Goal: Complete application form

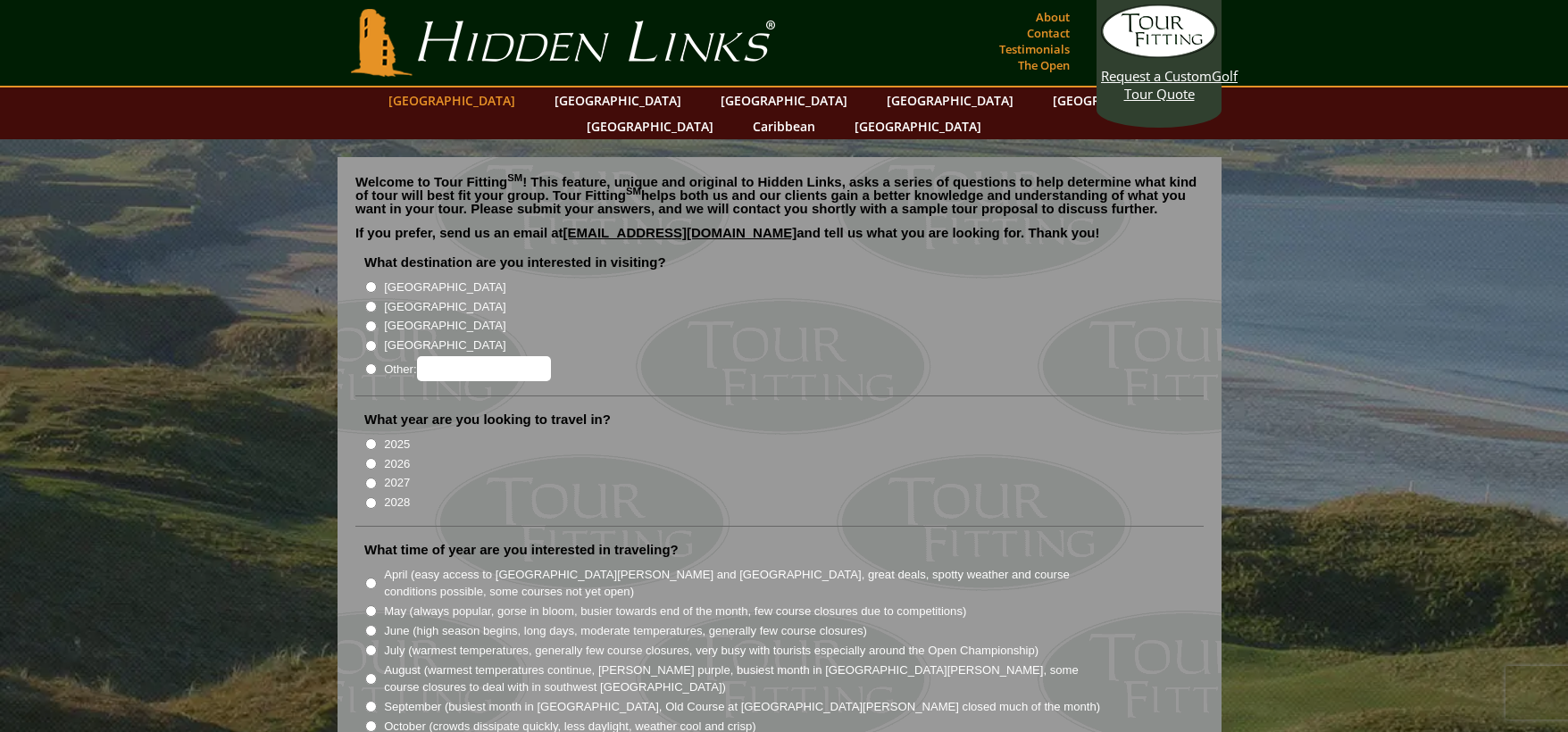
click at [506, 97] on link "[GEOGRAPHIC_DATA]" at bounding box center [451, 101] width 145 height 26
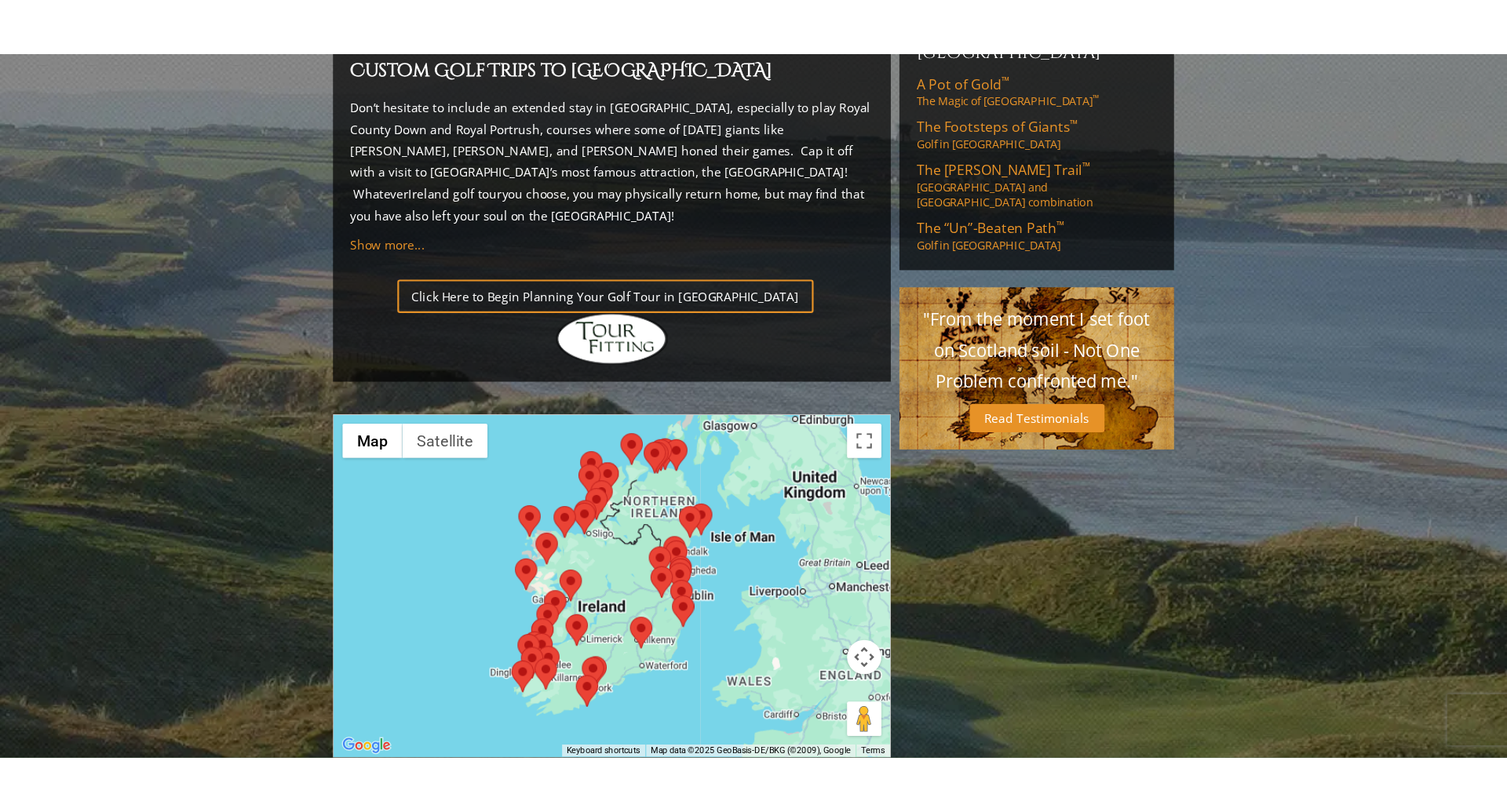
scroll to position [1139, 0]
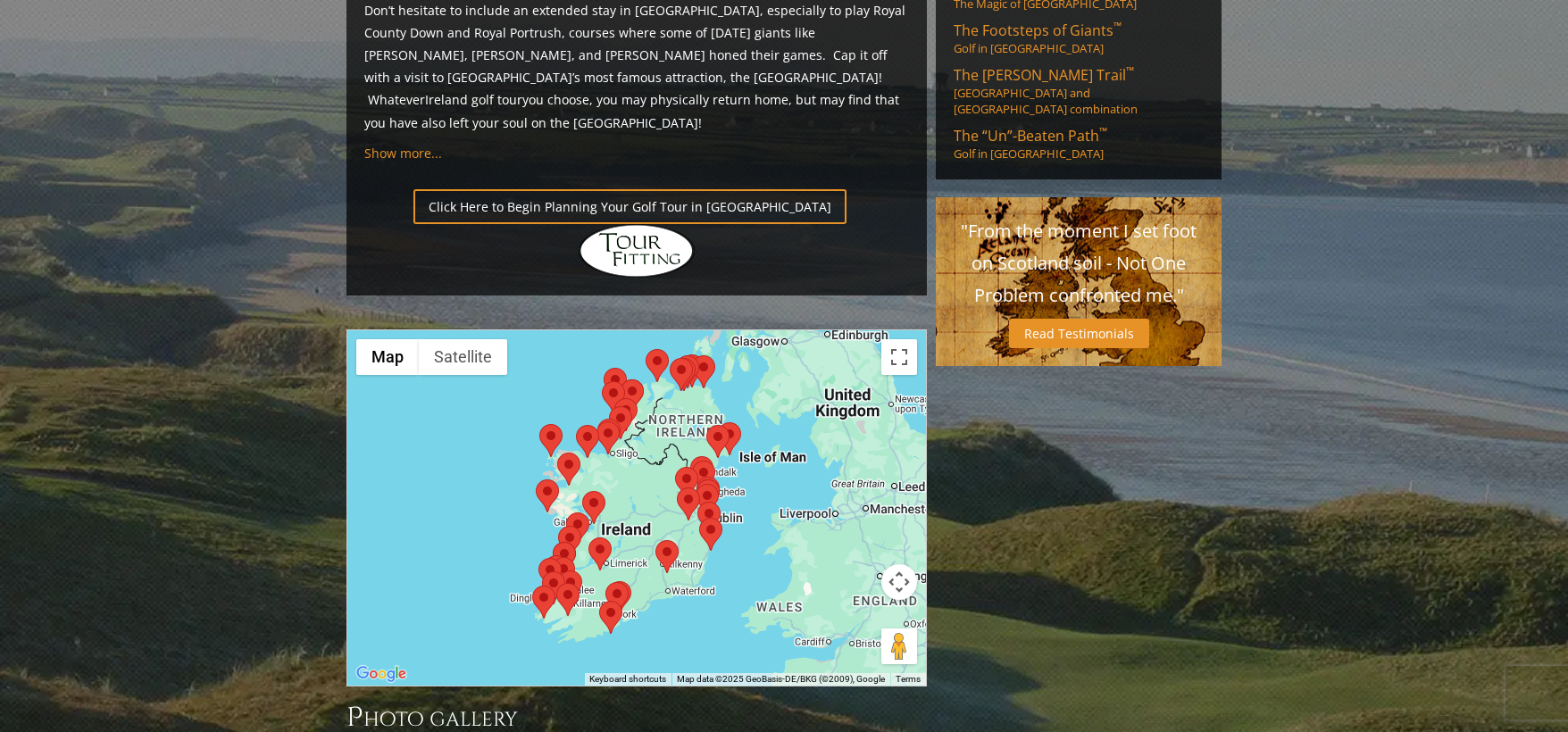
click at [458, 353] on div at bounding box center [636, 508] width 578 height 356
click at [387, 340] on button "Map" at bounding box center [388, 358] width 63 height 36
click at [905, 340] on button "Toggle fullscreen view" at bounding box center [899, 358] width 36 height 36
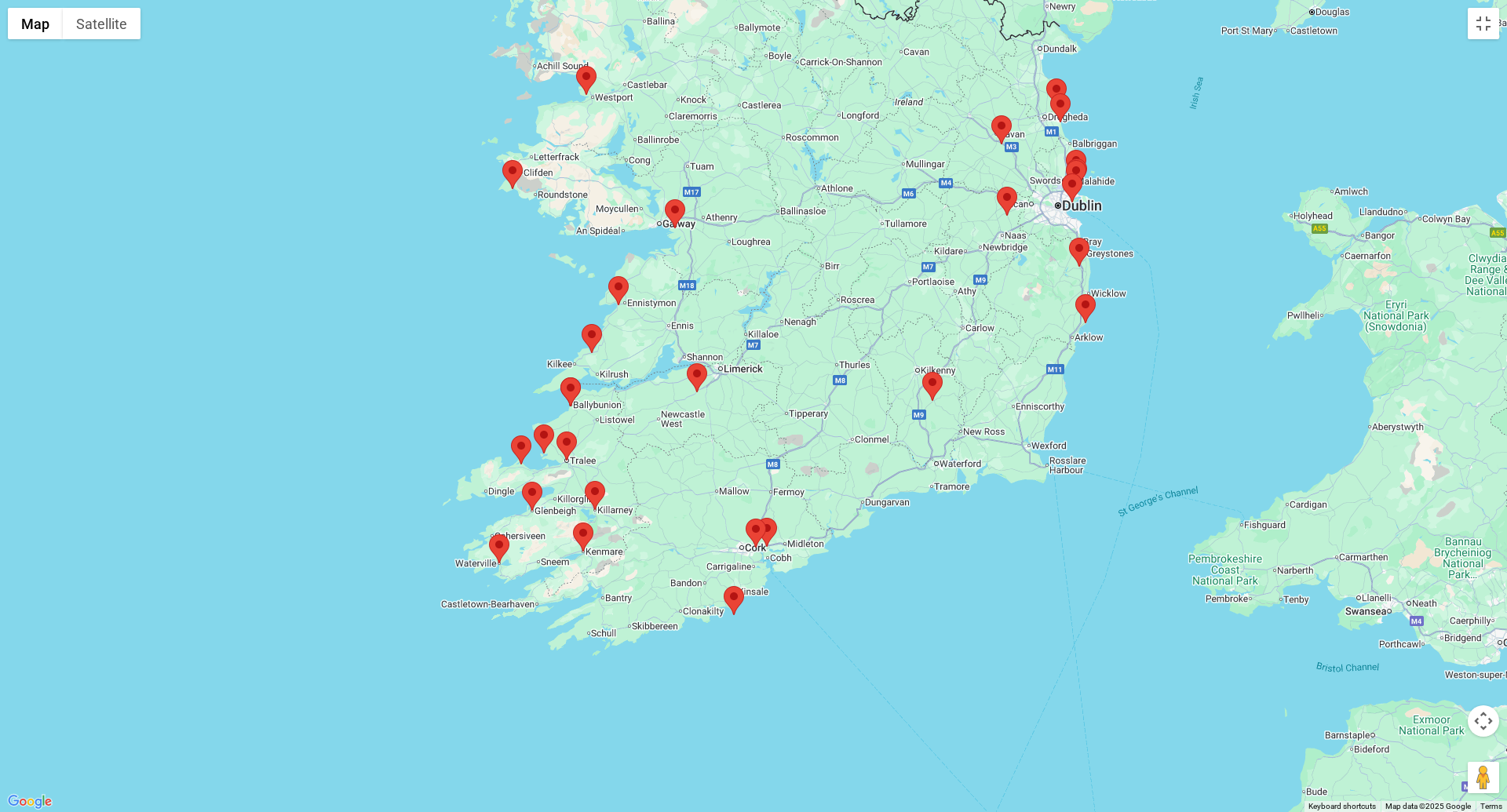
drag, startPoint x: 494, startPoint y: 499, endPoint x: 865, endPoint y: 369, distance: 393.1
click at [863, 368] on div at bounding box center [754, 406] width 1507 height 812
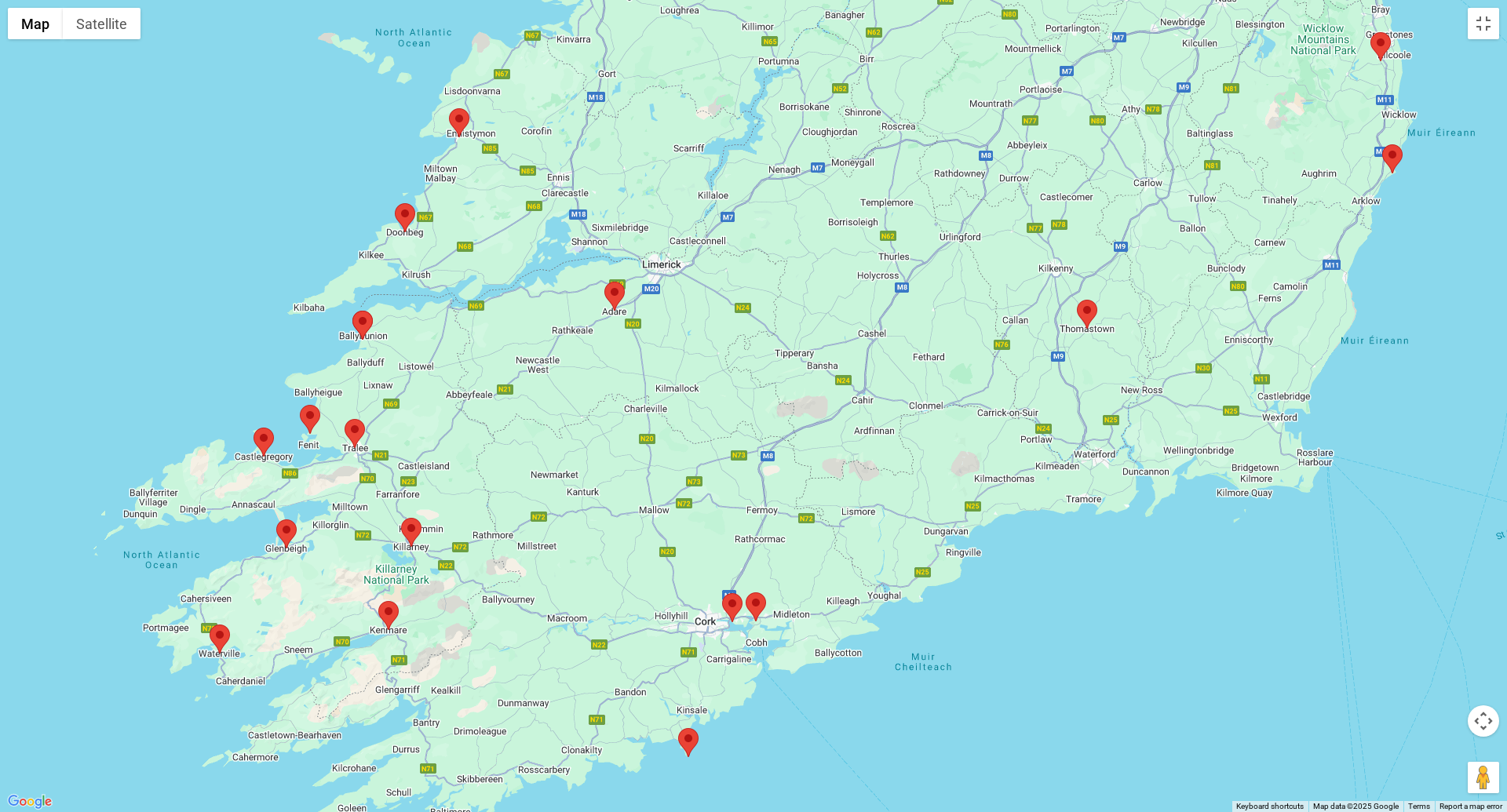
drag, startPoint x: 722, startPoint y: 384, endPoint x: 784, endPoint y: 349, distance: 71.2
click at [784, 349] on div at bounding box center [754, 406] width 1507 height 812
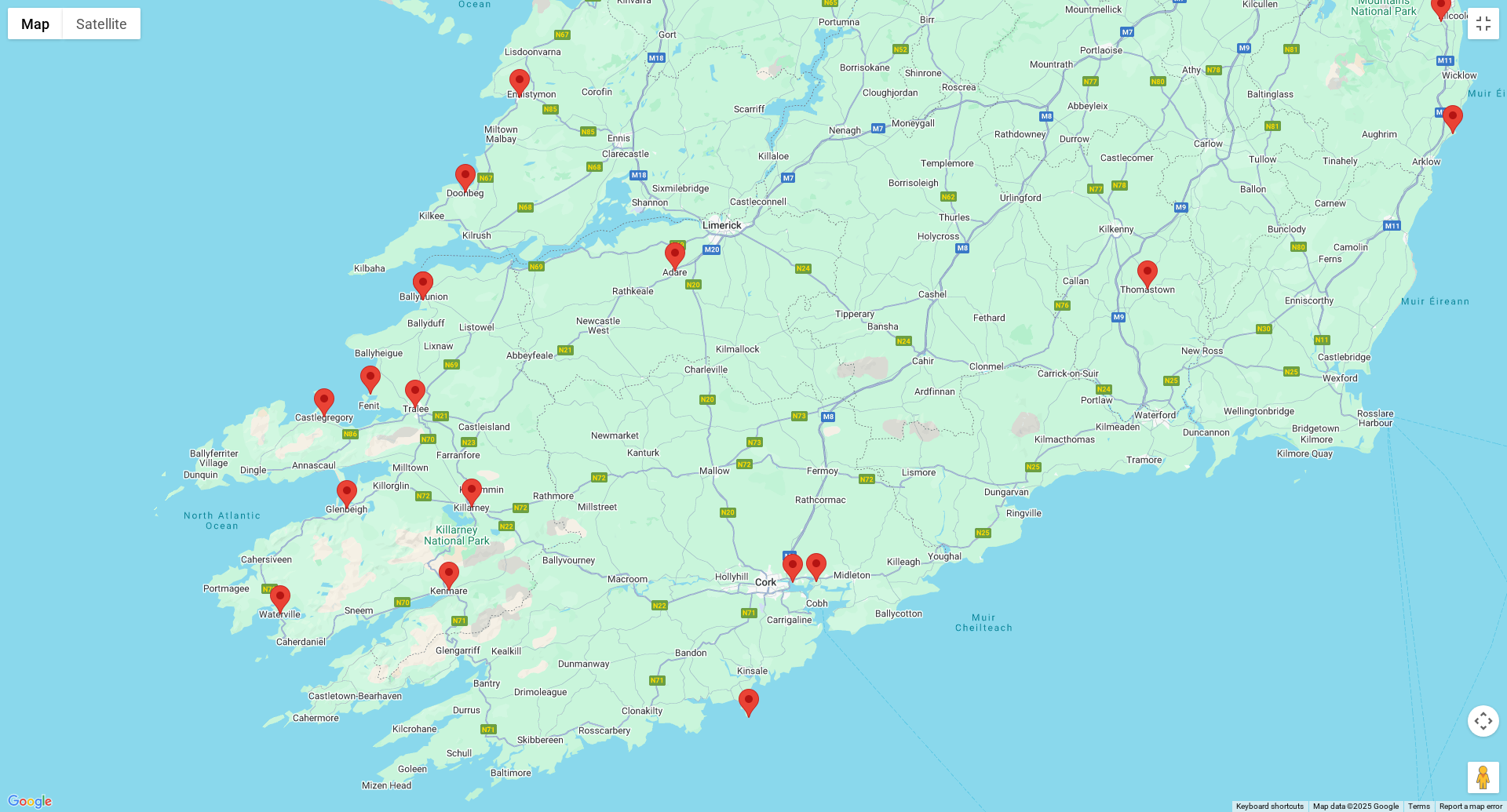
drag, startPoint x: 580, startPoint y: 515, endPoint x: 640, endPoint y: 474, distance: 72.7
click at [640, 474] on div at bounding box center [754, 406] width 1507 height 812
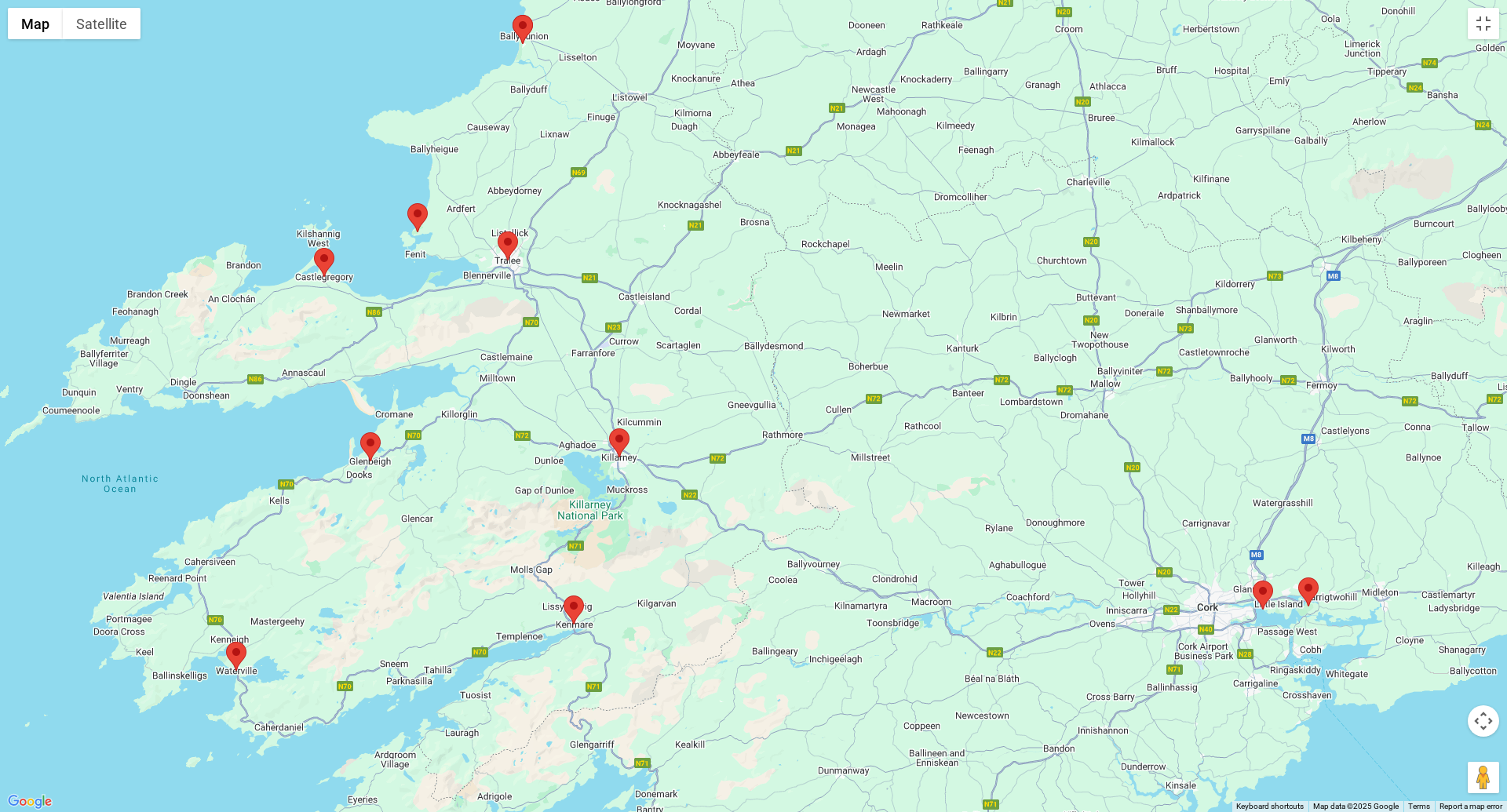
drag, startPoint x: 475, startPoint y: 490, endPoint x: 761, endPoint y: 357, distance: 315.4
click at [761, 357] on div at bounding box center [754, 406] width 1507 height 812
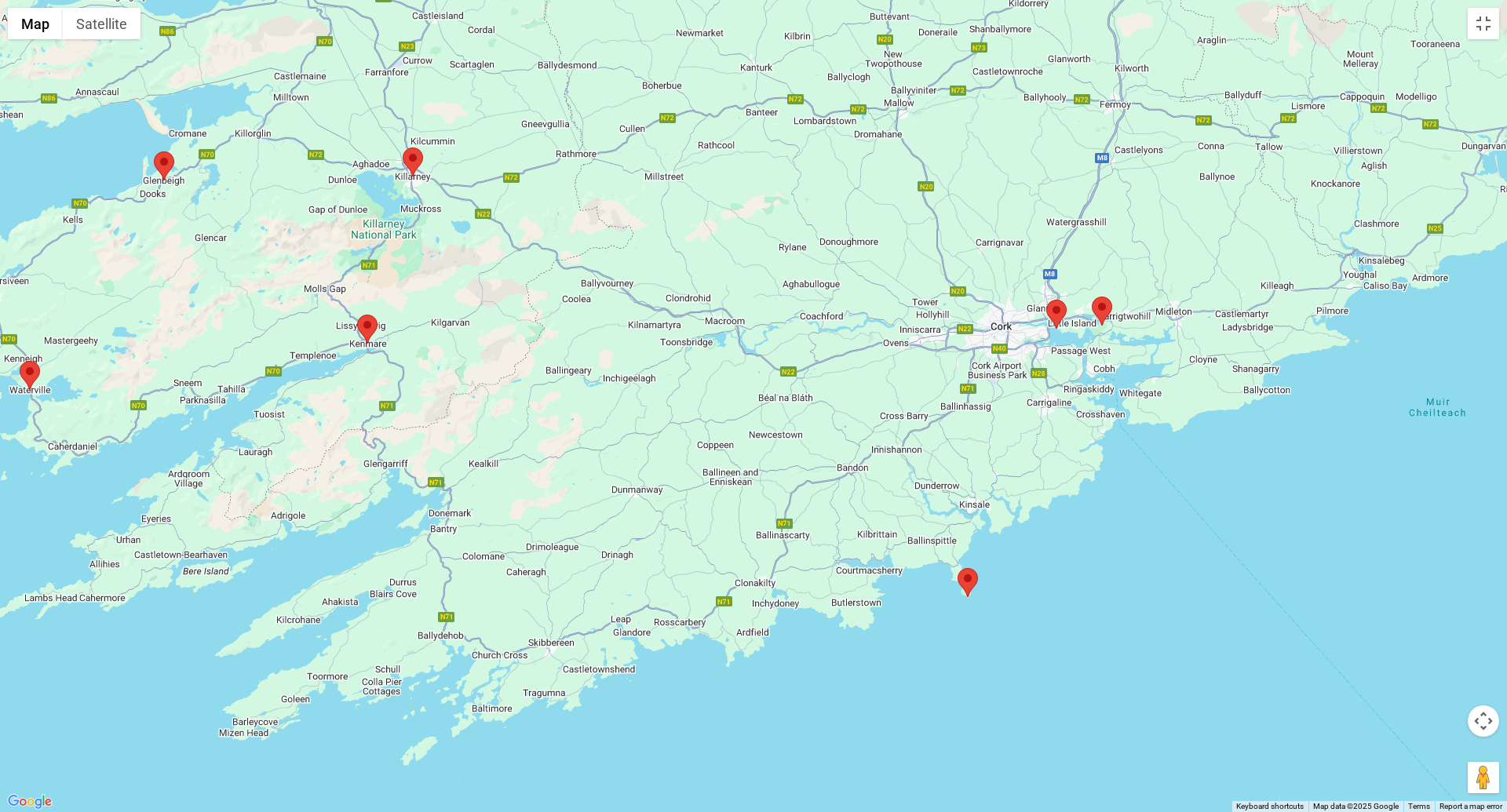
drag, startPoint x: 677, startPoint y: 349, endPoint x: 640, endPoint y: 244, distance: 111.3
click at [640, 244] on div at bounding box center [754, 406] width 1507 height 812
click at [958, 568] on area at bounding box center [958, 568] width 0 height 0
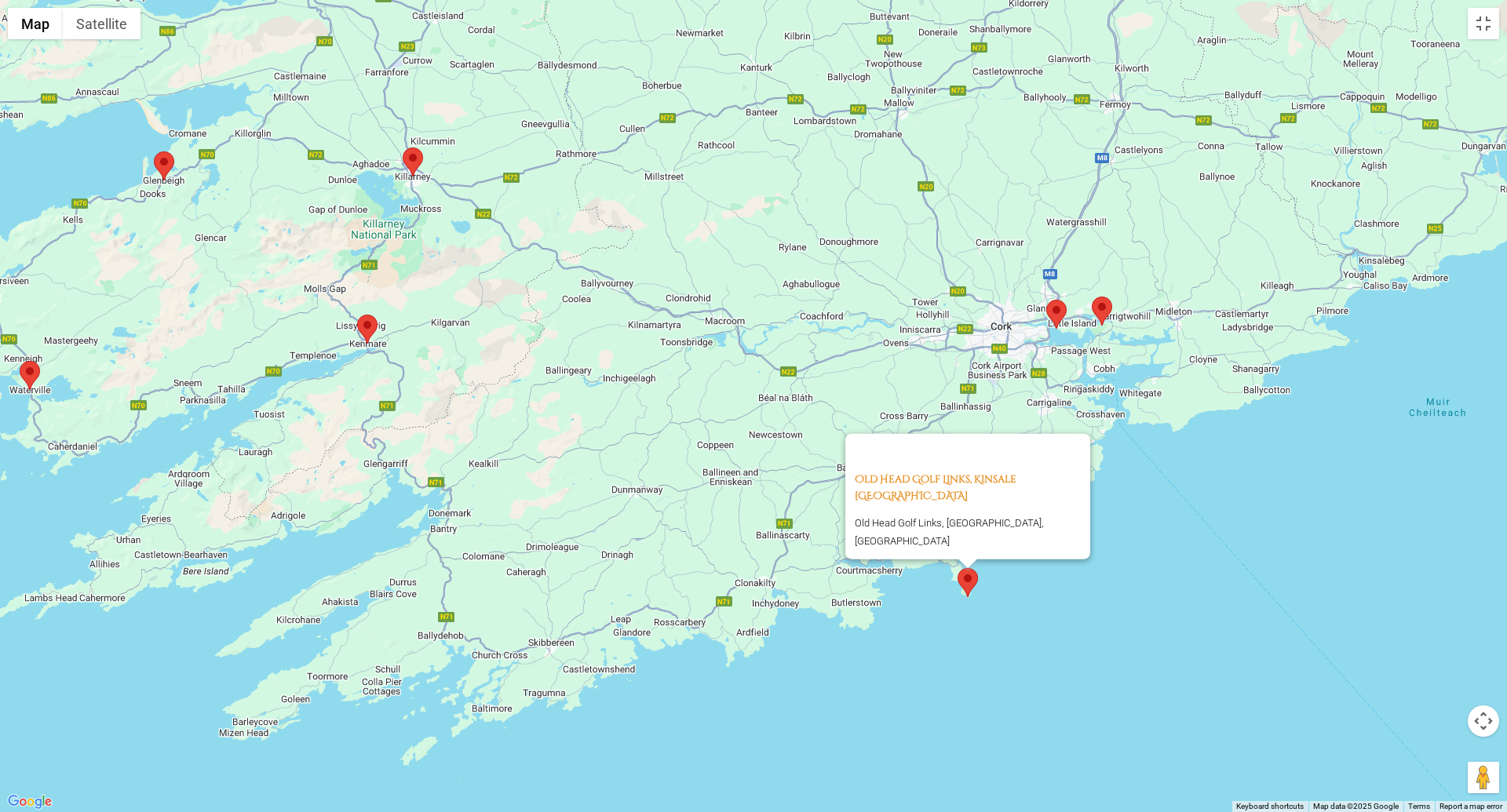
click at [923, 633] on div "Old Head Golf Links, Kinsale [GEOGRAPHIC_DATA] [GEOGRAPHIC_DATA], [GEOGRAPHIC_D…" at bounding box center [754, 406] width 1507 height 812
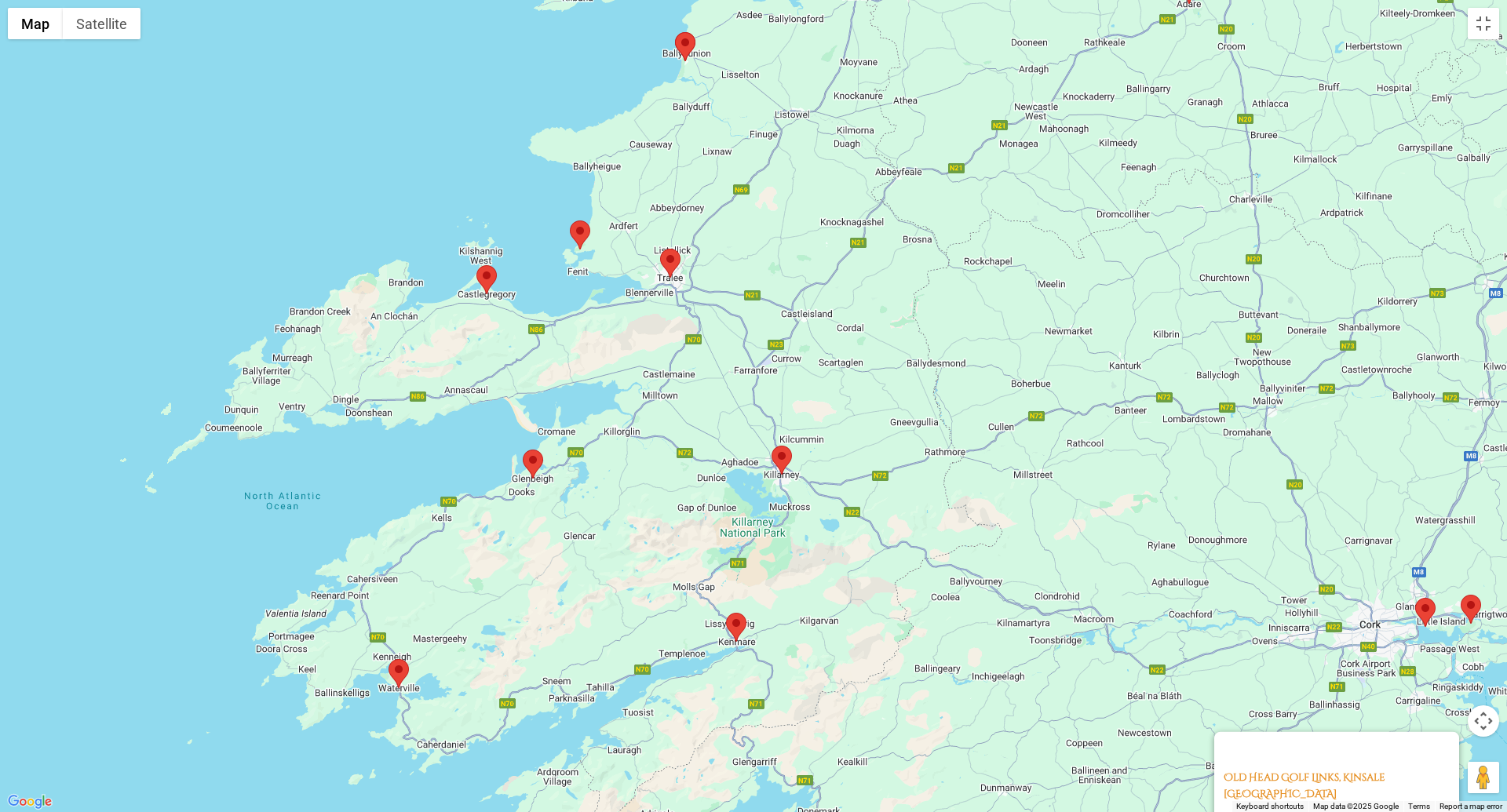
drag, startPoint x: 529, startPoint y: 360, endPoint x: 900, endPoint y: 661, distance: 477.7
click at [900, 643] on div "Old Head Golf Links, Kinsale [GEOGRAPHIC_DATA] [GEOGRAPHIC_DATA], [GEOGRAPHIC_D…" at bounding box center [754, 406] width 1507 height 812
click at [477, 265] on area at bounding box center [477, 265] width 0 height 0
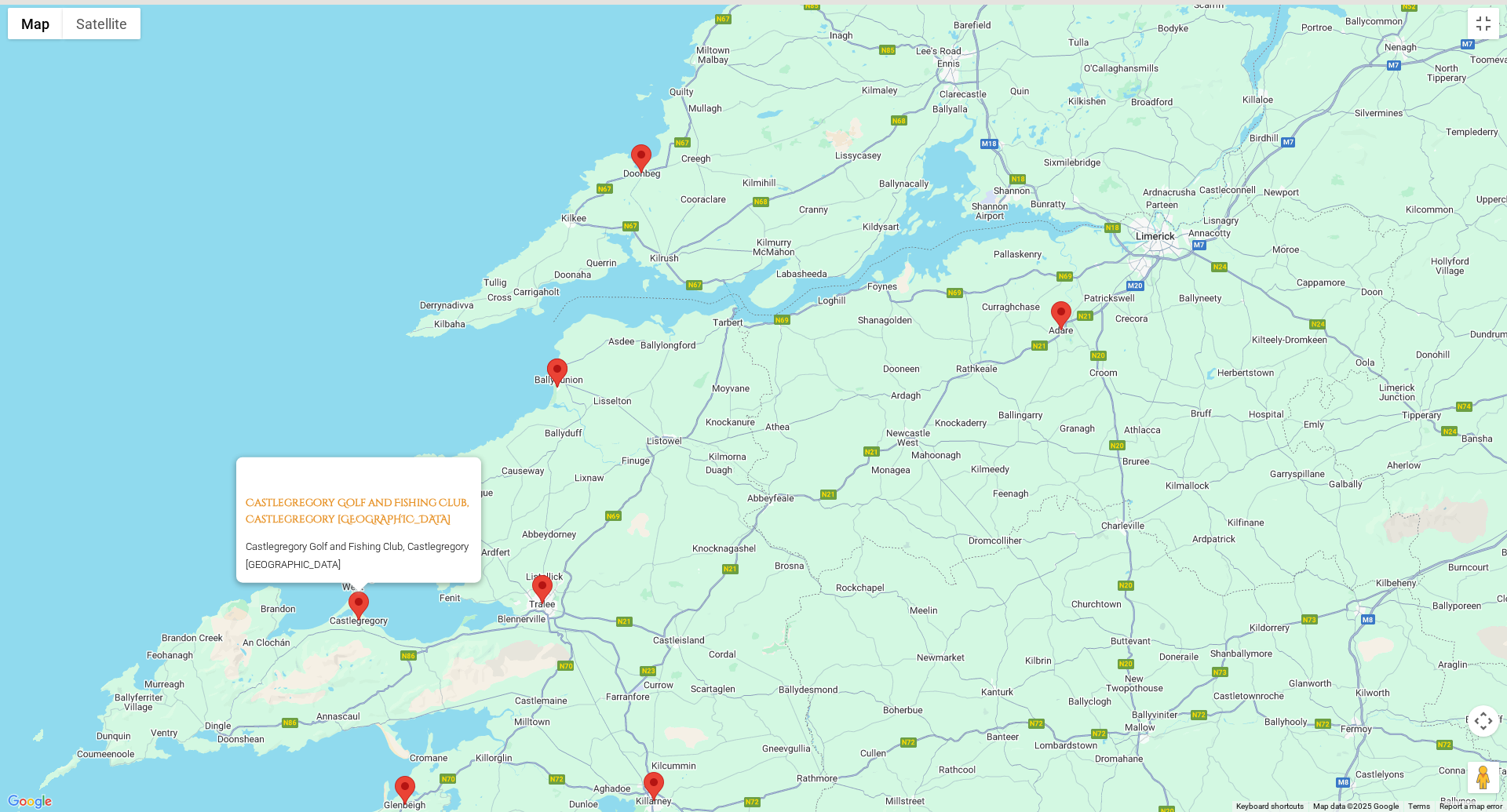
drag, startPoint x: 777, startPoint y: 228, endPoint x: 647, endPoint y: 557, distance: 353.8
click at [649, 558] on div "Castlegregory Golf and Fishing Club, Castlegregory [GEOGRAPHIC_DATA] Castlegreg…" at bounding box center [754, 406] width 1507 height 812
click at [631, 145] on area at bounding box center [631, 145] width 0 height 0
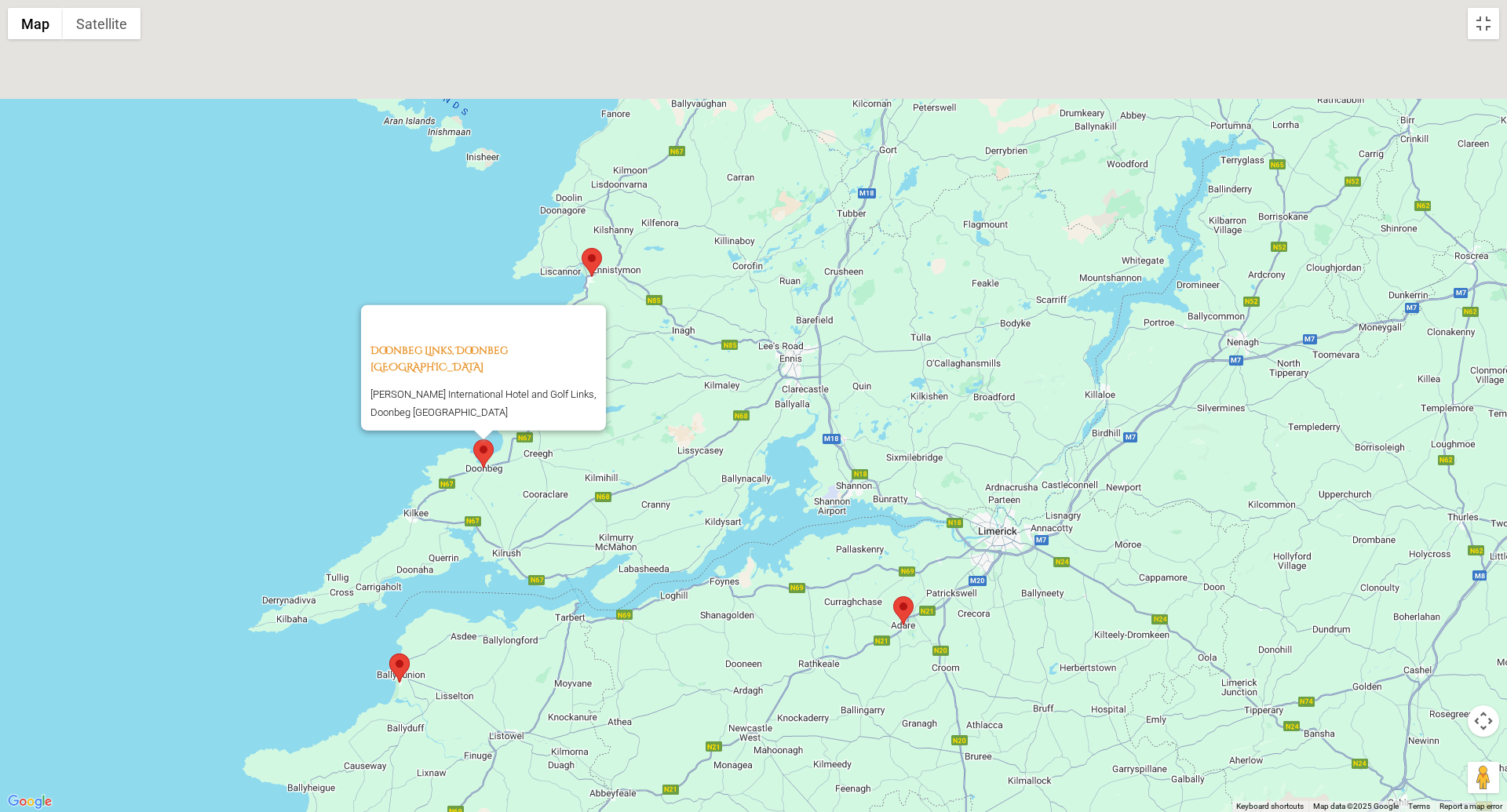
drag, startPoint x: 854, startPoint y: 279, endPoint x: 687, endPoint y: 553, distance: 320.9
click at [687, 552] on div "Doonbeg Links, Doonbeg Ireland [PERSON_NAME][GEOGRAPHIC_DATA] and Golf Links, D…" at bounding box center [754, 406] width 1507 height 812
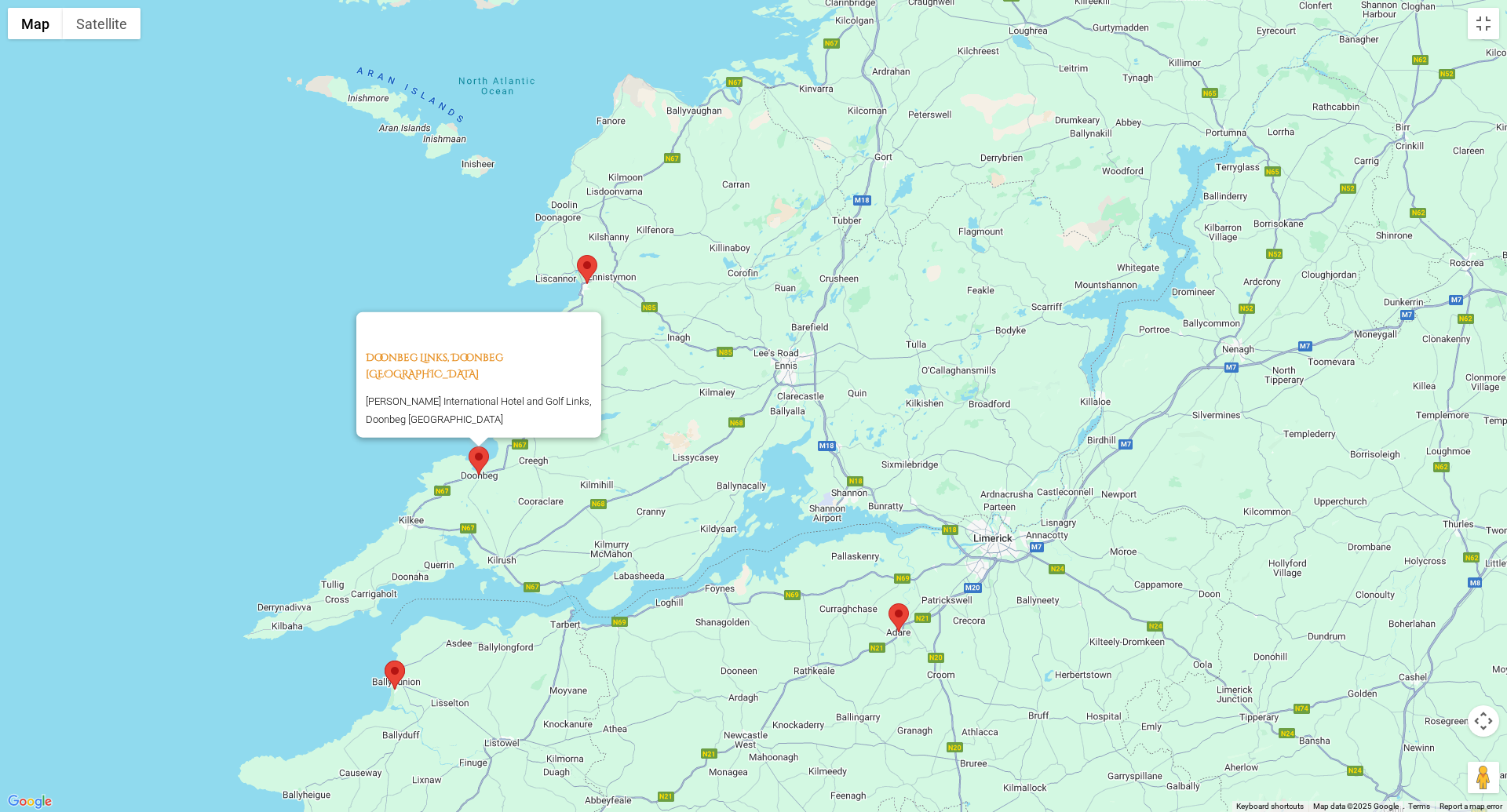
click at [577, 255] on area at bounding box center [577, 255] width 0 height 0
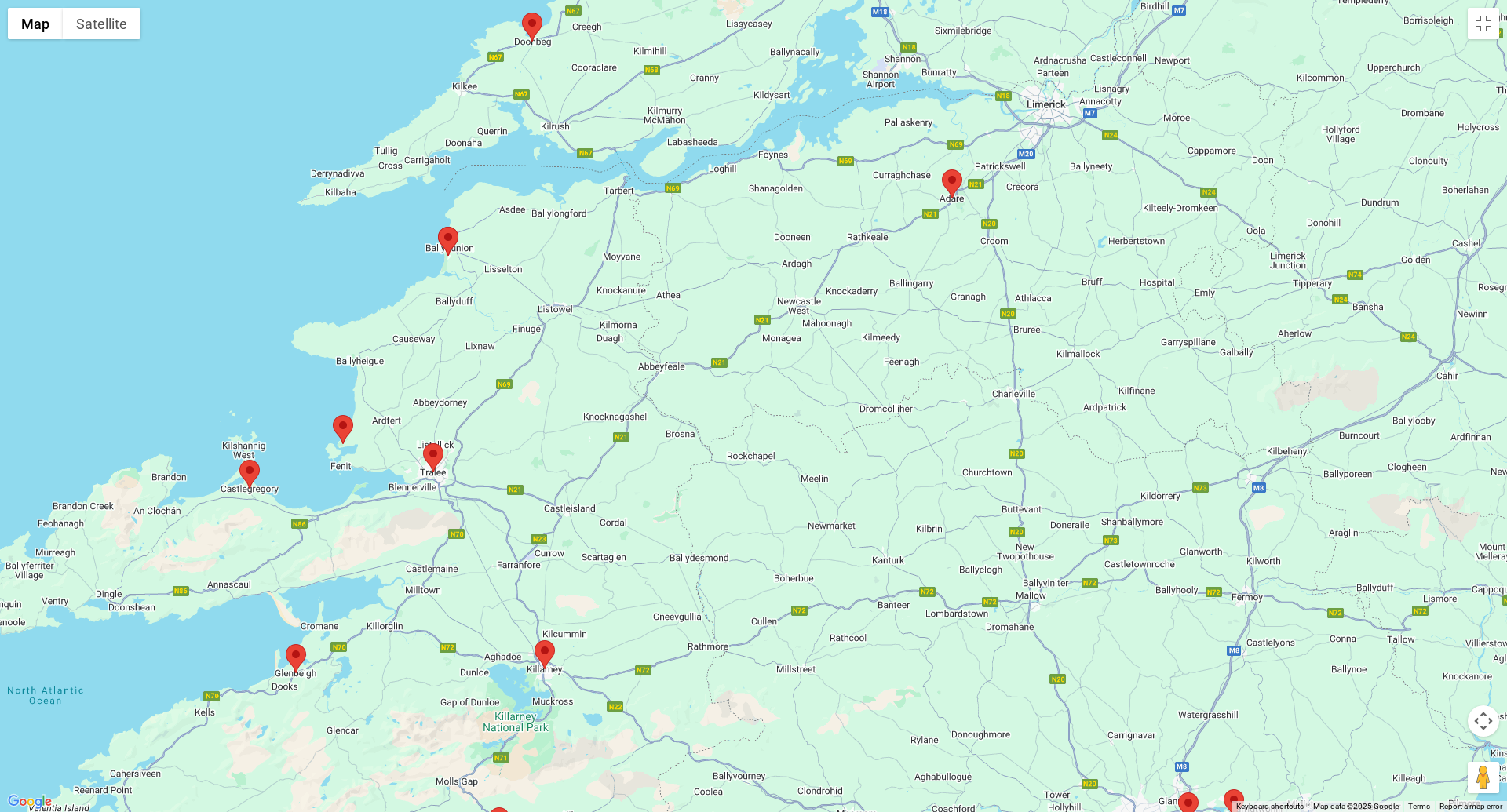
drag, startPoint x: 669, startPoint y: 701, endPoint x: 732, endPoint y: 233, distance: 472.2
click at [732, 234] on div "Lahinch Golf Club, Lahinch Ireland Lahinch, Co. [GEOGRAPHIC_DATA], [GEOGRAPHIC_…" at bounding box center [754, 406] width 1507 height 812
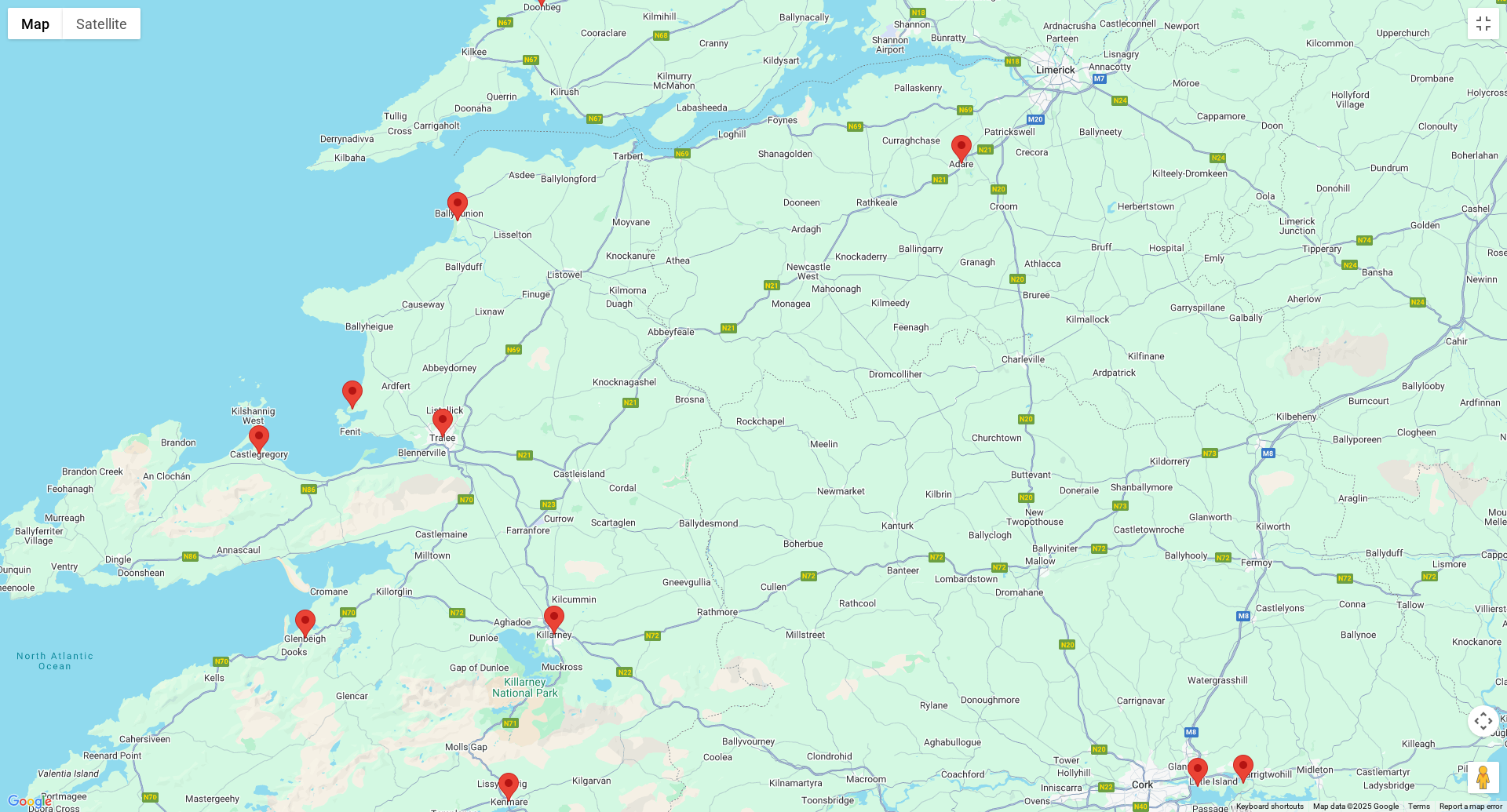
click at [342, 381] on area at bounding box center [342, 381] width 0 height 0
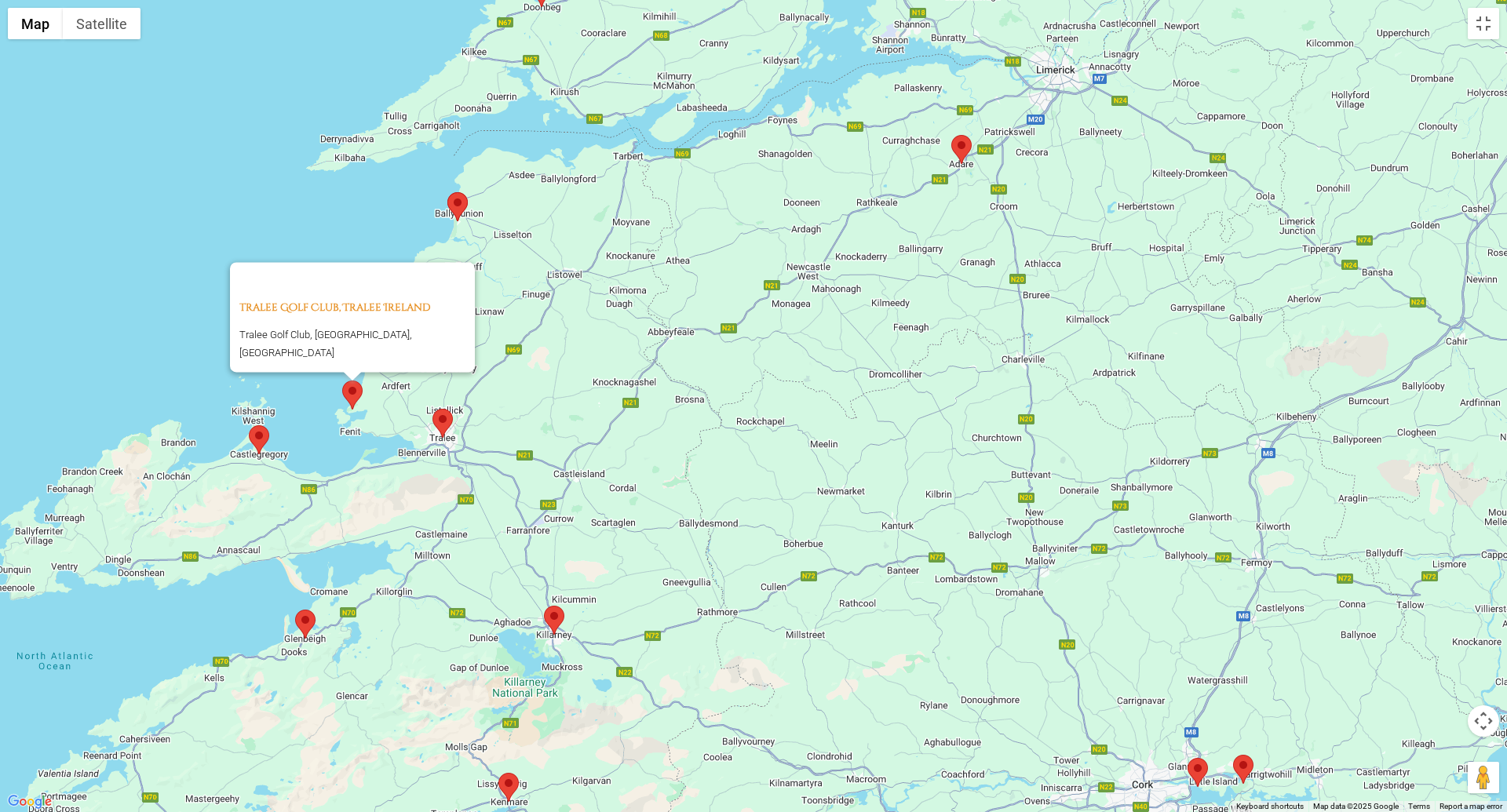
click at [433, 409] on area at bounding box center [433, 409] width 0 height 0
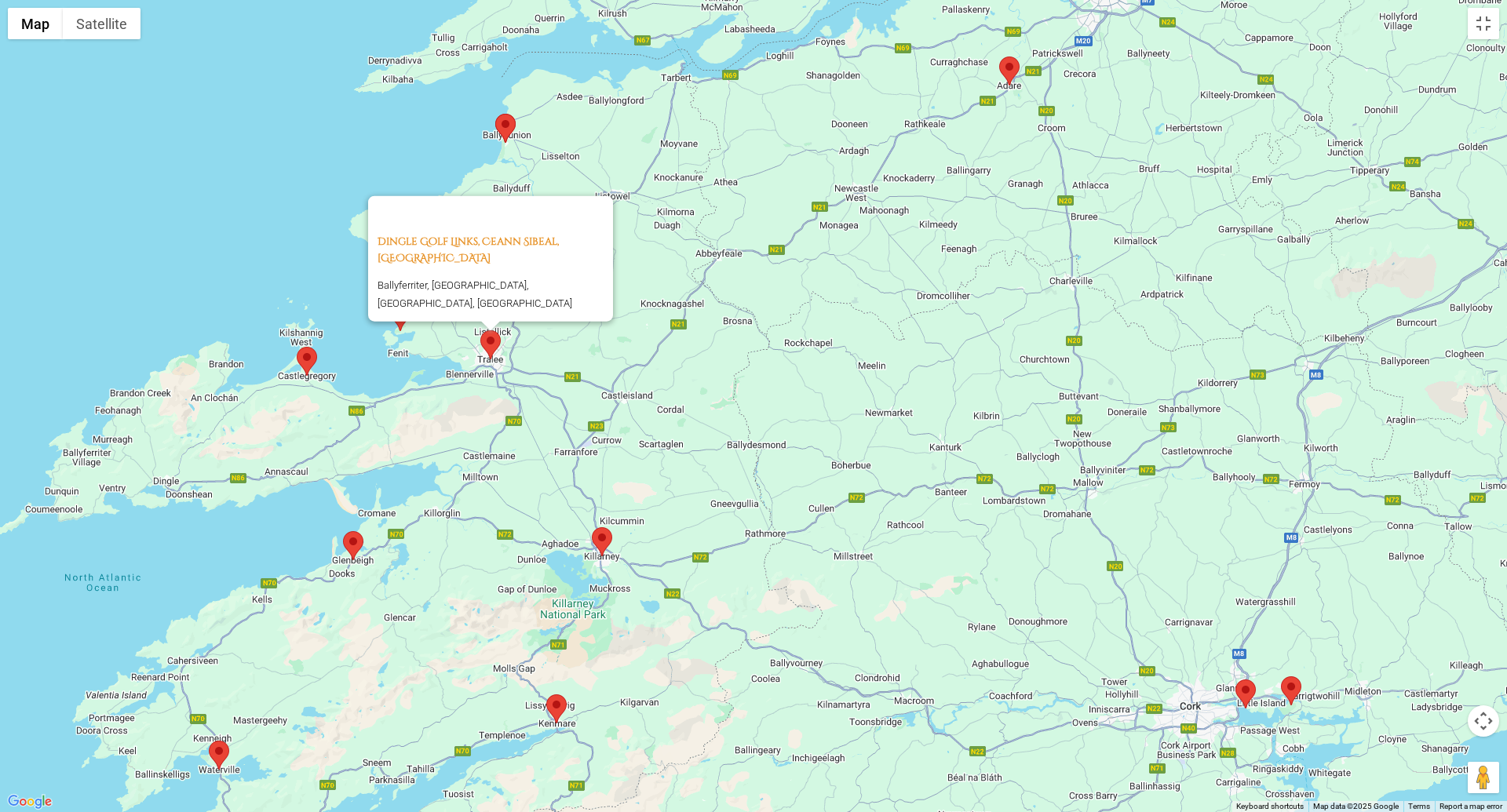
drag, startPoint x: 543, startPoint y: 425, endPoint x: 590, endPoint y: 346, distance: 91.9
click at [590, 346] on div "Dingle Golf Links, Ceann Sibeal, [GEOGRAPHIC_DATA] Ballyferriter, [GEOGRAPHIC_D…" at bounding box center [754, 406] width 1507 height 812
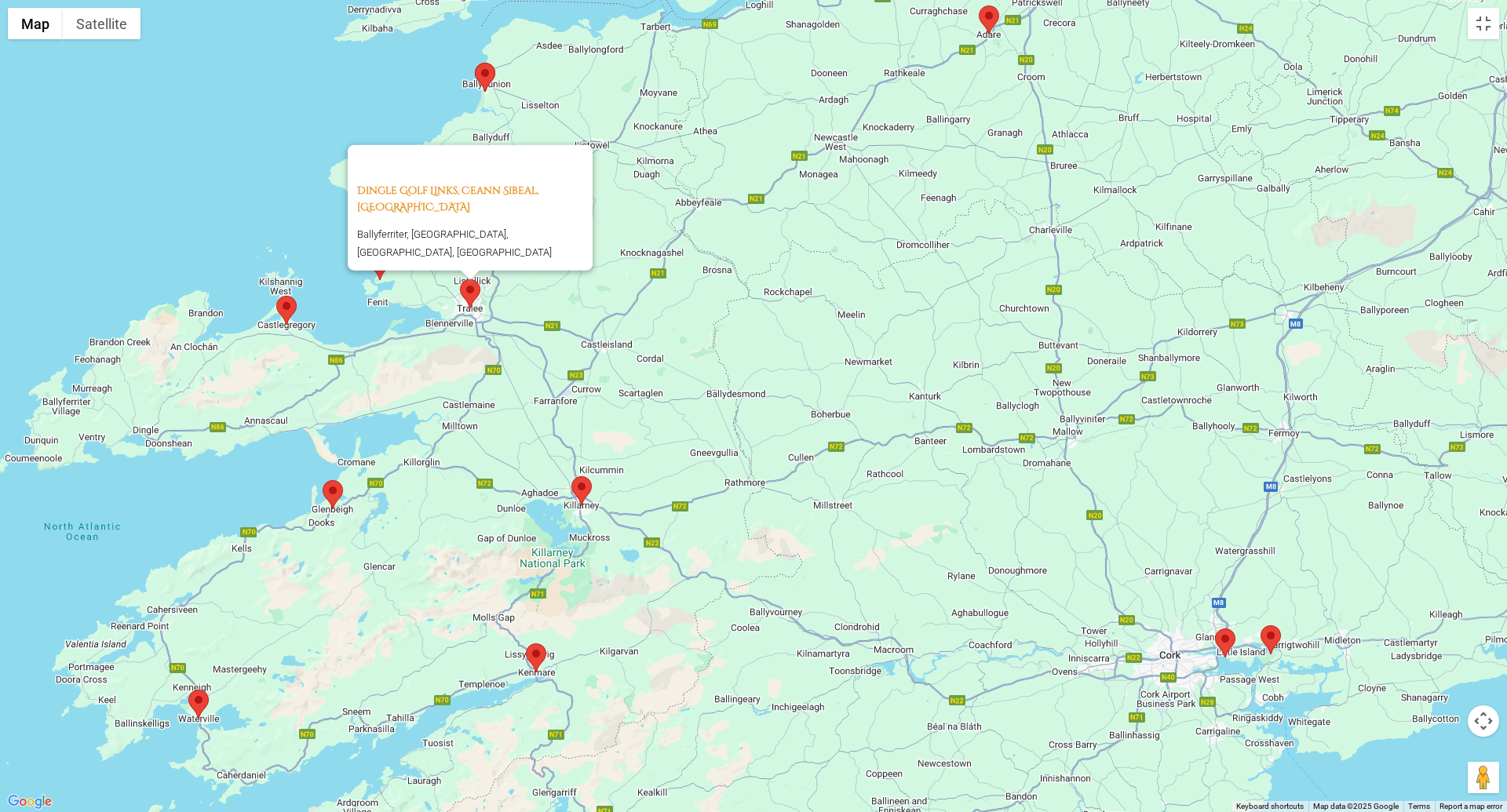
drag, startPoint x: 456, startPoint y: 595, endPoint x: 434, endPoint y: 543, distance: 56.5
click at [434, 543] on div "Dingle Golf Links, Ceann Sibeal, [GEOGRAPHIC_DATA] Ballyferriter, [GEOGRAPHIC_D…" at bounding box center [754, 406] width 1507 height 812
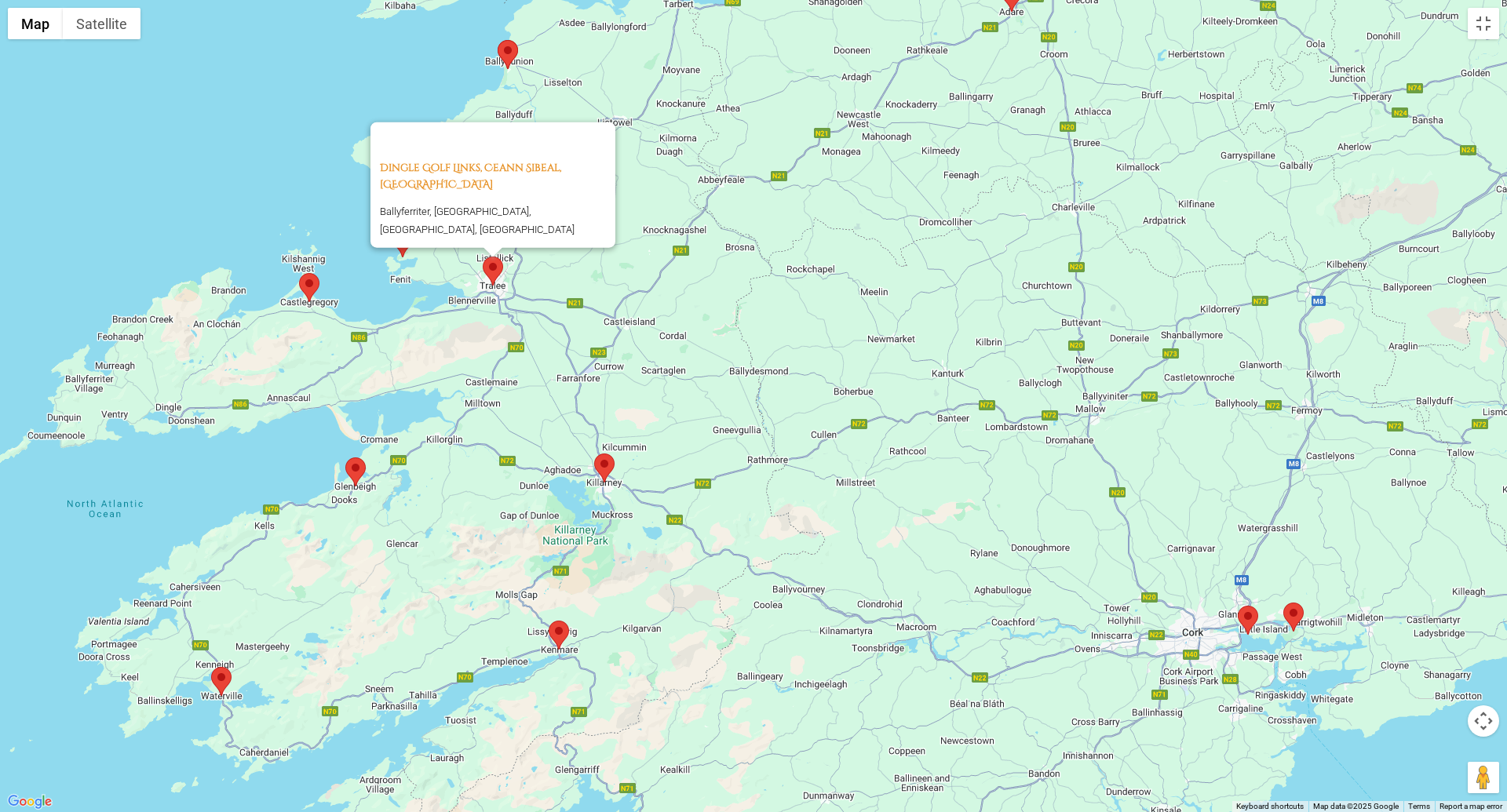
drag, startPoint x: 403, startPoint y: 620, endPoint x: 424, endPoint y: 603, distance: 27.0
click at [424, 603] on div "Dingle Golf Links, Ceann Sibeal, [GEOGRAPHIC_DATA] Ballyferriter, [GEOGRAPHIC_D…" at bounding box center [754, 406] width 1507 height 812
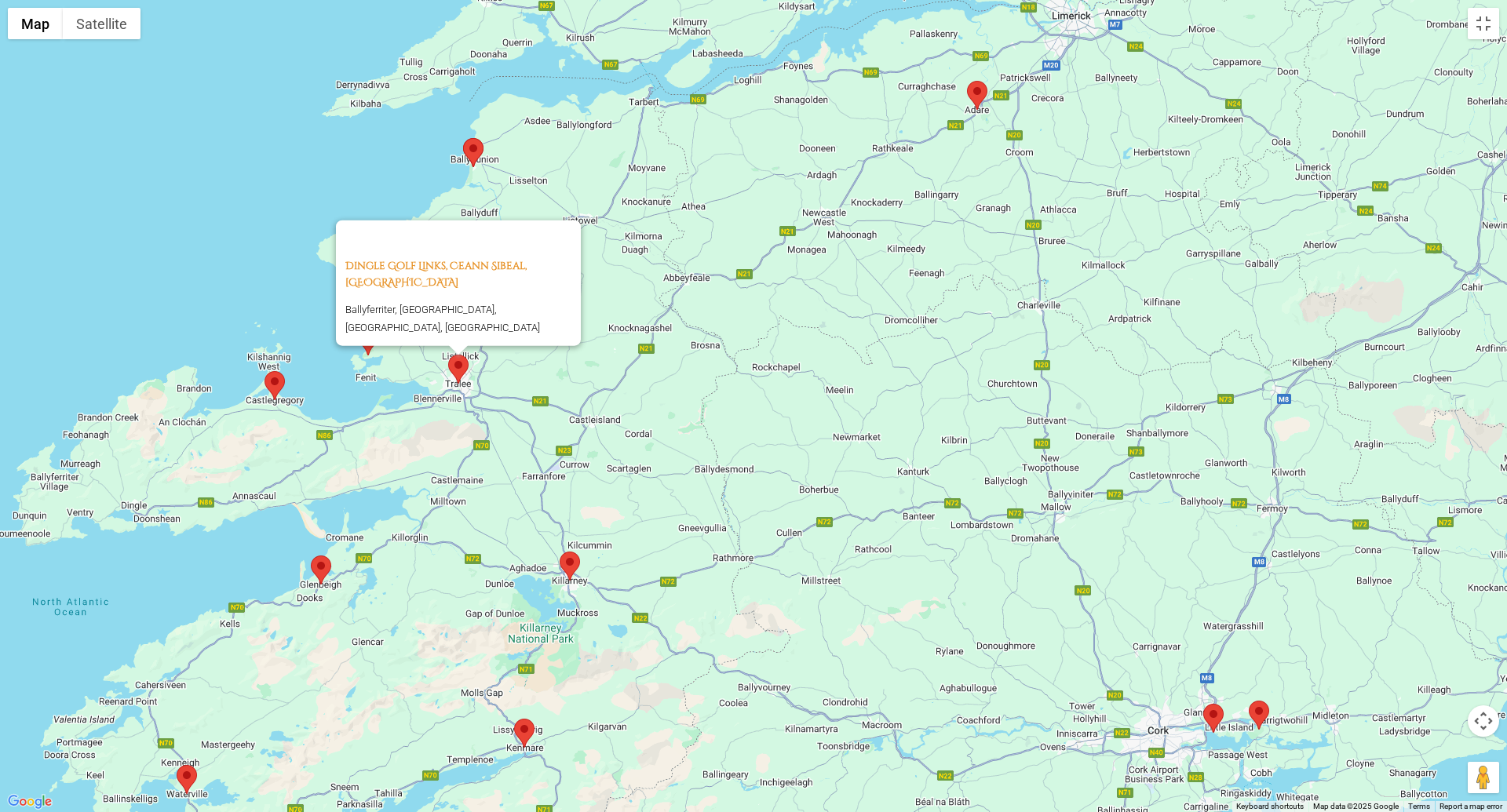
drag, startPoint x: 451, startPoint y: 524, endPoint x: 408, endPoint y: 639, distance: 122.8
click at [408, 639] on div "Dingle Golf Links, Ceann Sibeal, [GEOGRAPHIC_DATA] Ballyferriter, [GEOGRAPHIC_D…" at bounding box center [754, 406] width 1507 height 812
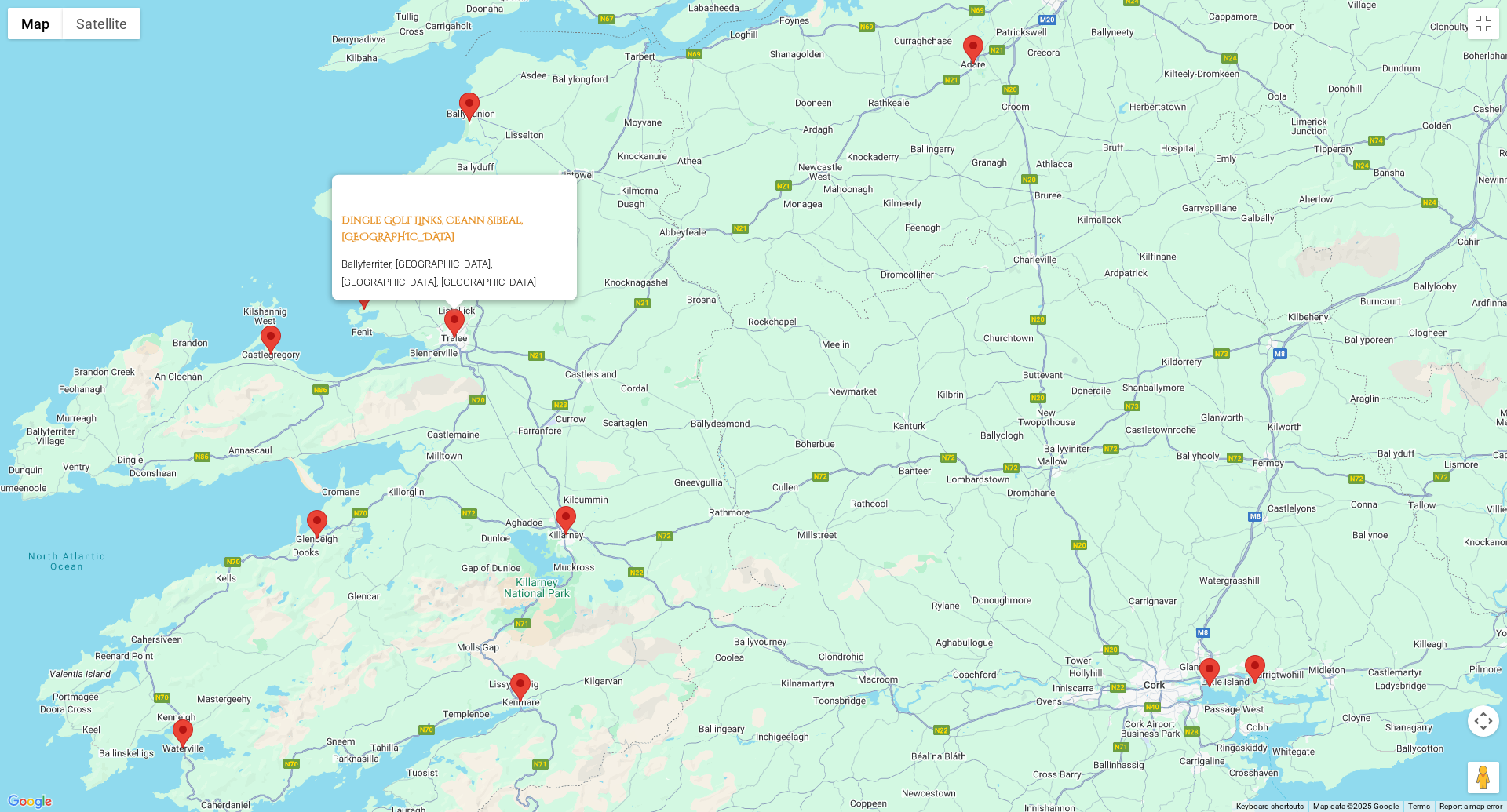
drag, startPoint x: 715, startPoint y: 462, endPoint x: 718, endPoint y: 399, distance: 63.1
click at [718, 399] on div "Dingle Golf Links, Ceann Sibeal, [GEOGRAPHIC_DATA] Ballyferriter, [GEOGRAPHIC_D…" at bounding box center [754, 406] width 1507 height 812
click at [261, 326] on area at bounding box center [261, 326] width 0 height 0
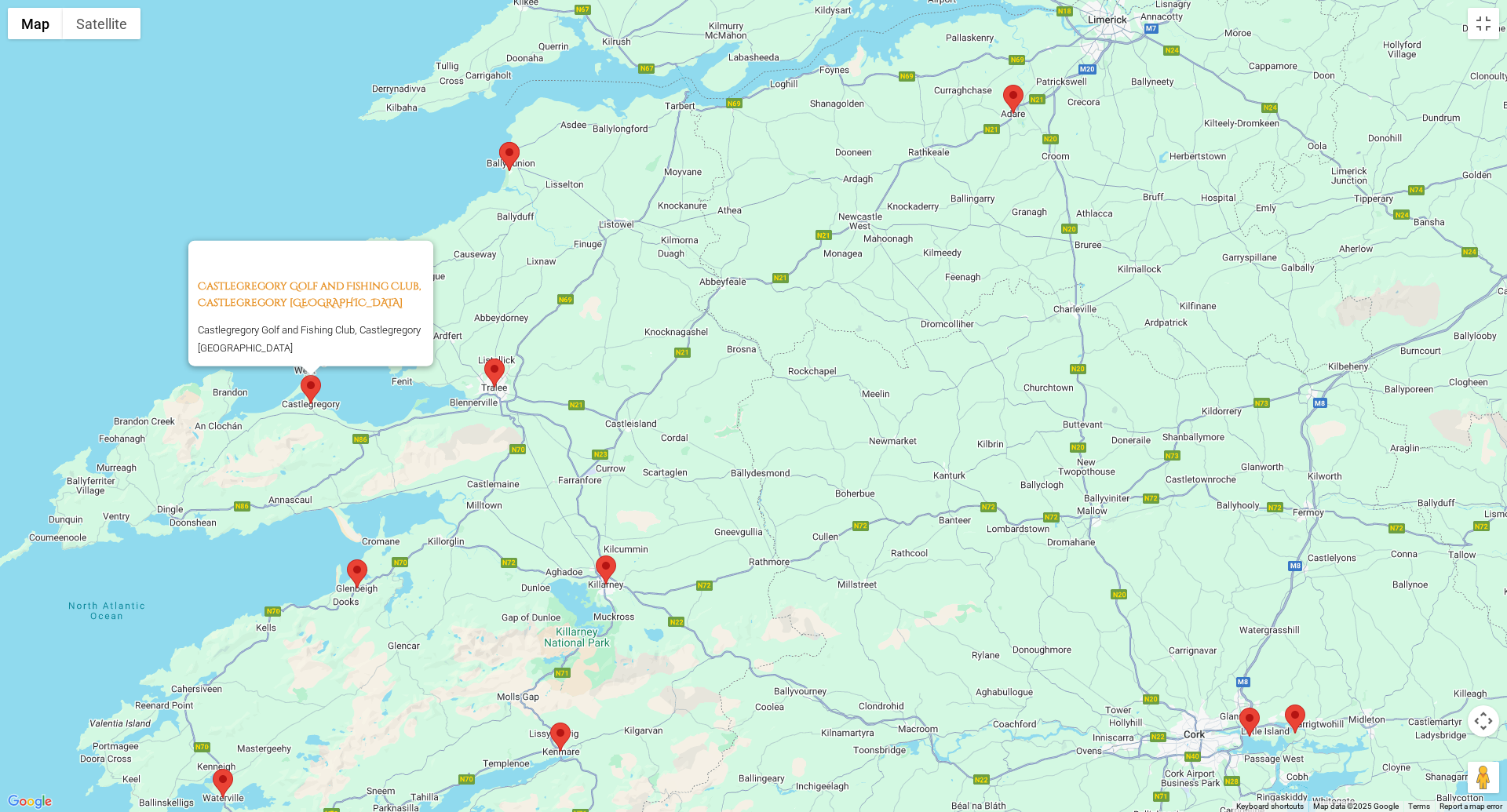
drag, startPoint x: 667, startPoint y: 351, endPoint x: 712, endPoint y: 408, distance: 72.6
click at [712, 407] on div "Castlegregory Golf and Fishing Club, Castlegregory [GEOGRAPHIC_DATA] Castlegreg…" at bounding box center [754, 406] width 1507 height 812
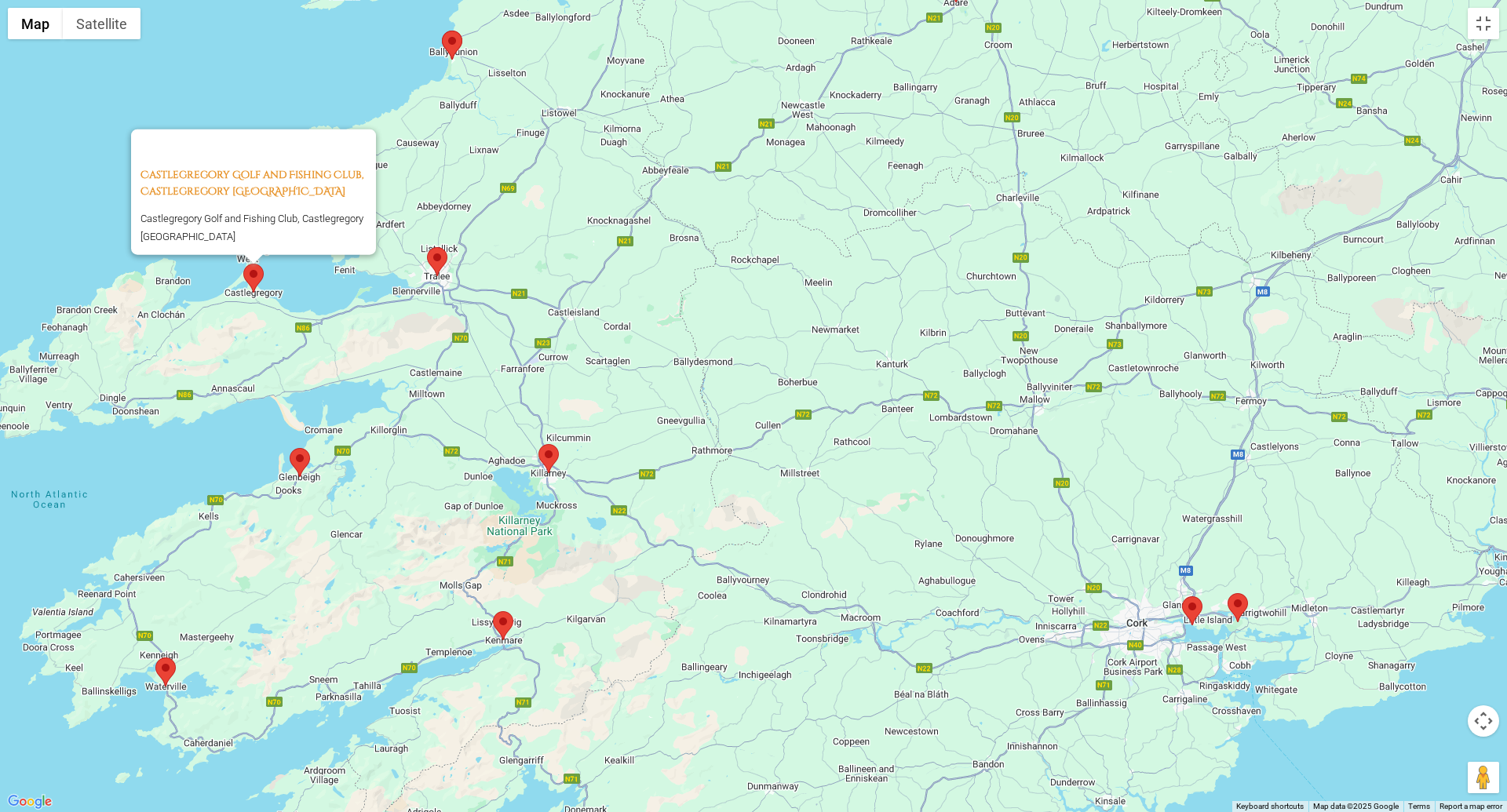
drag, startPoint x: 721, startPoint y: 420, endPoint x: 660, endPoint y: 300, distance: 134.6
click at [660, 300] on div "Castlegregory Golf and Fishing Club, Castlegregory [GEOGRAPHIC_DATA] Castlegreg…" at bounding box center [754, 406] width 1507 height 812
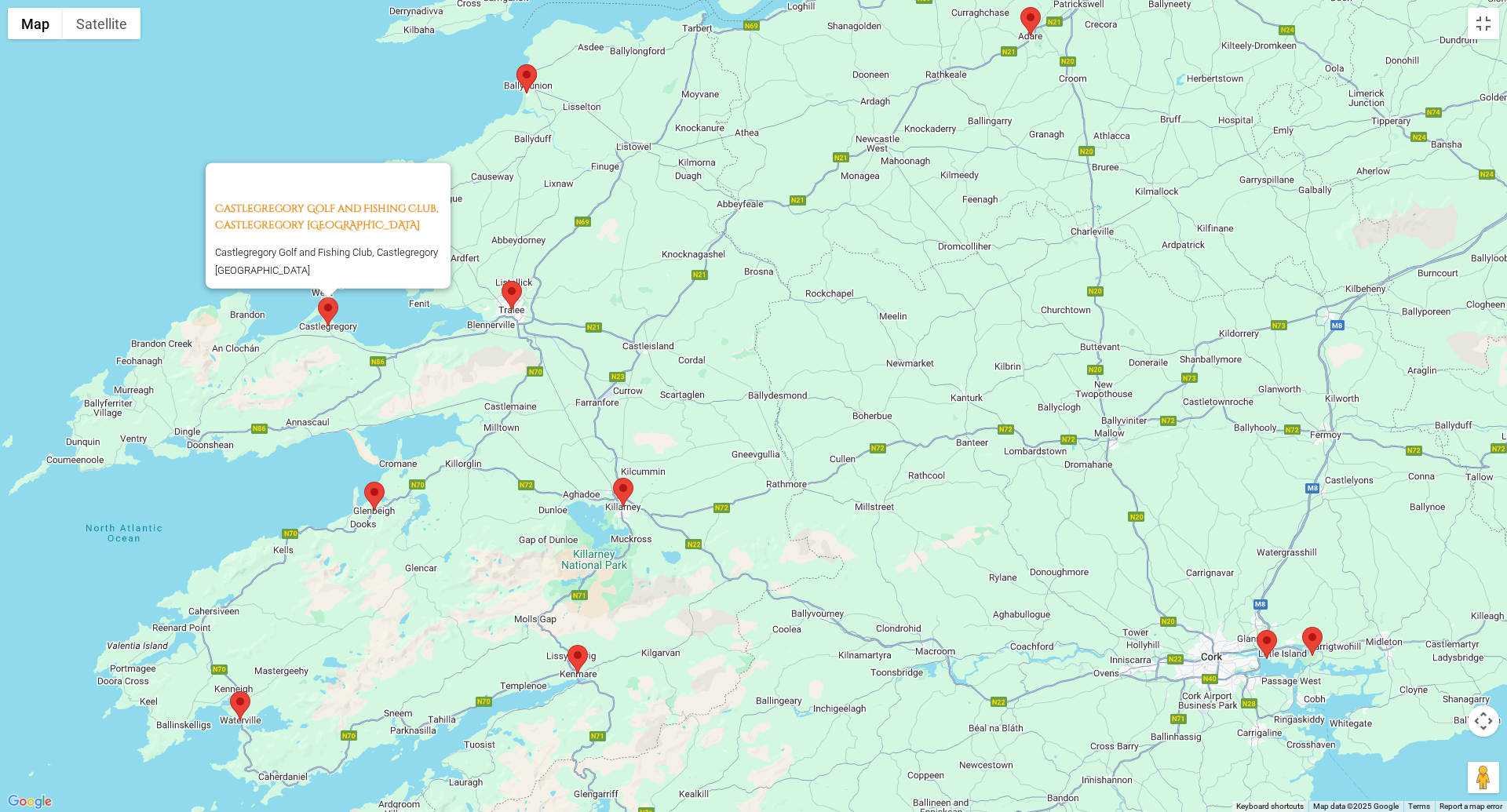
drag, startPoint x: 796, startPoint y: 491, endPoint x: 870, endPoint y: 521, distance: 79.8
click at [870, 521] on div "Castlegregory Golf and Fishing Club, Castlegregory [GEOGRAPHIC_DATA] Castlegreg…" at bounding box center [754, 406] width 1507 height 812
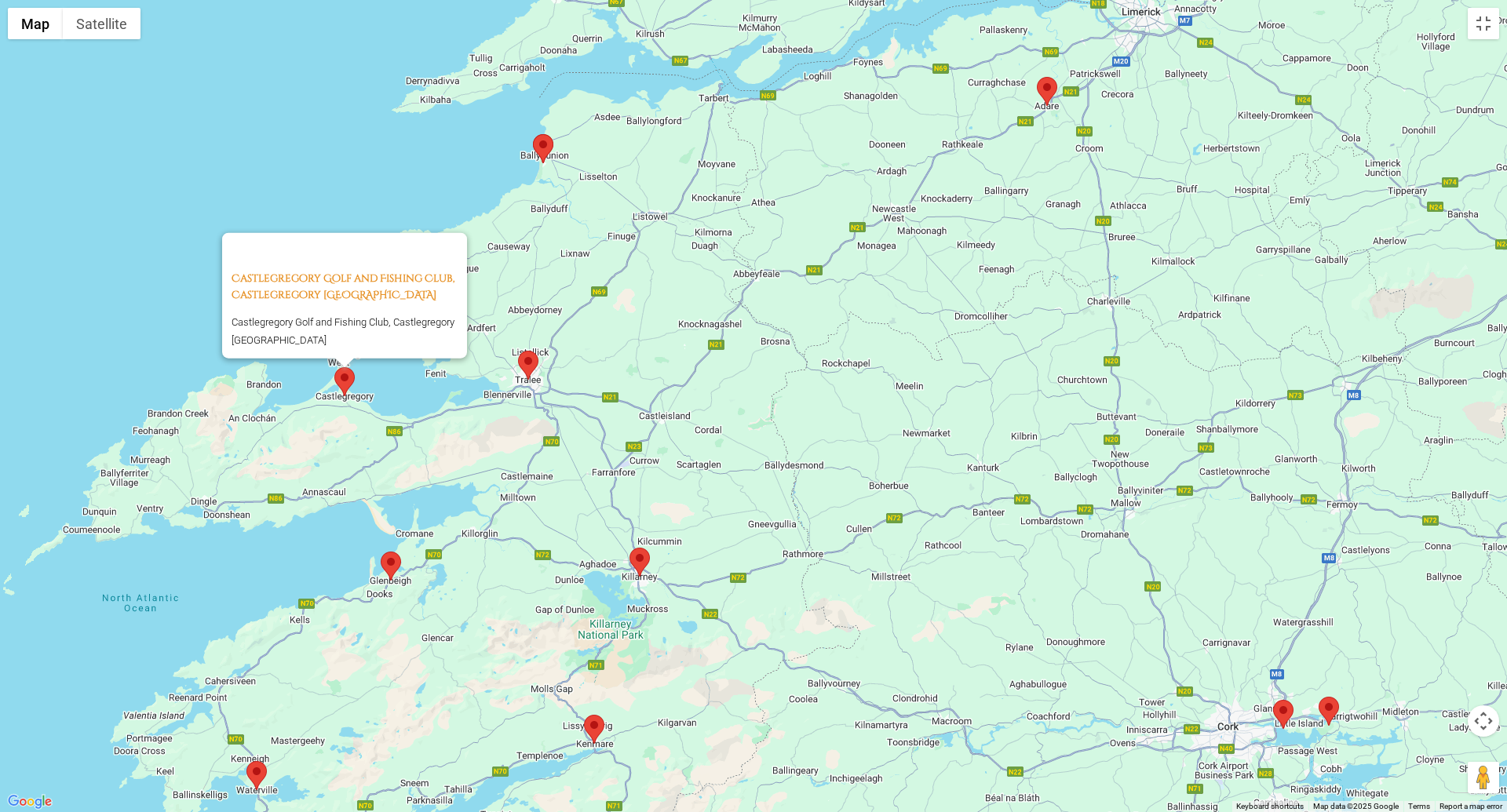
drag, startPoint x: 743, startPoint y: 333, endPoint x: 762, endPoint y: 414, distance: 83.2
click at [762, 414] on div "Castlegregory Golf and Fishing Club, Castlegregory [GEOGRAPHIC_DATA] Castlegreg…" at bounding box center [754, 406] width 1507 height 812
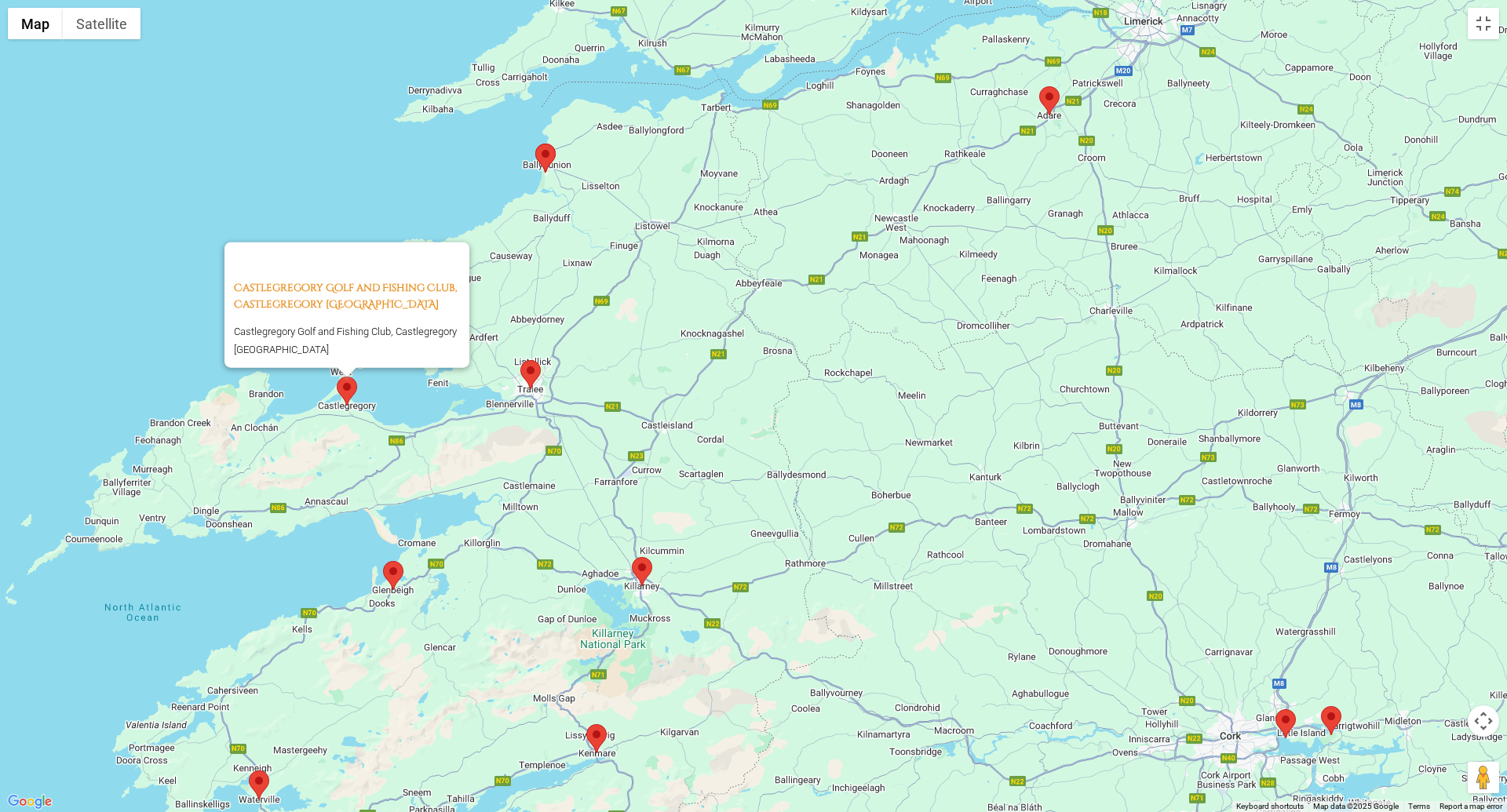
click at [510, 286] on div "Castlegregory Golf and Fishing Club, Castlegregory [GEOGRAPHIC_DATA] Castlegreg…" at bounding box center [754, 406] width 1507 height 812
click at [536, 144] on area at bounding box center [536, 144] width 0 height 0
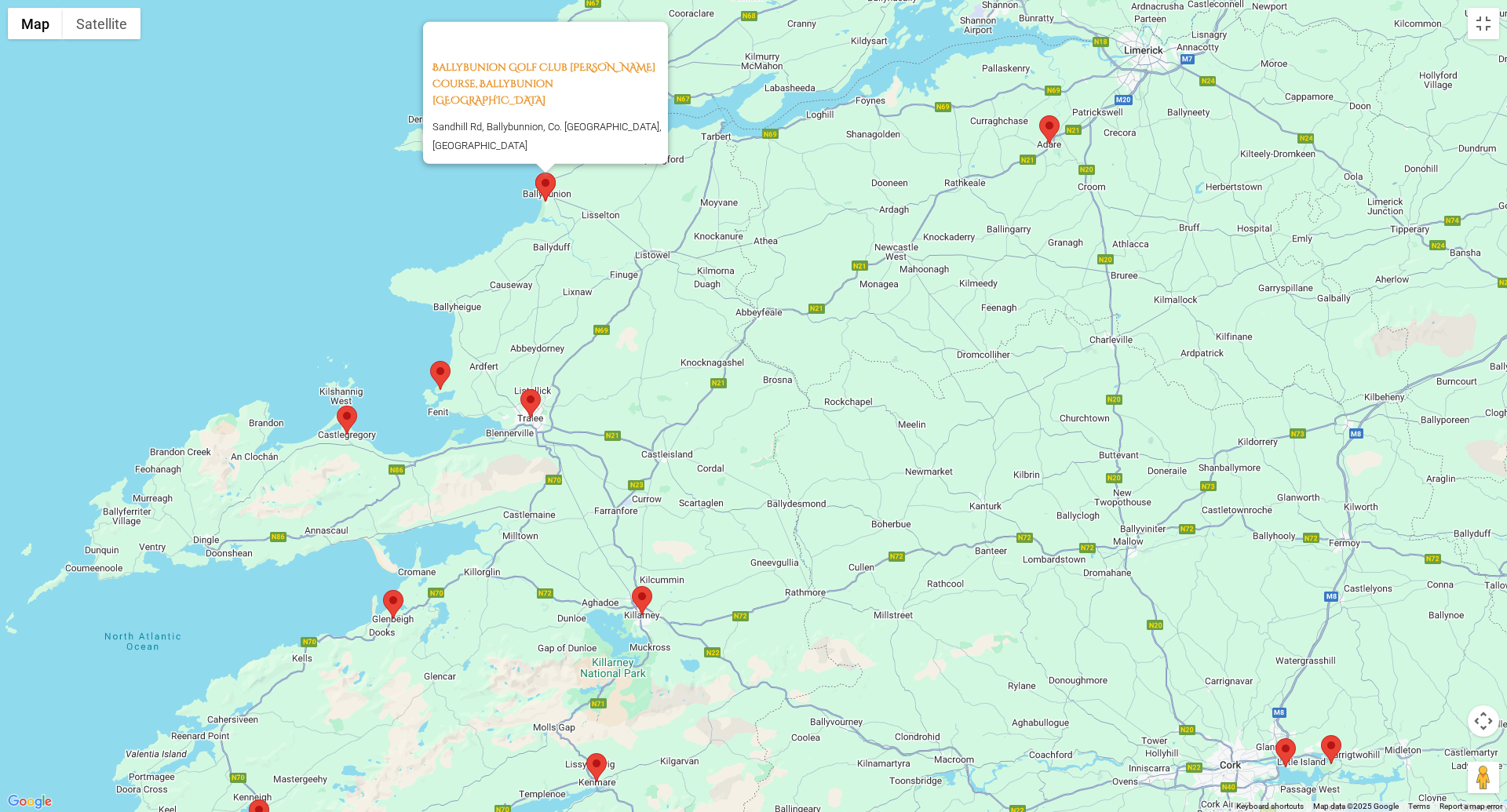
click at [430, 361] on area at bounding box center [430, 361] width 0 height 0
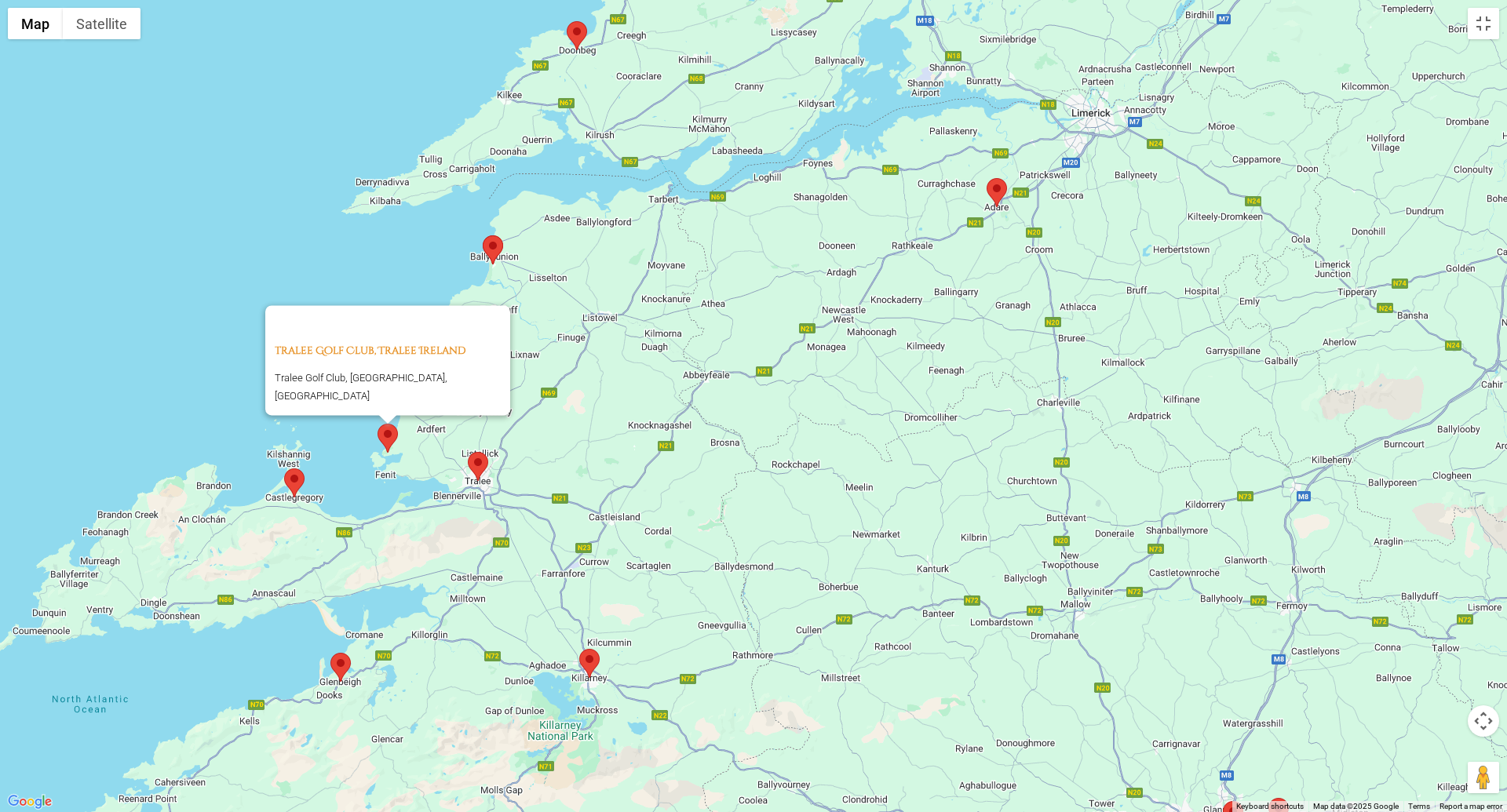
drag, startPoint x: 638, startPoint y: 395, endPoint x: 577, endPoint y: 478, distance: 103.0
click at [577, 478] on div "Tralee Golf Club, Tralee Ireland Tralee Golf Club, [GEOGRAPHIC_DATA], [GEOGRAPH…" at bounding box center [754, 406] width 1507 height 812
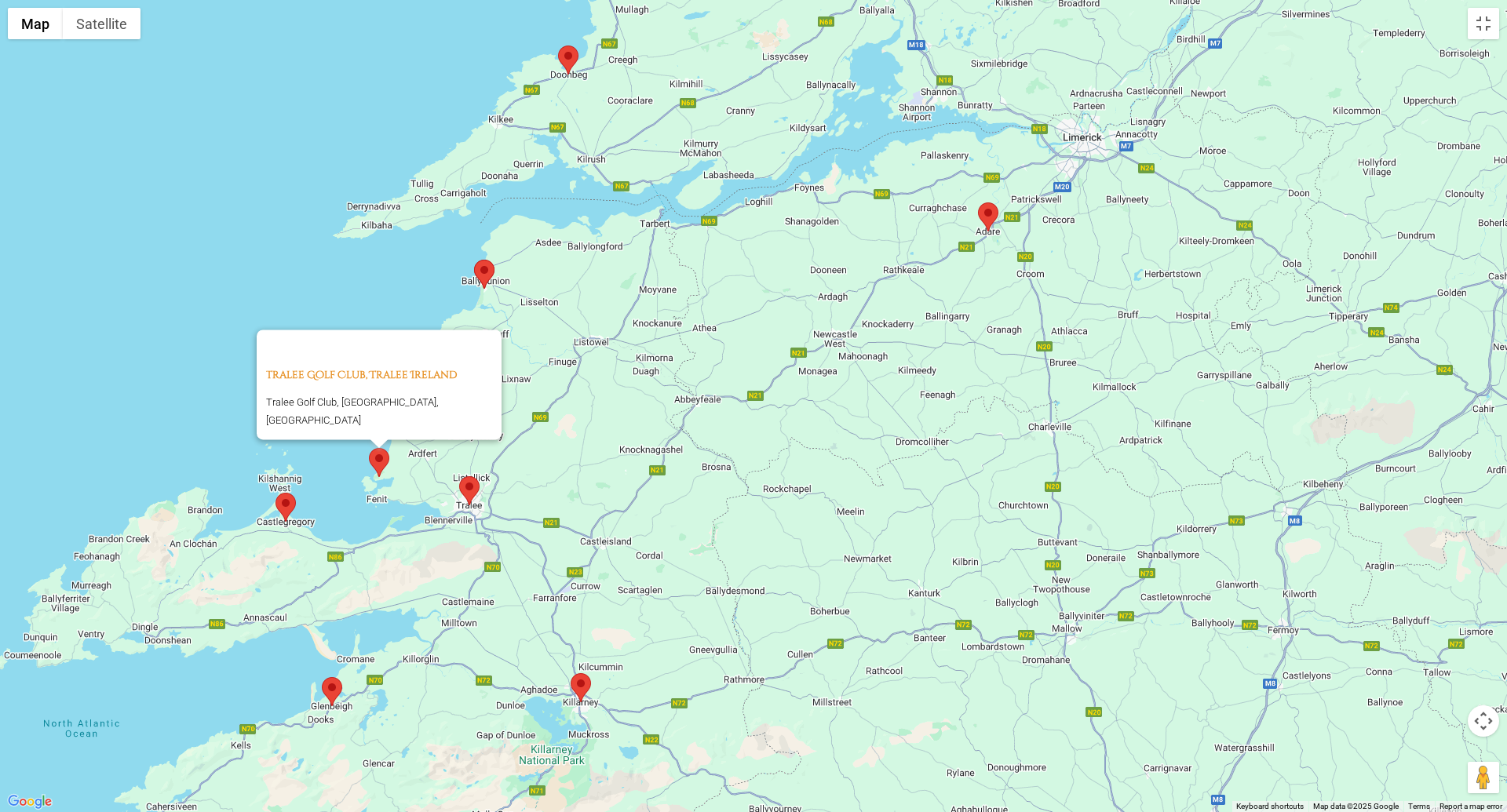
click at [474, 260] on area at bounding box center [474, 260] width 0 height 0
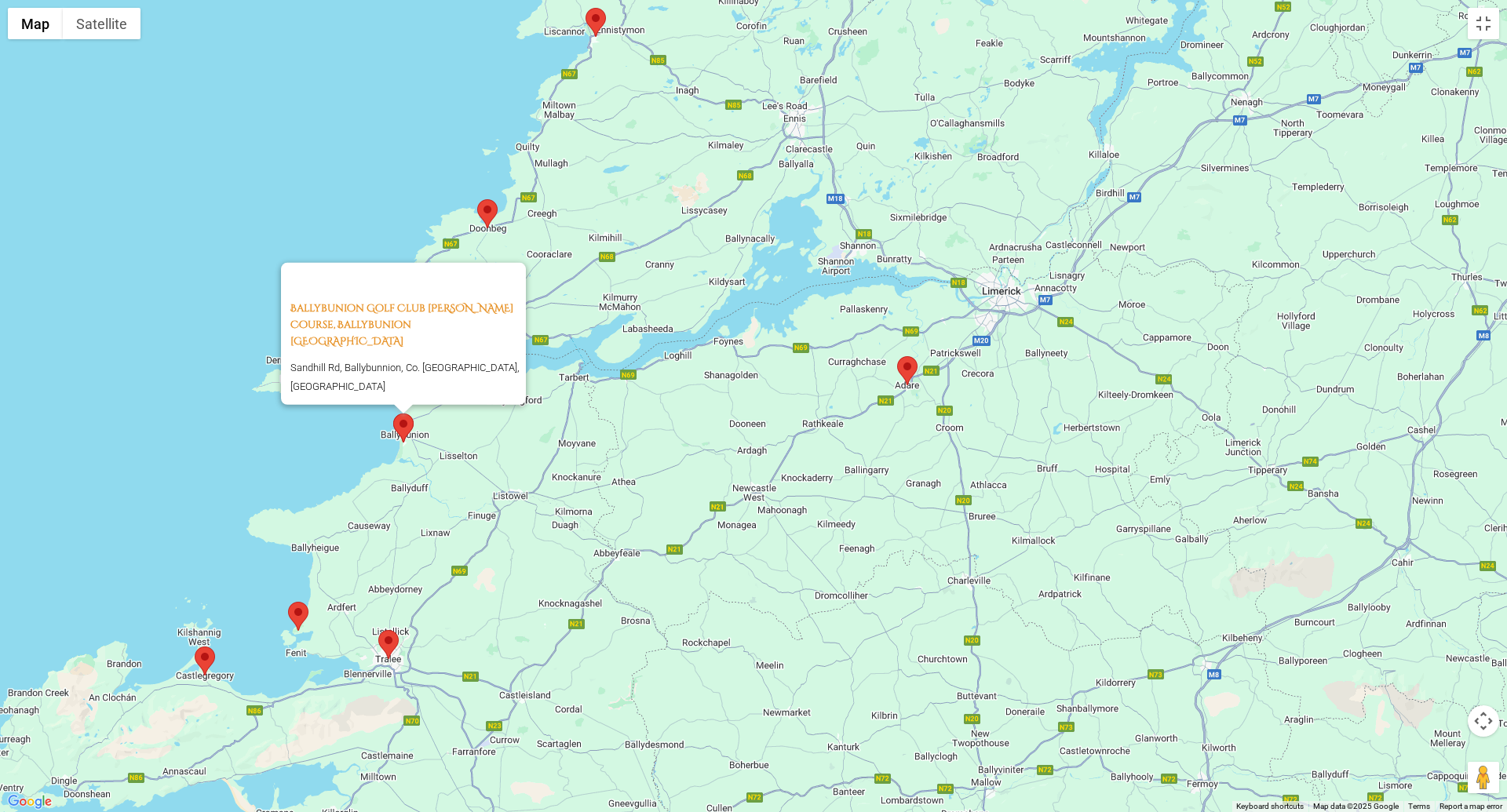
drag, startPoint x: 415, startPoint y: 286, endPoint x: 321, endPoint y: 463, distance: 200.4
click at [321, 463] on div "Ballybunion Golf Club [PERSON_NAME] Course, Ballybunion [GEOGRAPHIC_DATA] [GEOG…" at bounding box center [754, 406] width 1507 height 812
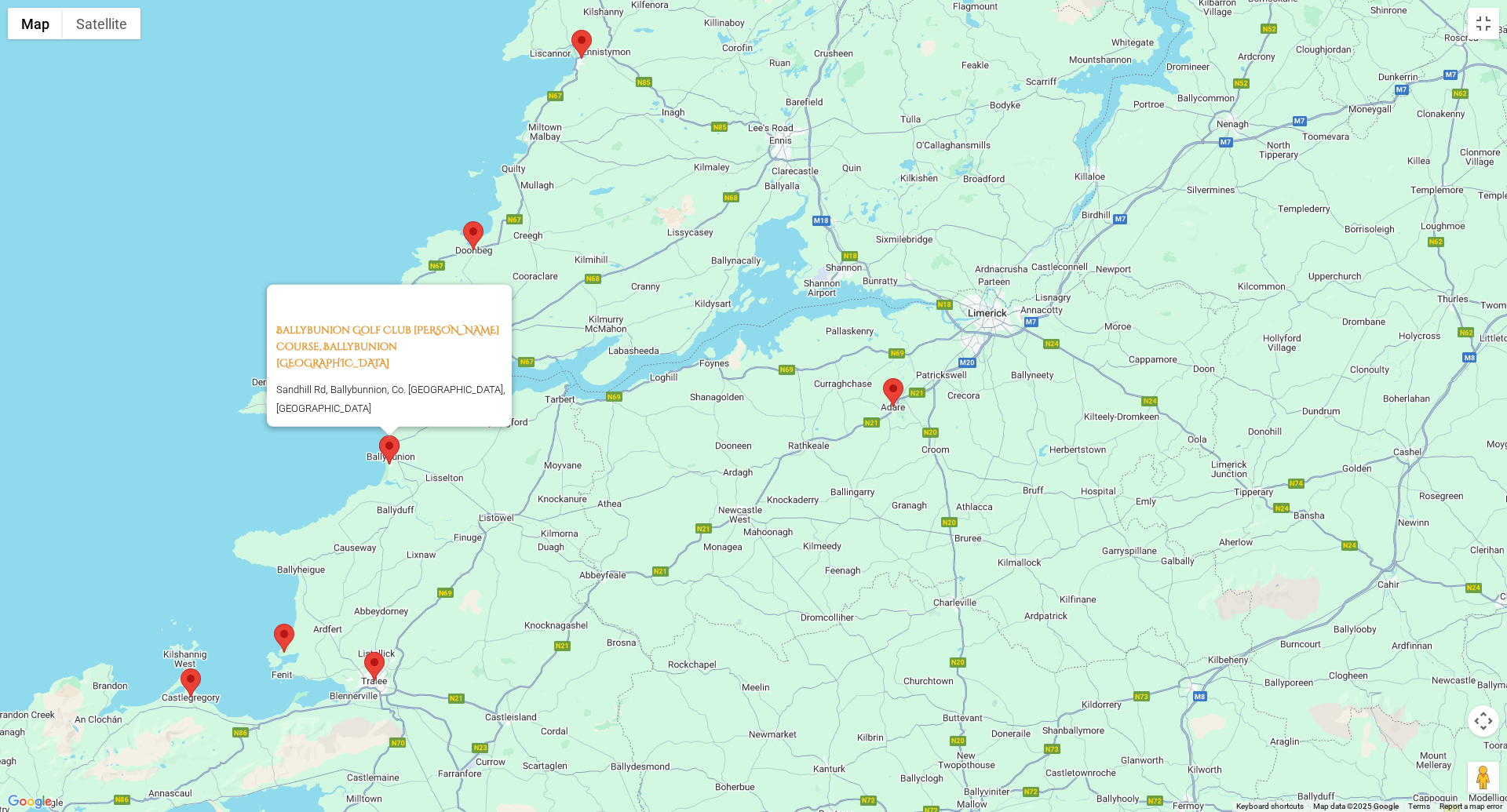
click at [463, 221] on area at bounding box center [463, 221] width 0 height 0
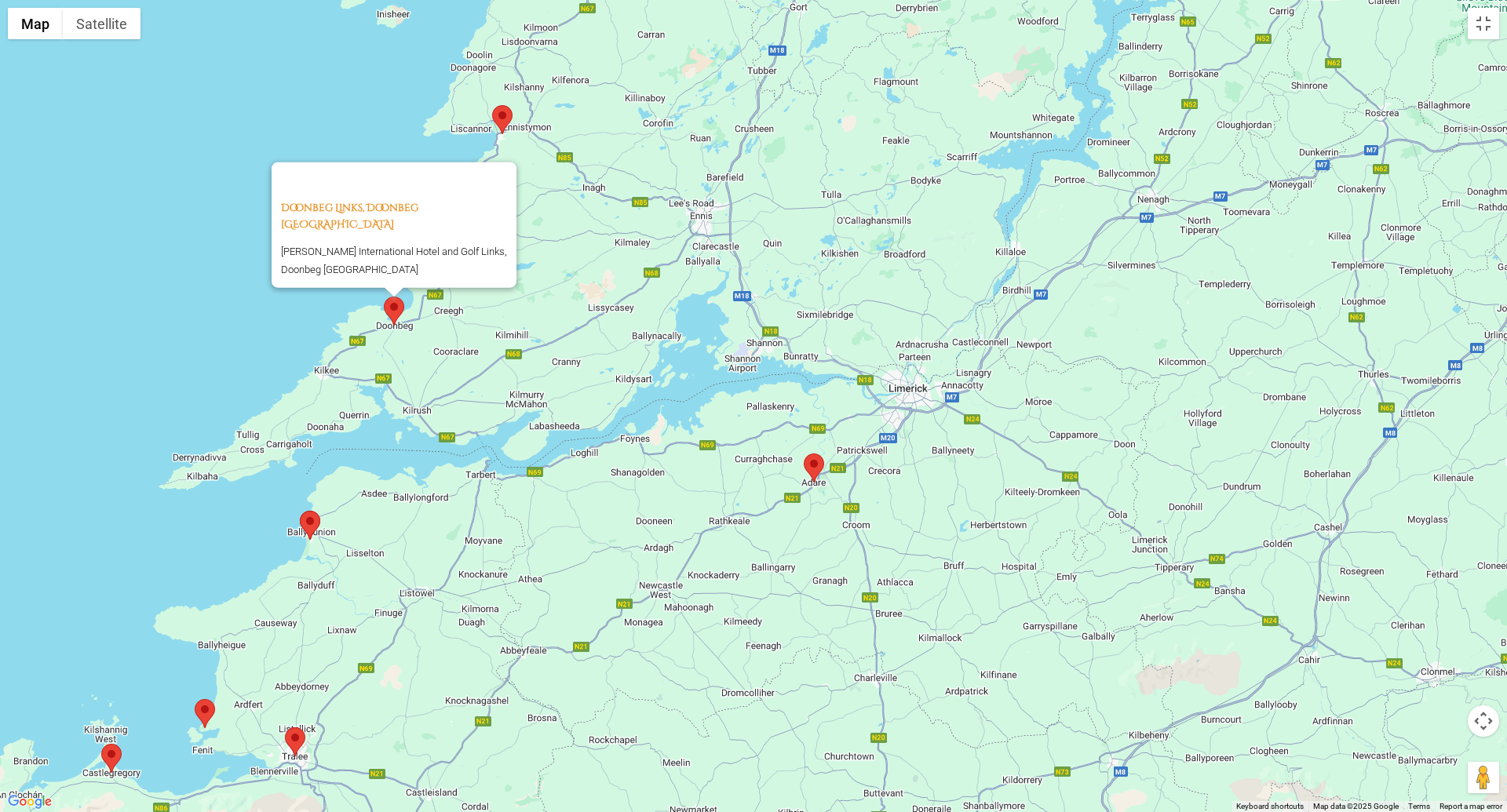
drag, startPoint x: 332, startPoint y: 235, endPoint x: 252, endPoint y: 313, distance: 111.7
click at [252, 313] on div "Doonbeg Links, Doonbeg Ireland [PERSON_NAME][GEOGRAPHIC_DATA] and Golf Links, D…" at bounding box center [754, 406] width 1507 height 812
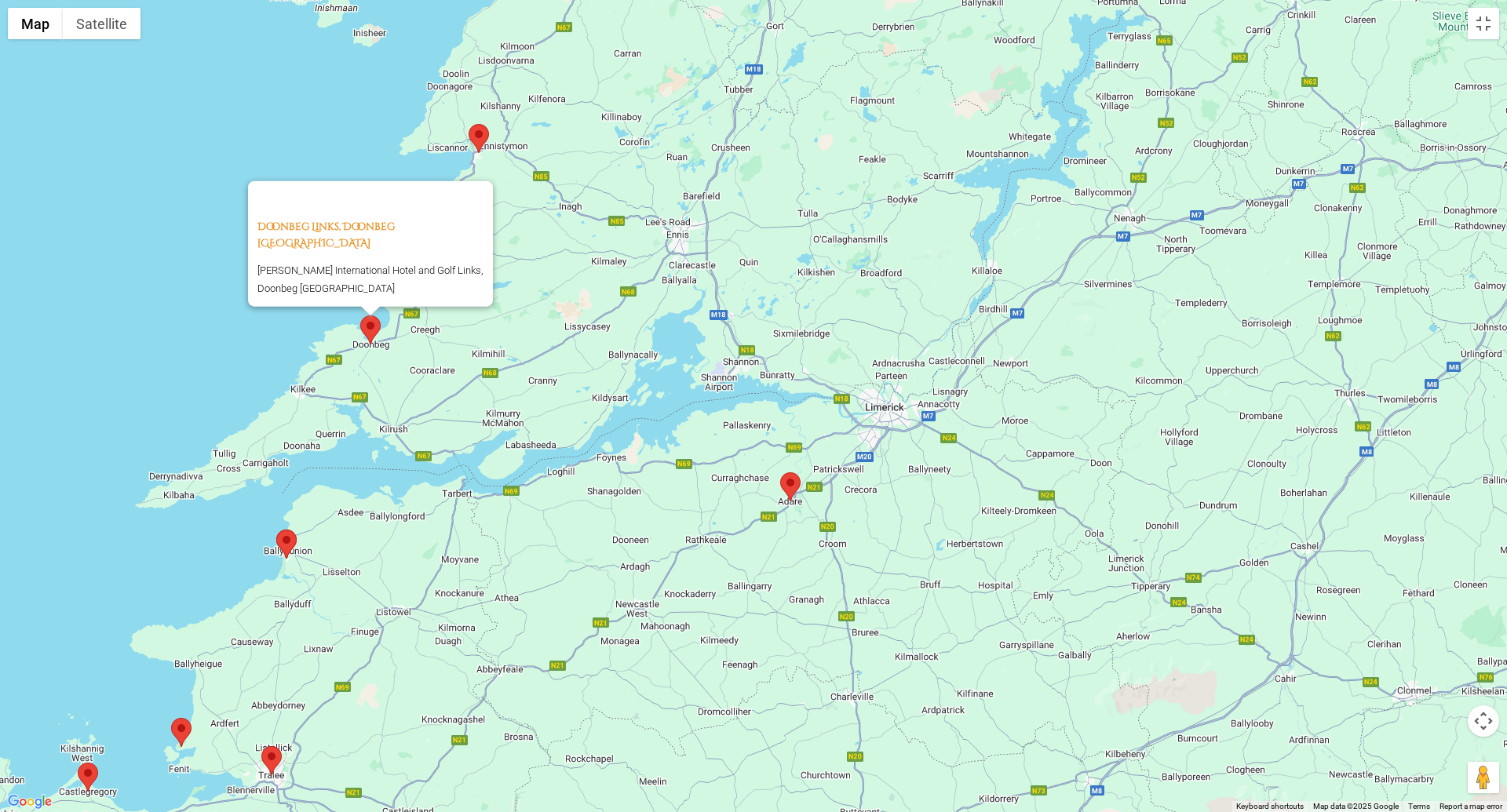
click at [469, 124] on area at bounding box center [469, 124] width 0 height 0
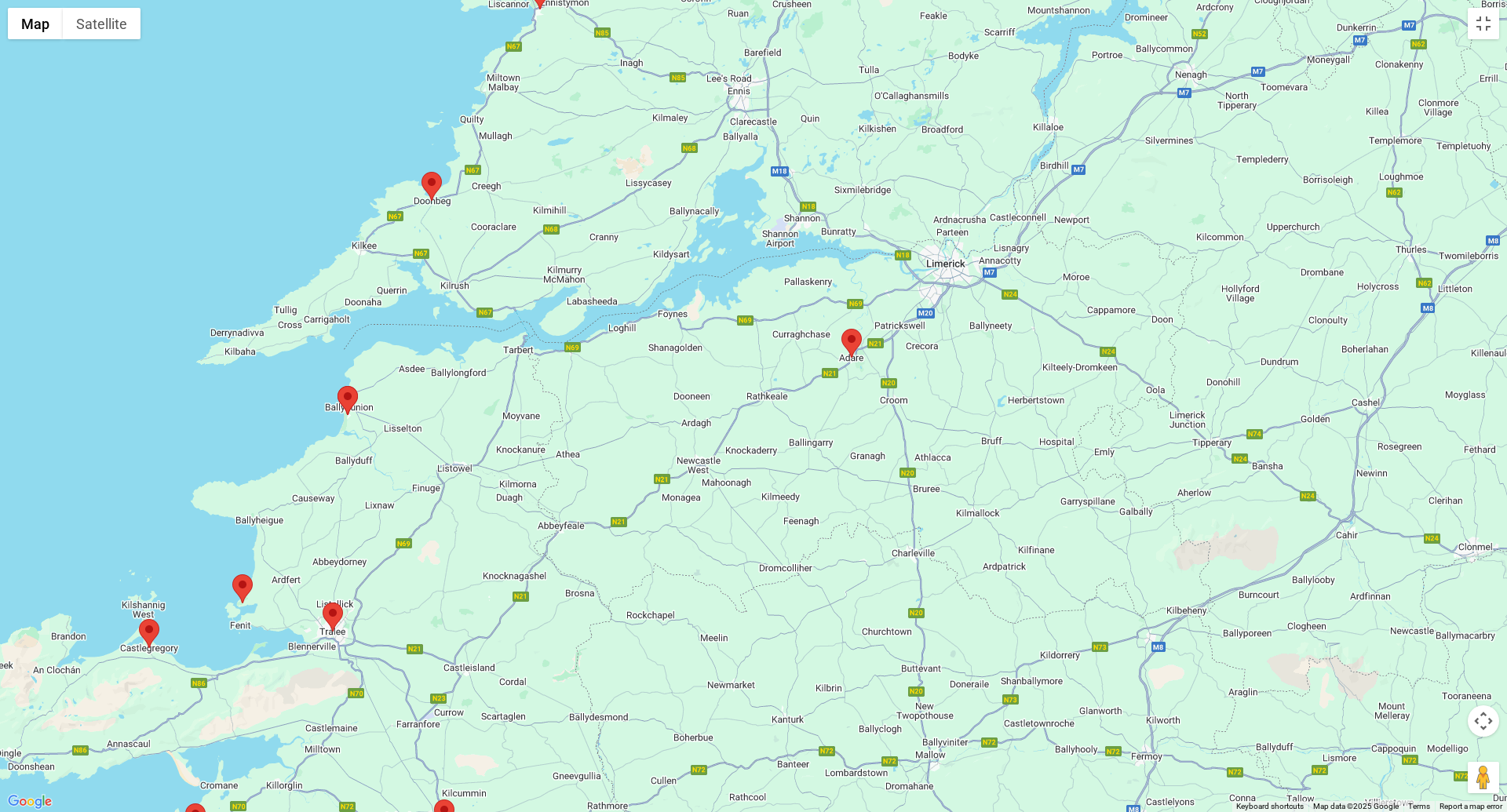
drag, startPoint x: 204, startPoint y: 313, endPoint x: 278, endPoint y: 75, distance: 249.2
click at [277, 80] on div "Lahinch Golf Club, Lahinch Ireland Lahinch, Co. [GEOGRAPHIC_DATA], [GEOGRAPHIC_…" at bounding box center [754, 406] width 1507 height 812
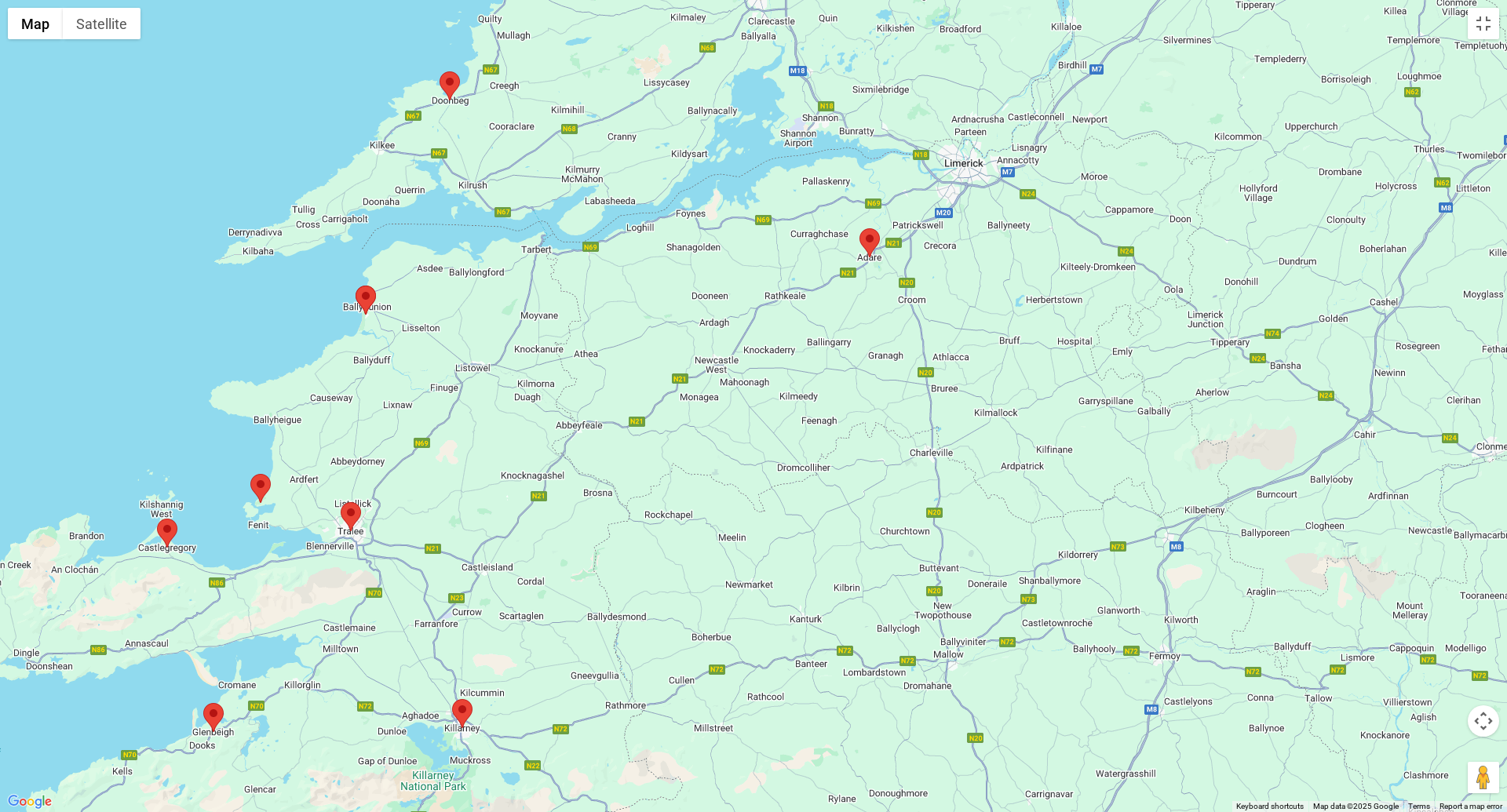
click at [250, 474] on area at bounding box center [250, 474] width 0 height 0
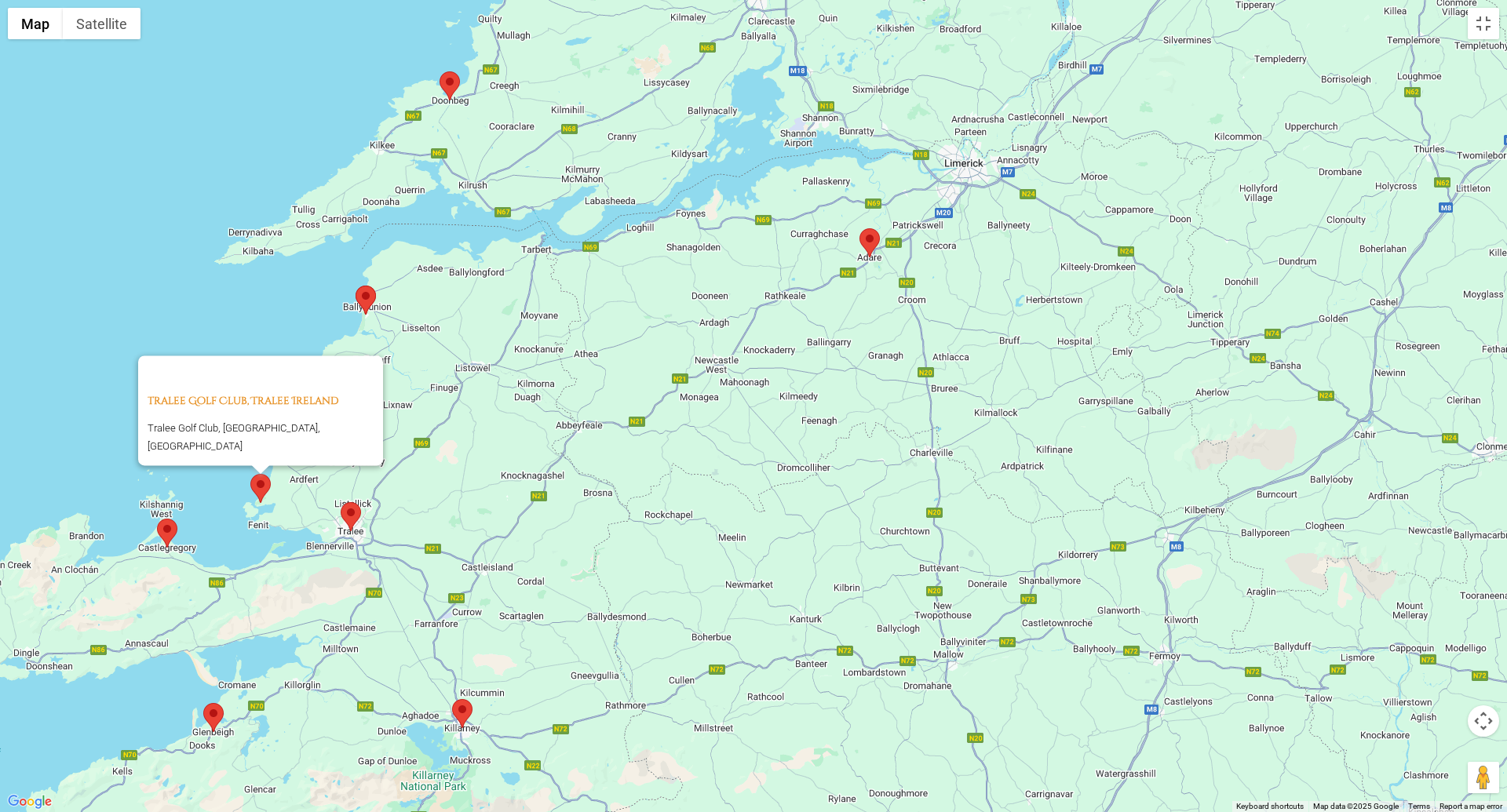
click at [440, 71] on area at bounding box center [440, 71] width 0 height 0
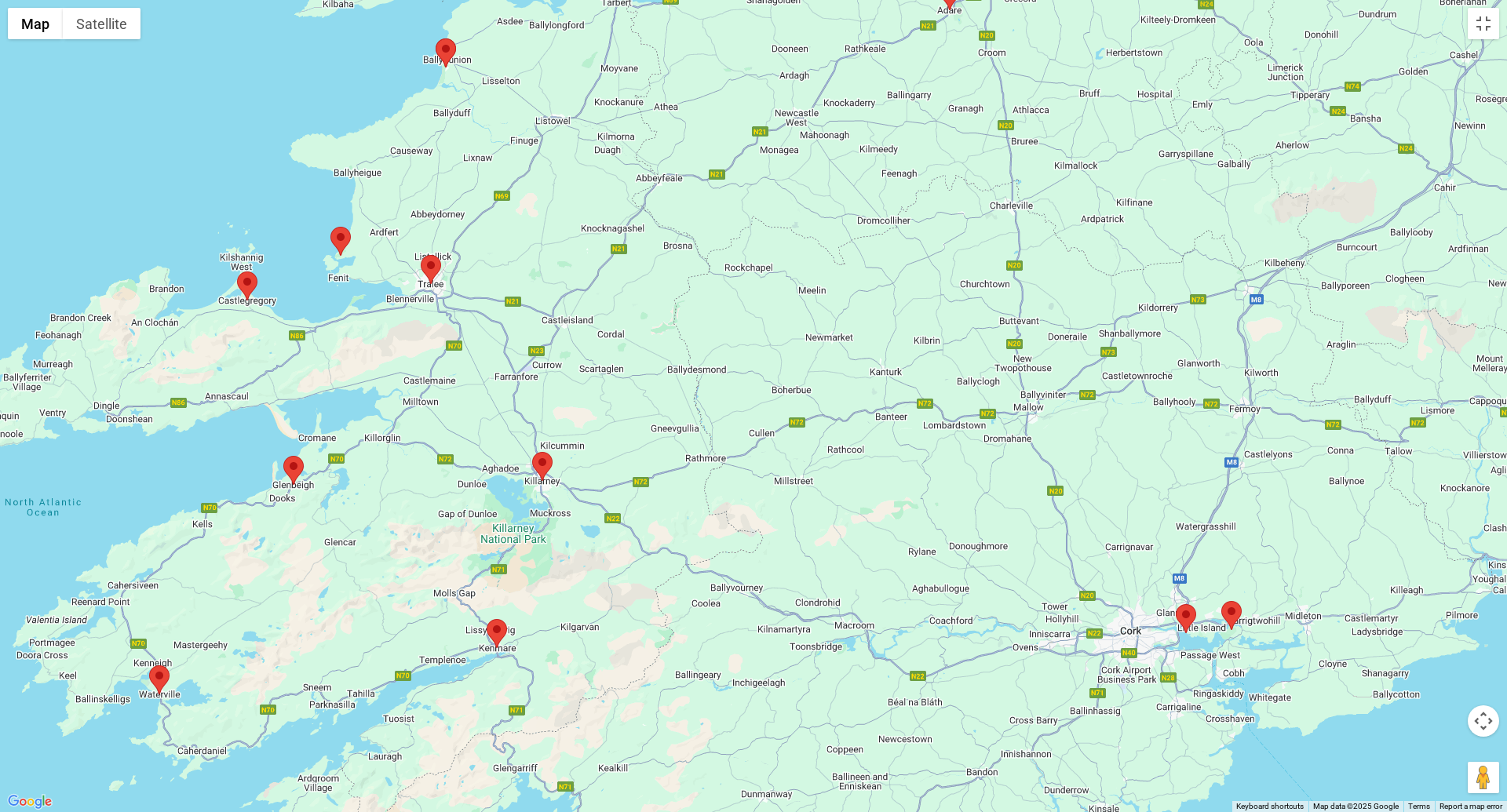
drag, startPoint x: 472, startPoint y: 704, endPoint x: 552, endPoint y: 351, distance: 362.0
click at [552, 351] on div "Doonbeg Links, Doonbeg Ireland [PERSON_NAME][GEOGRAPHIC_DATA] and Golf Links, D…" at bounding box center [754, 406] width 1507 height 812
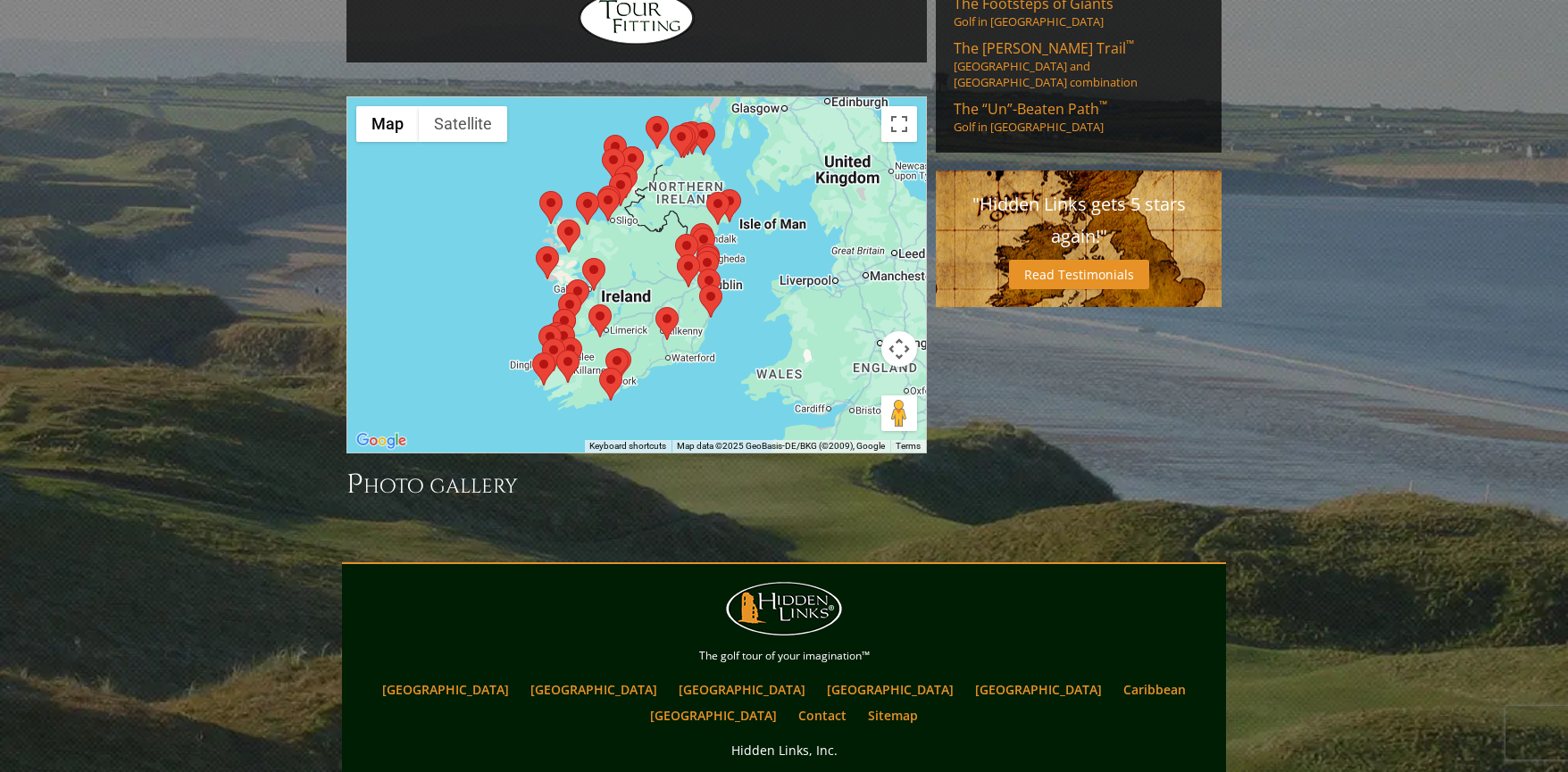
scroll to position [1502, 0]
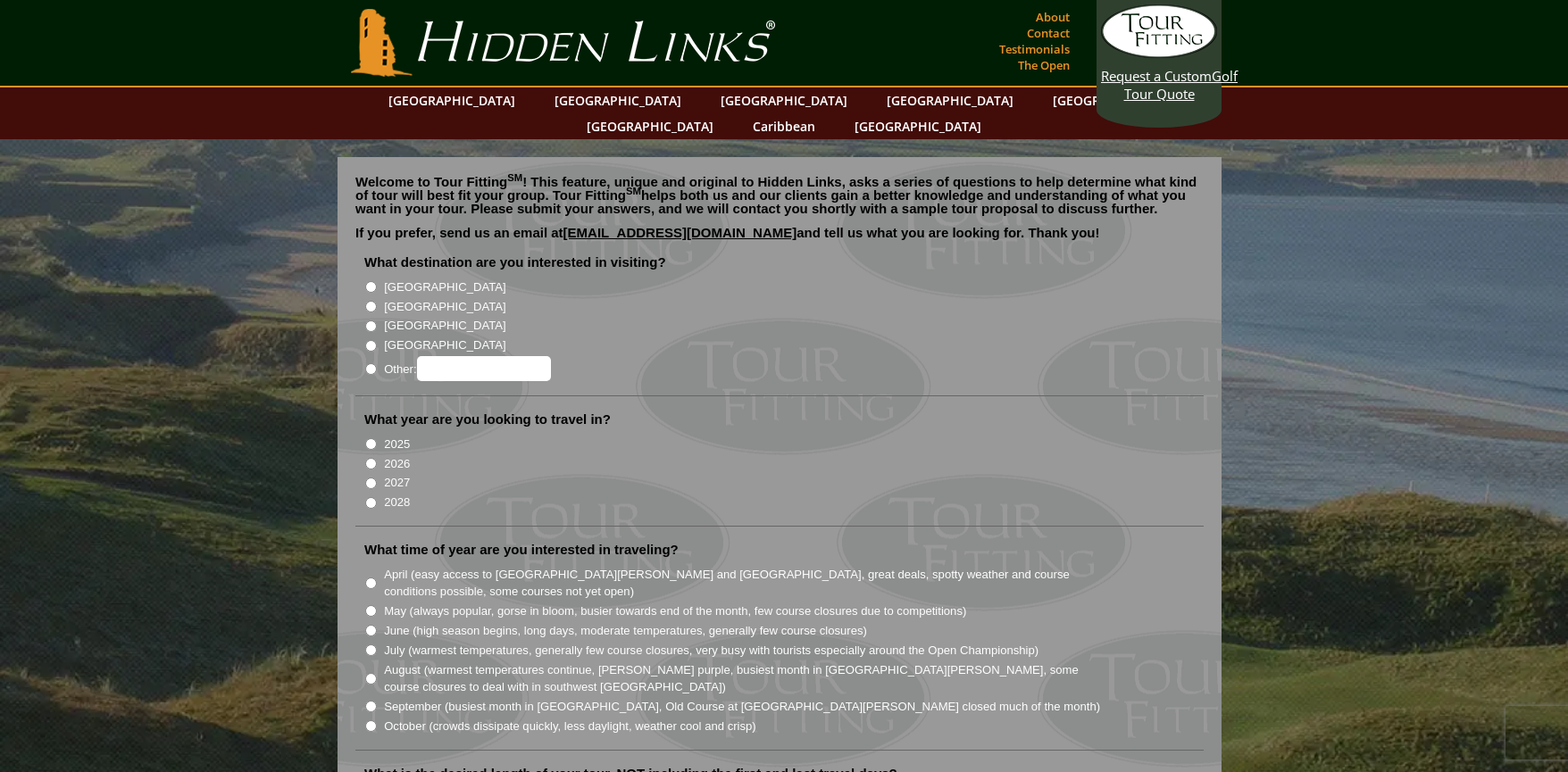
click at [981, 452] on li "2026" at bounding box center [787, 462] width 845 height 20
click at [371, 282] on input "[GEOGRAPHIC_DATA]" at bounding box center [372, 288] width 12 height 12
radio input "true"
click at [370, 458] on input "2026" at bounding box center [372, 464] width 12 height 12
radio input "true"
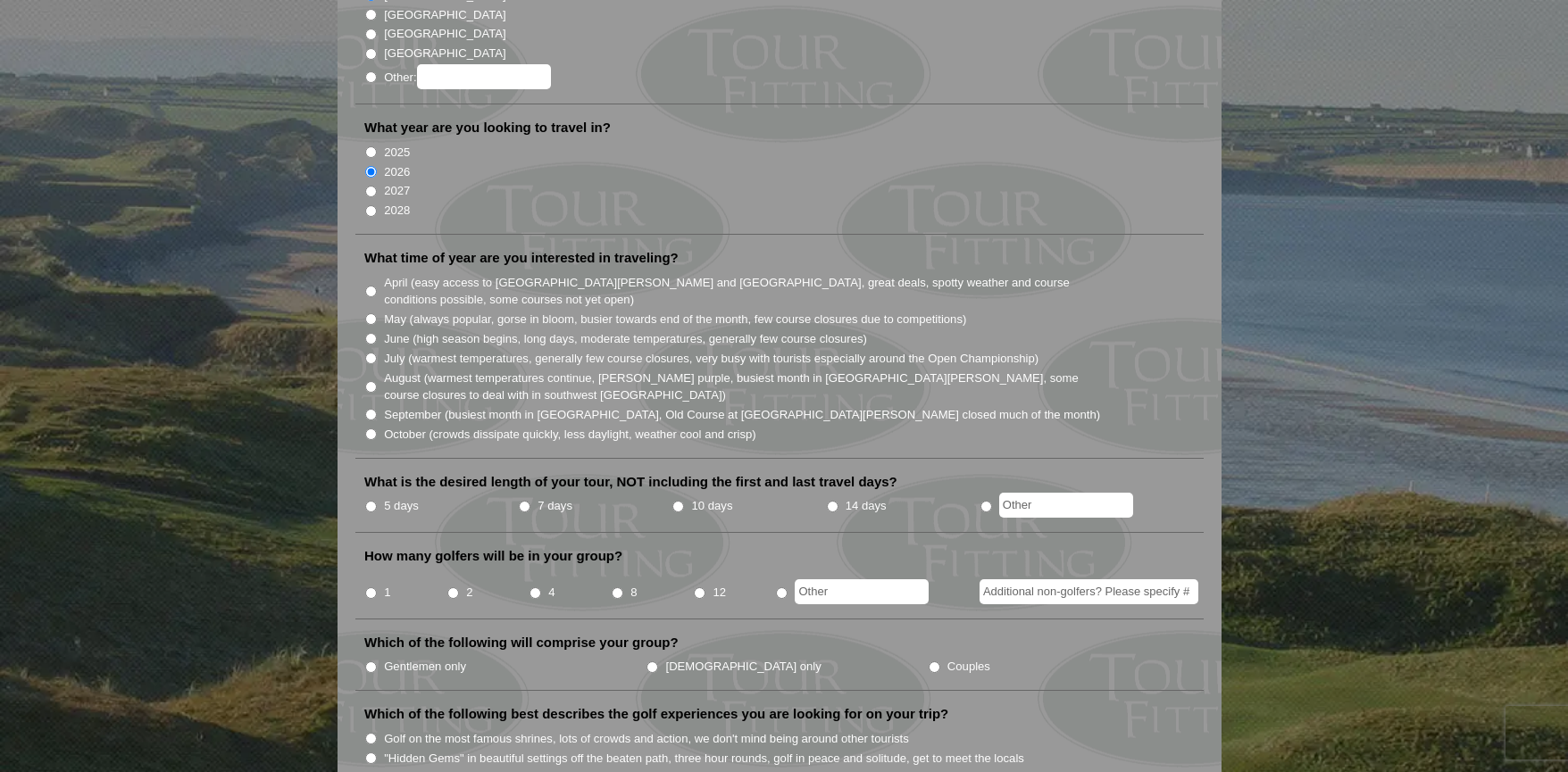
scroll to position [316, 0]
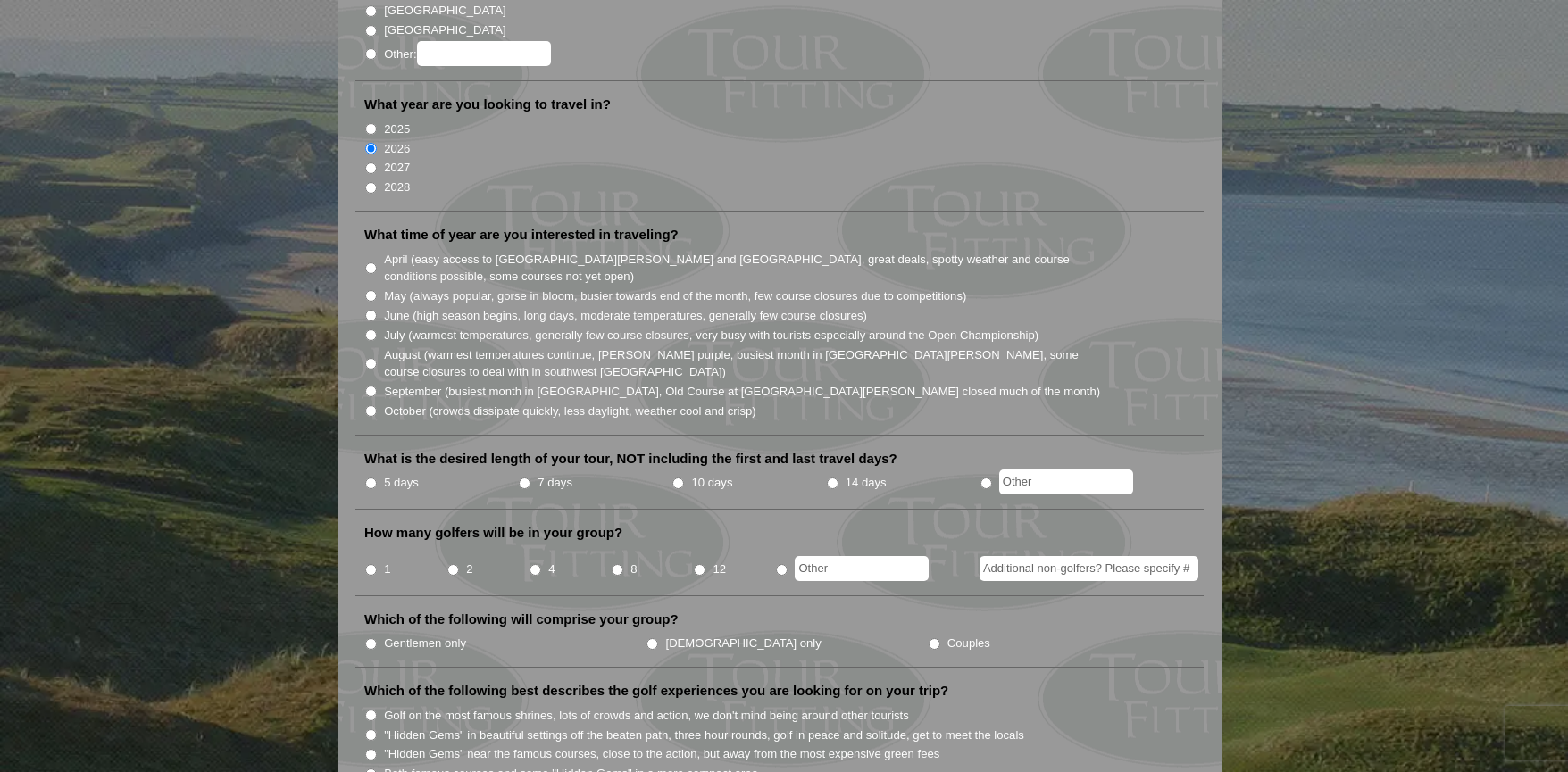
click at [375, 291] on input "May (always popular, gorse in bloom, busier towards end of the month, few cours…" at bounding box center [372, 297] width 12 height 12
radio input "true"
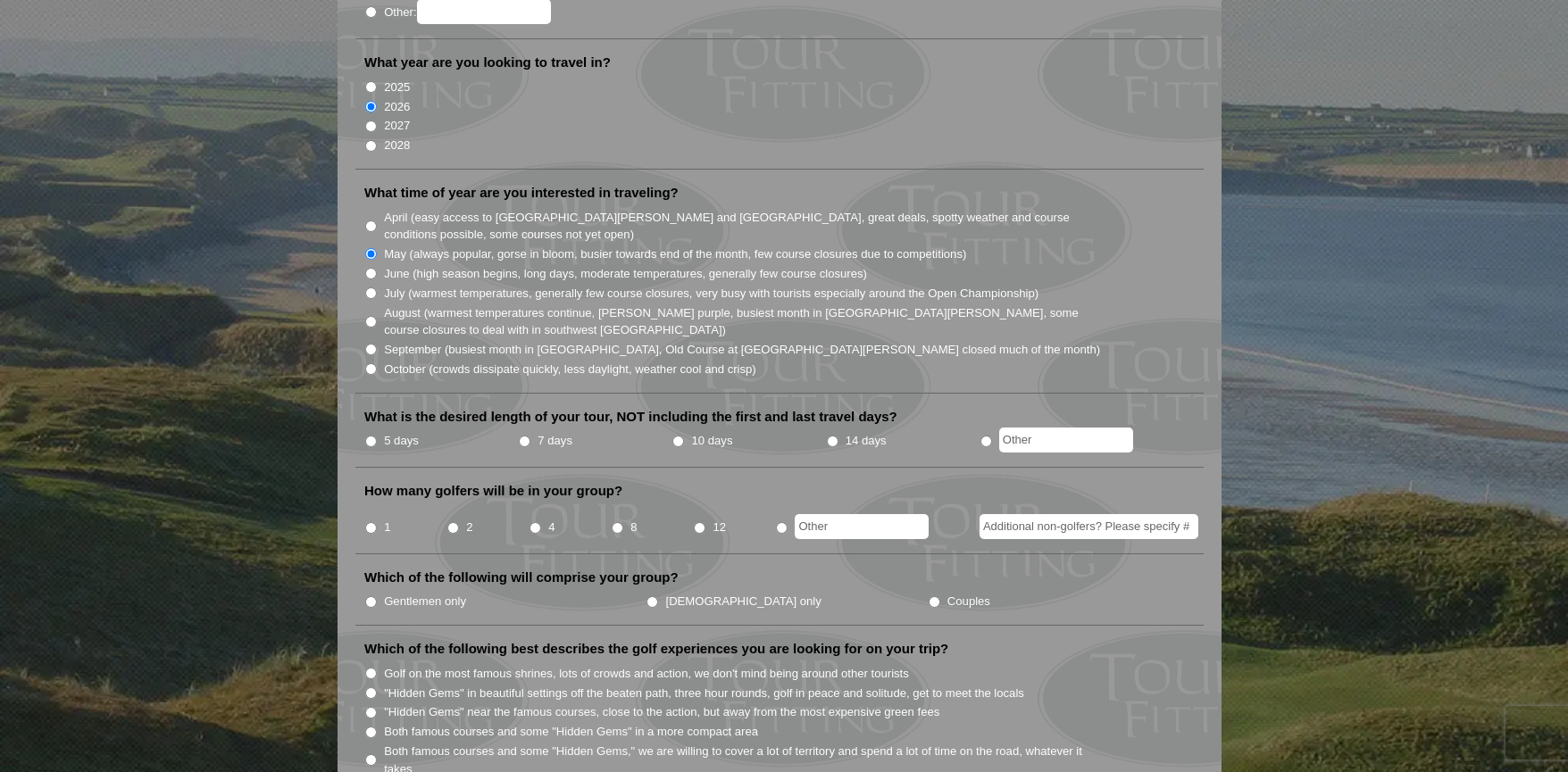
scroll to position [363, 0]
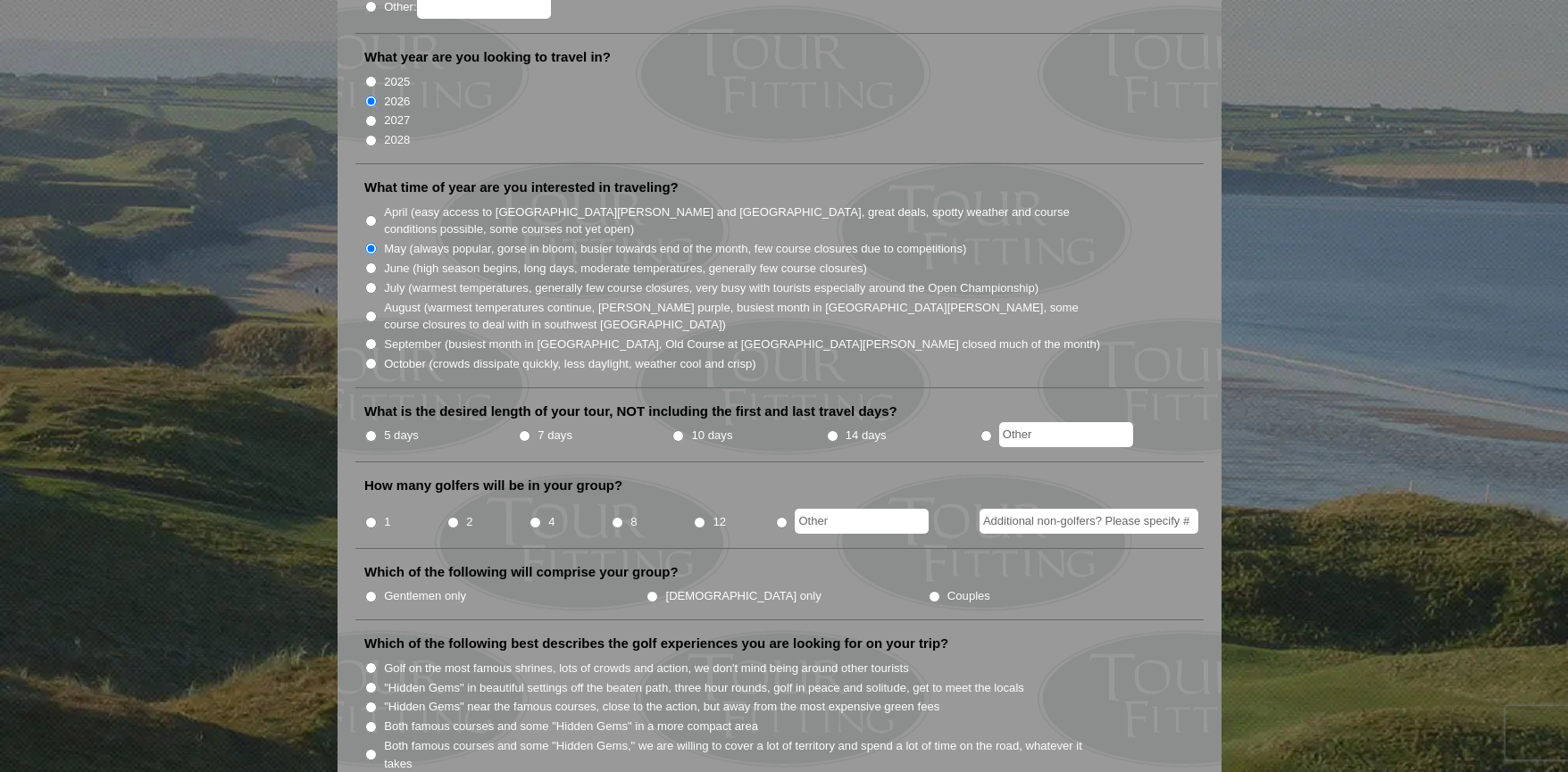
click at [372, 430] on input "5 days" at bounding box center [372, 436] width 12 height 12
radio input "true"
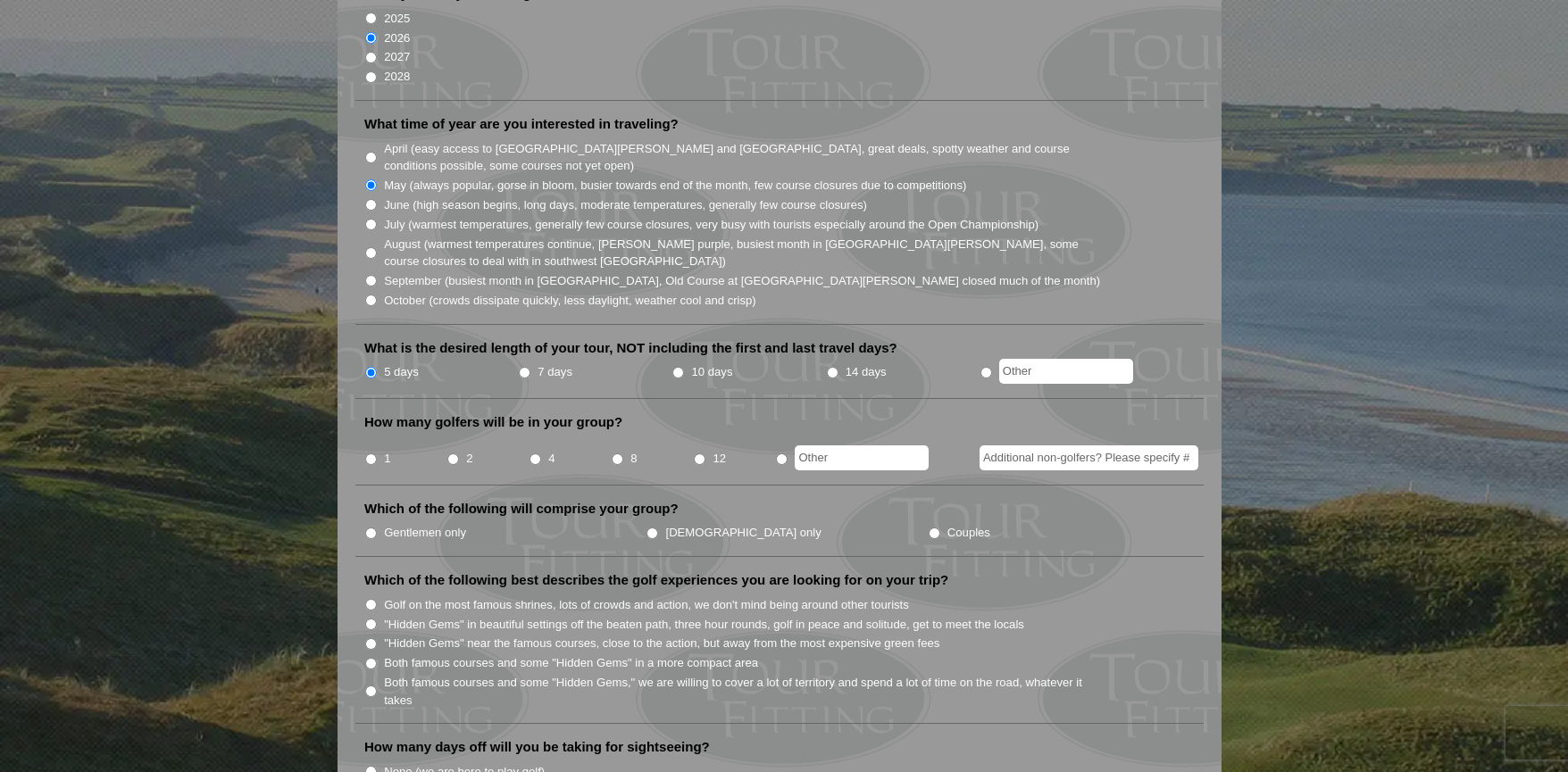
scroll to position [433, 0]
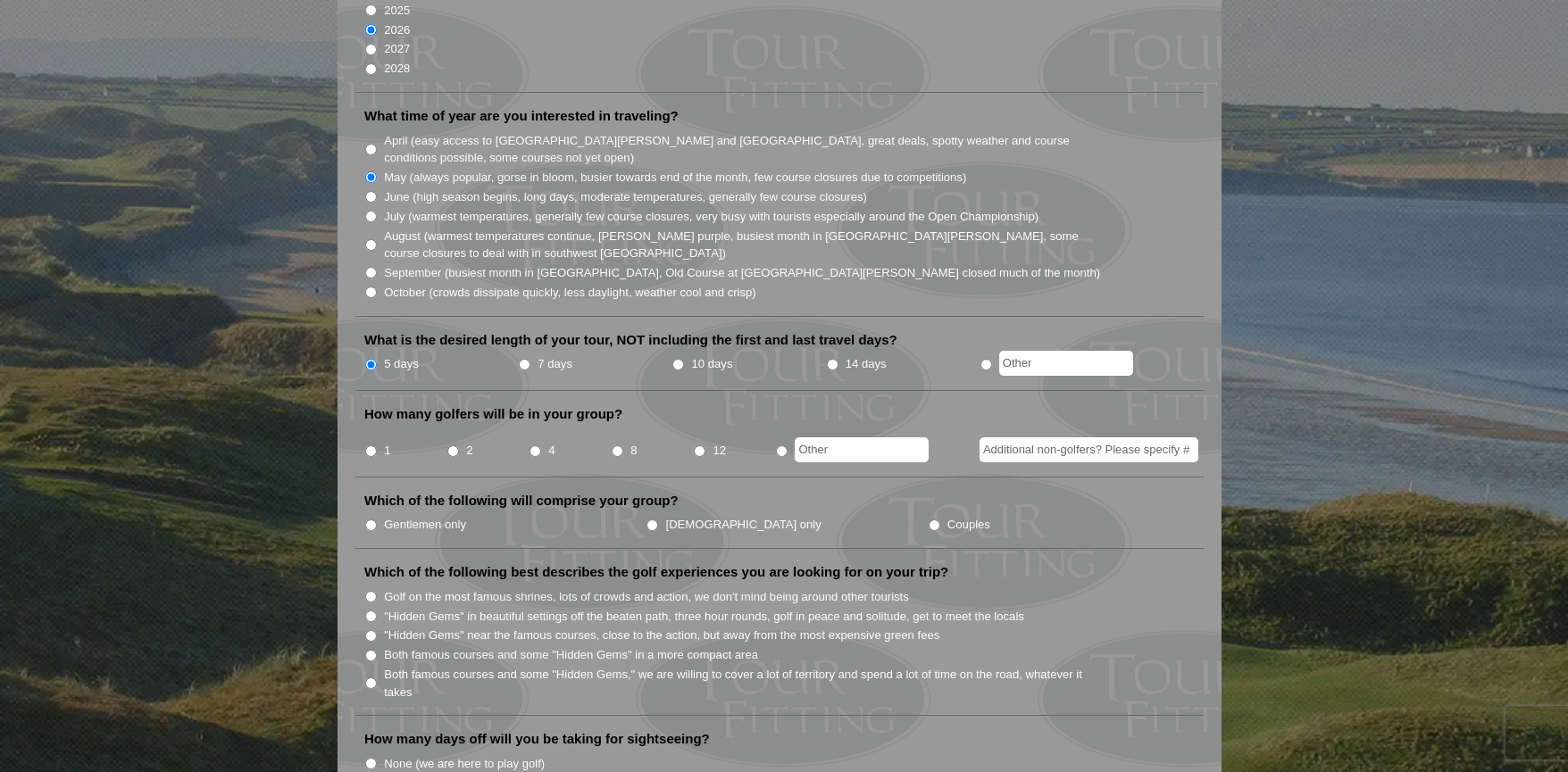
click at [618, 445] on input "8" at bounding box center [617, 451] width 12 height 12
radio input "true"
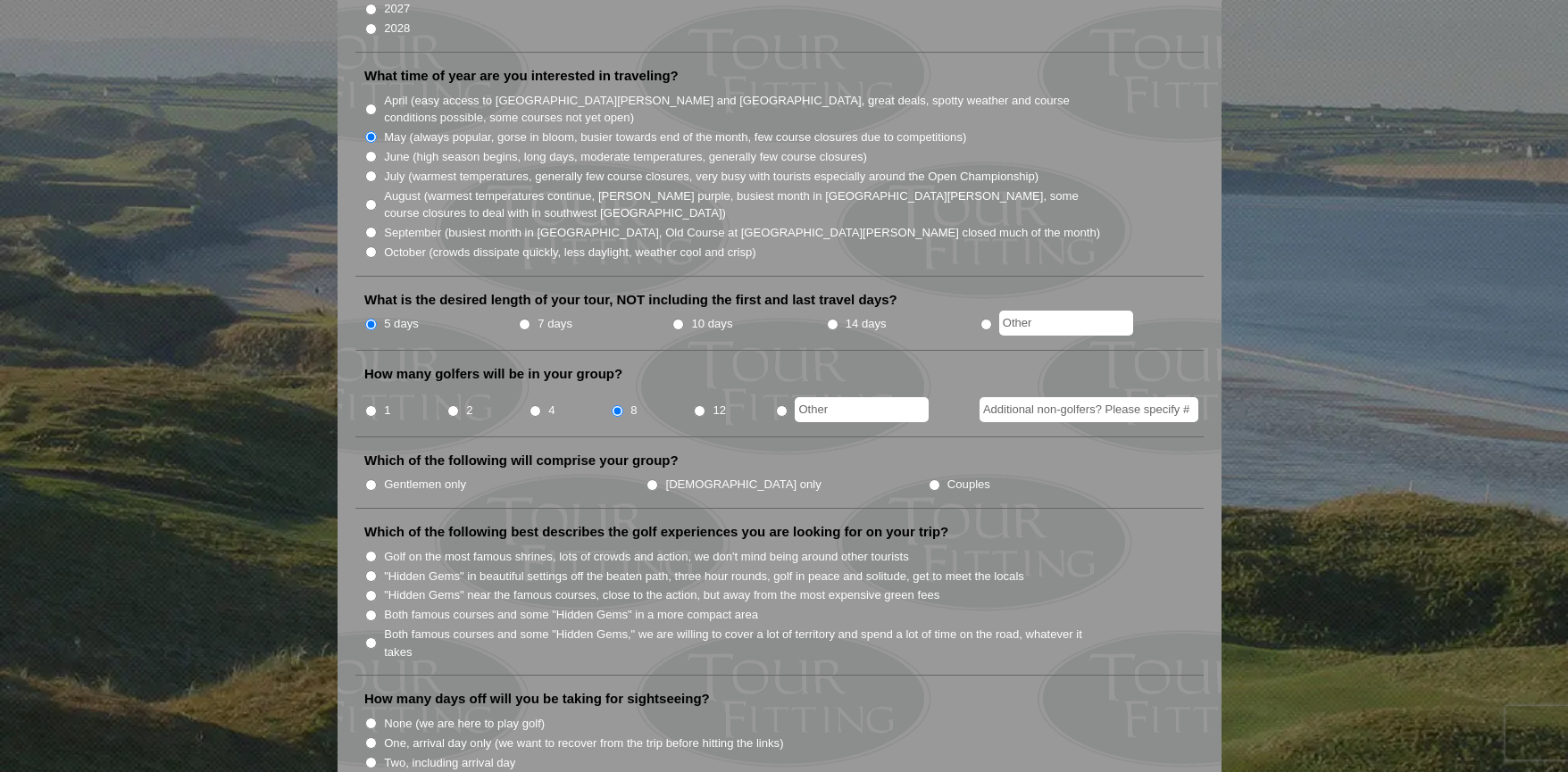
scroll to position [492, 0]
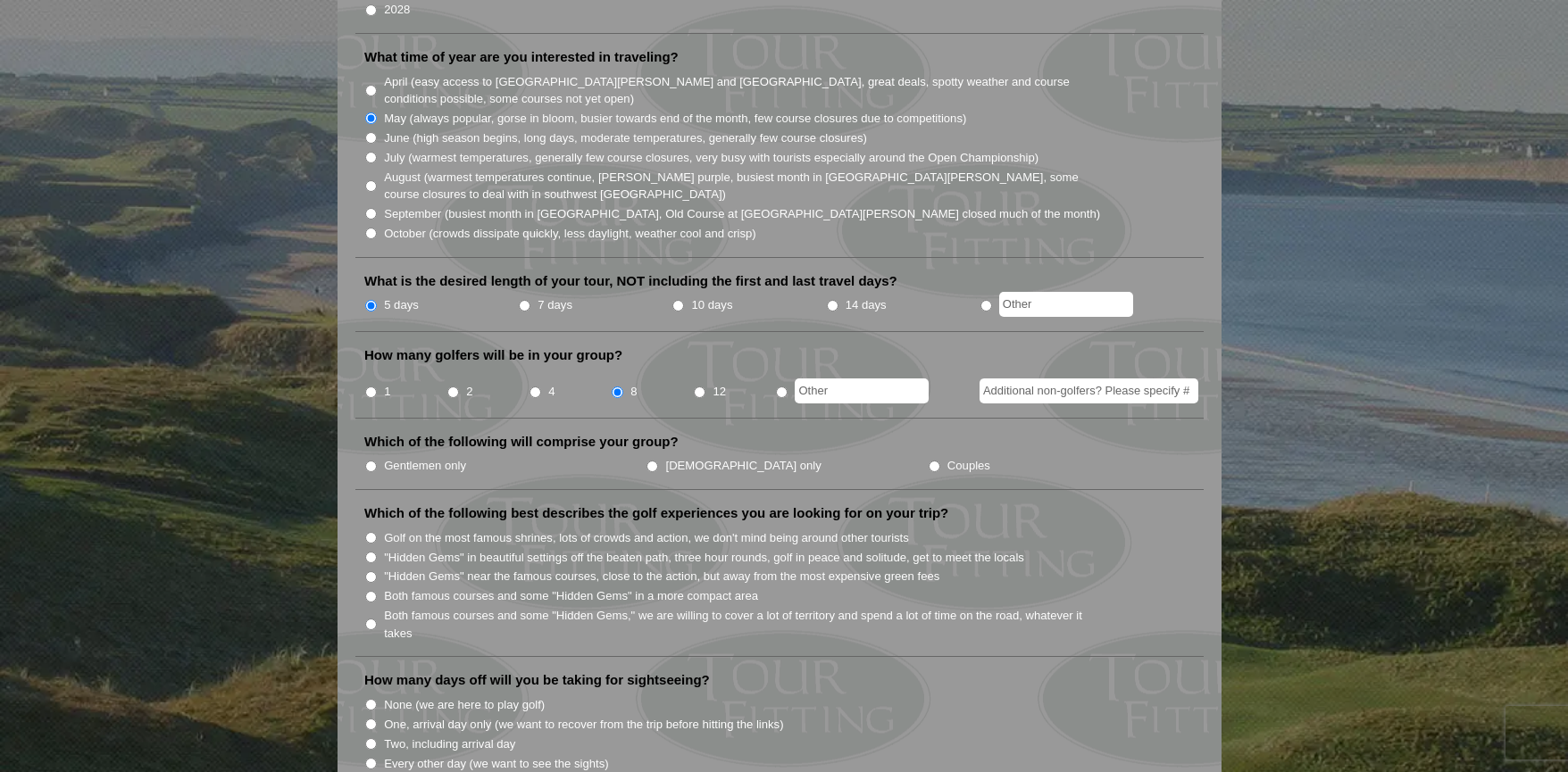
click at [929, 460] on input "Couples" at bounding box center [935, 466] width 12 height 12
radio input "true"
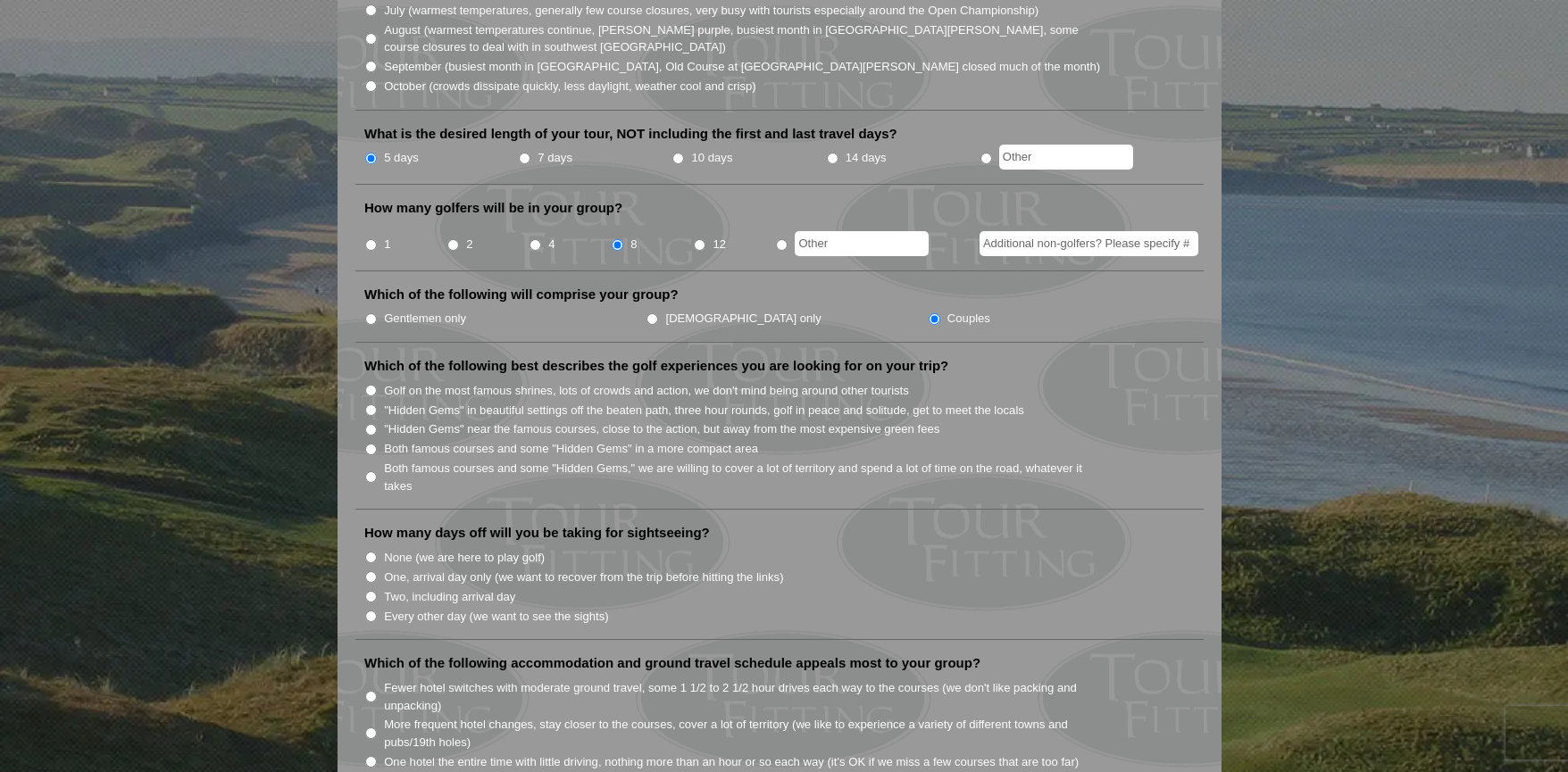
scroll to position [649, 0]
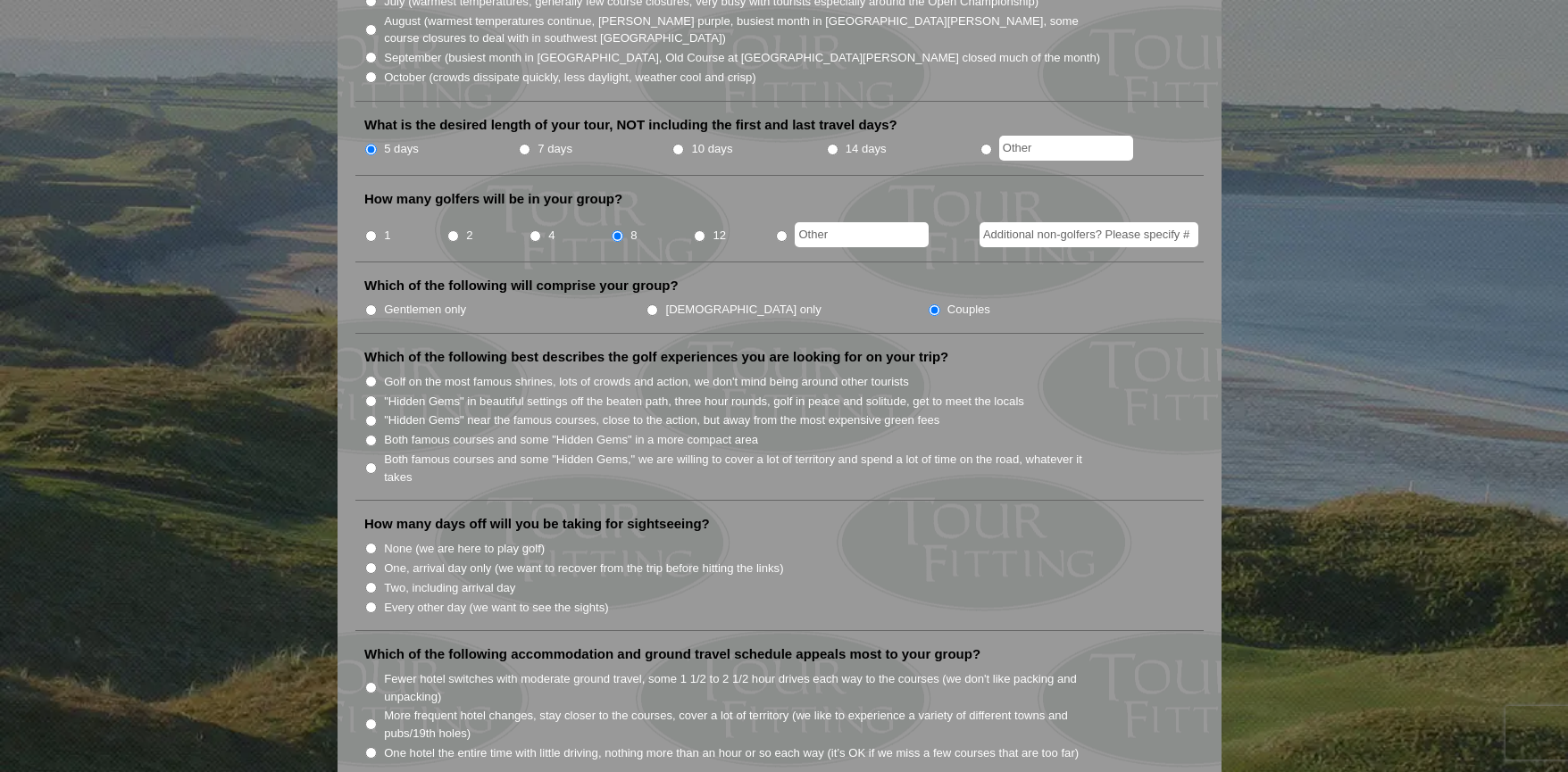
click at [372, 434] on input "Both famous courses and some "Hidden Gems" in a more compact area" at bounding box center [372, 440] width 12 height 12
radio input "true"
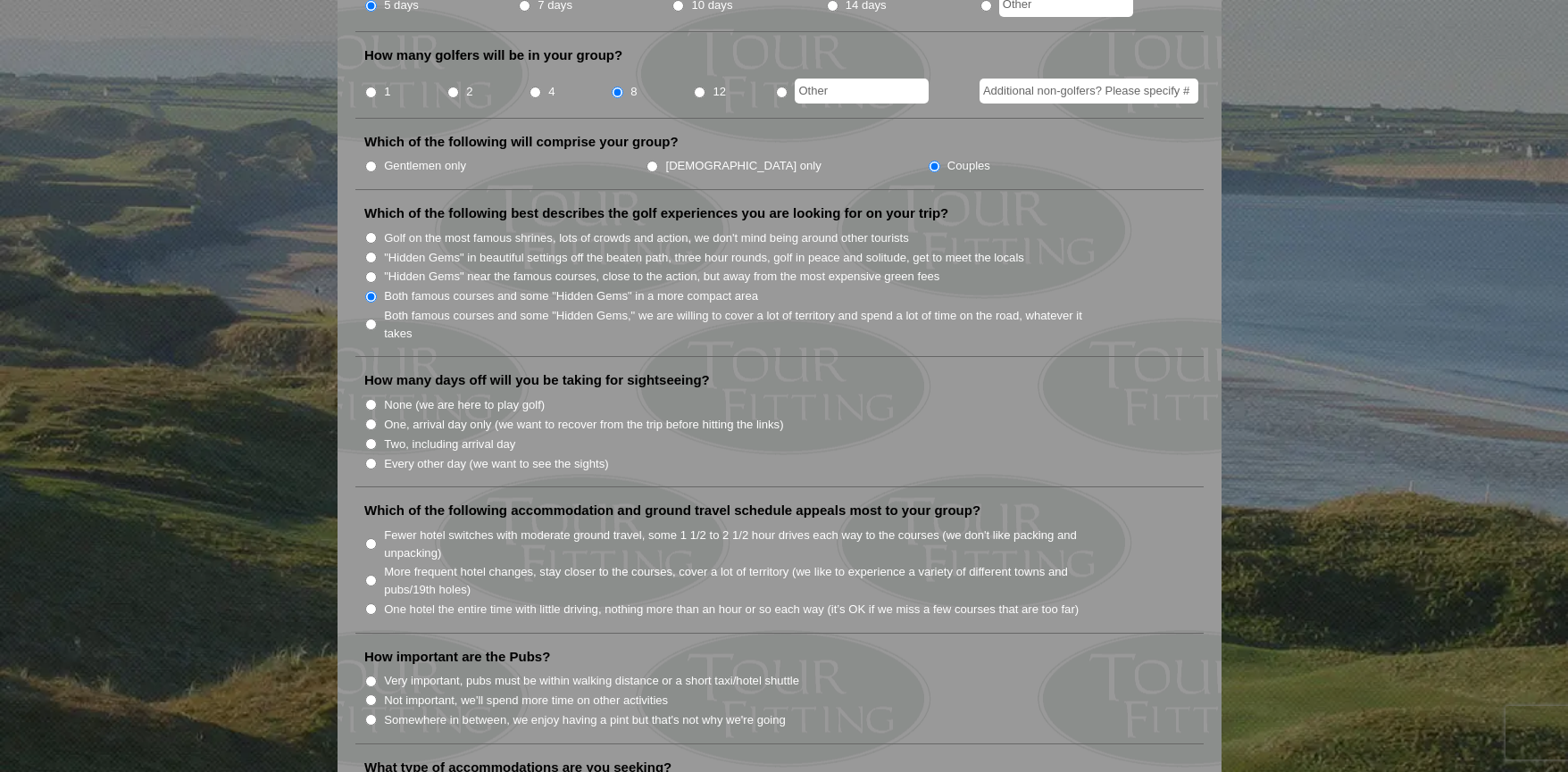
scroll to position [795, 0]
click at [372, 396] on input "None (we are here to play golf)" at bounding box center [372, 402] width 12 height 12
radio input "true"
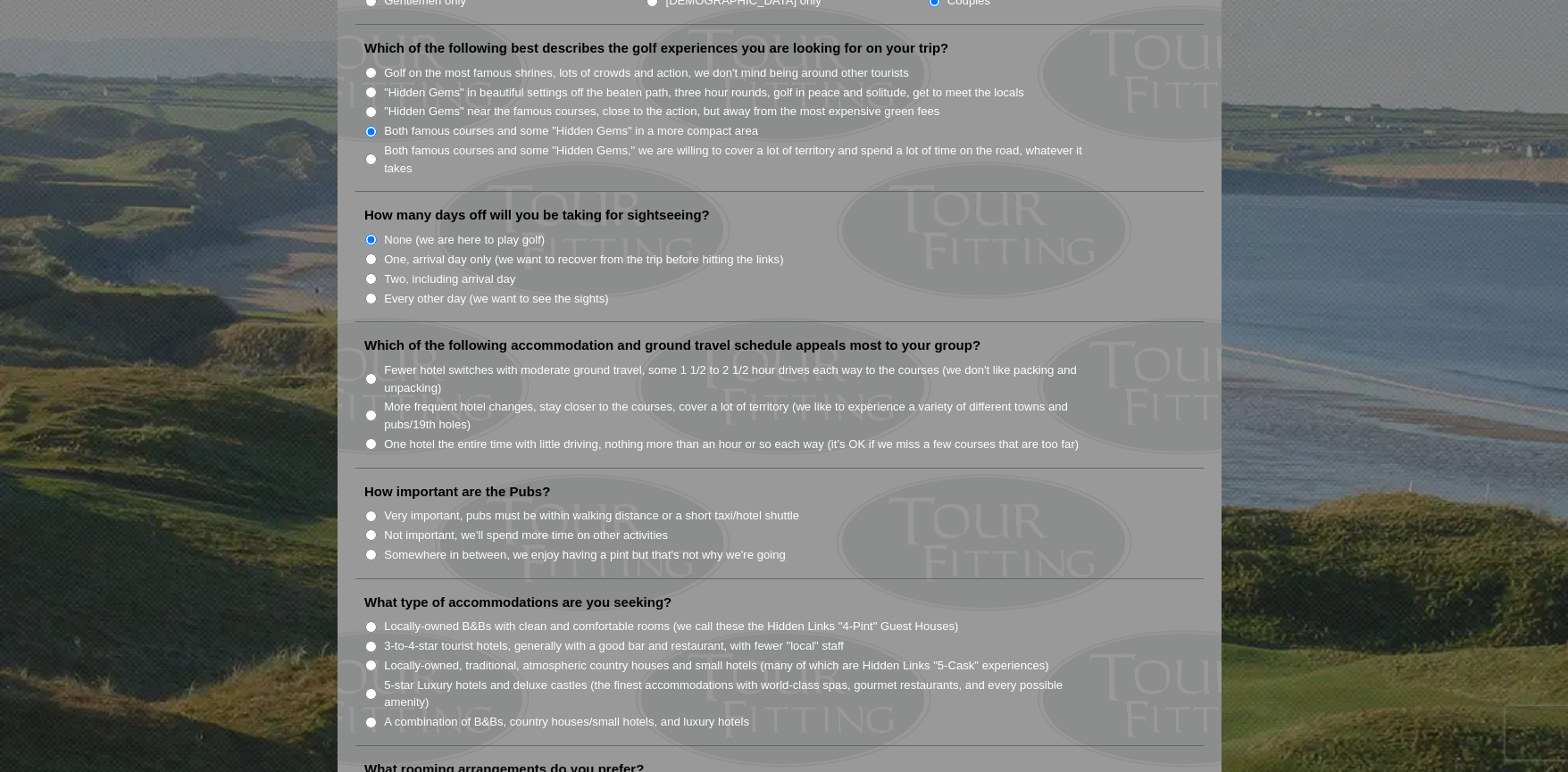
scroll to position [959, 0]
click at [371, 373] on input "Fewer hotel switches with moderate ground travel, some 1 1/2 to 2 1/2 hour driv…" at bounding box center [372, 379] width 12 height 12
radio input "true"
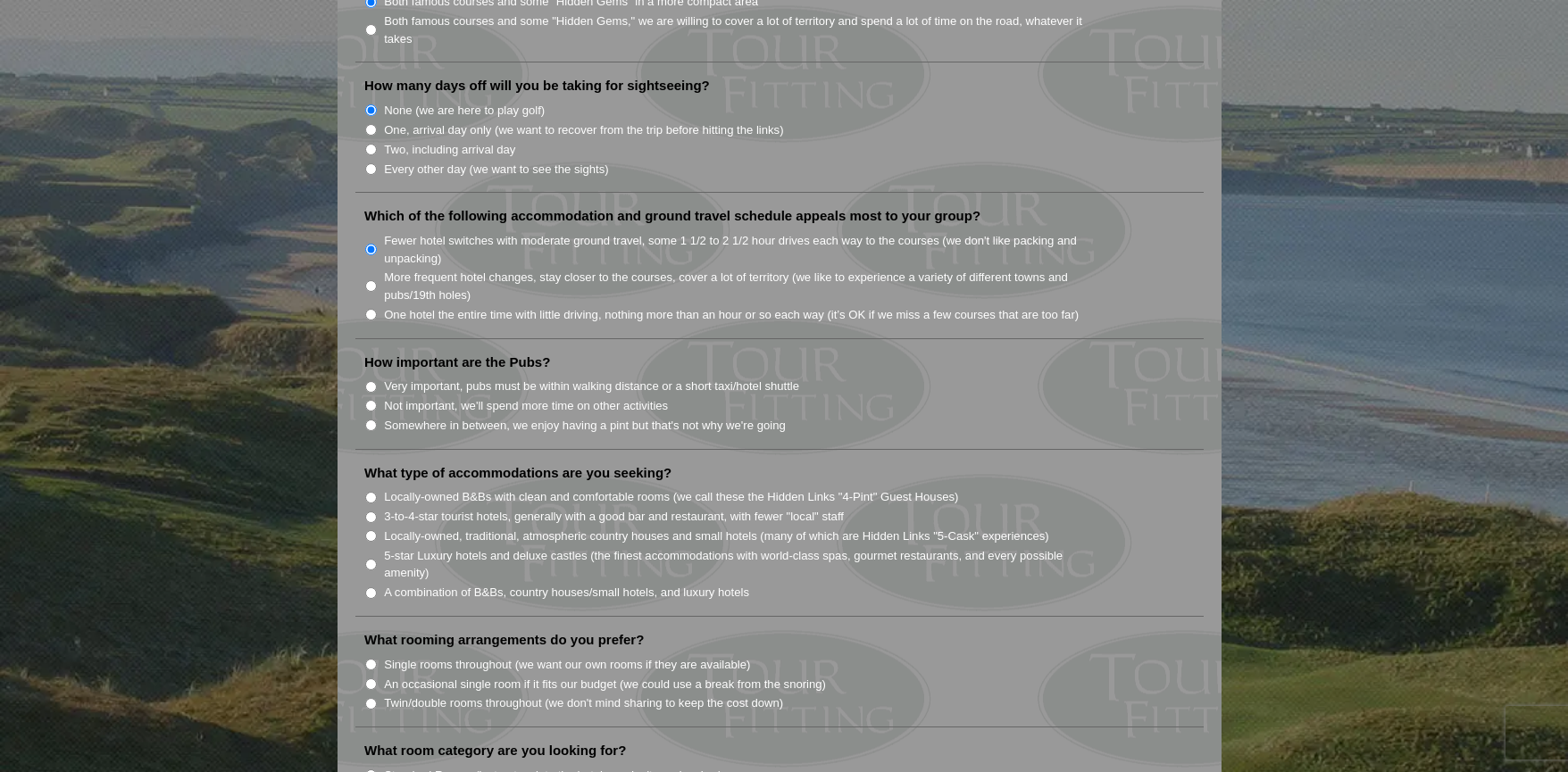
scroll to position [1129, 0]
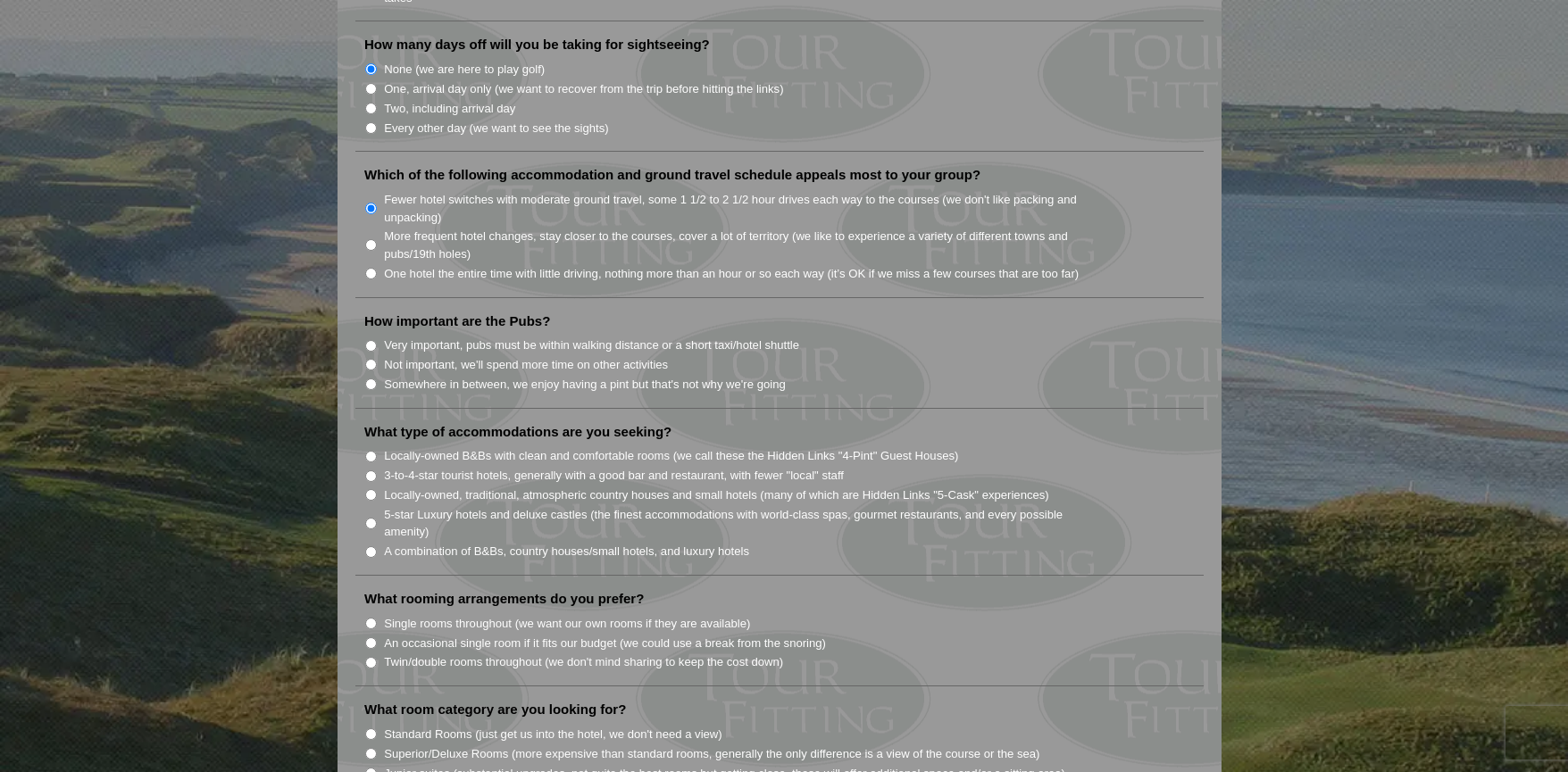
click at [371, 379] on input "Somewhere in between, we enjoy having a pint but that's not why we're going" at bounding box center [372, 385] width 12 height 12
radio input "true"
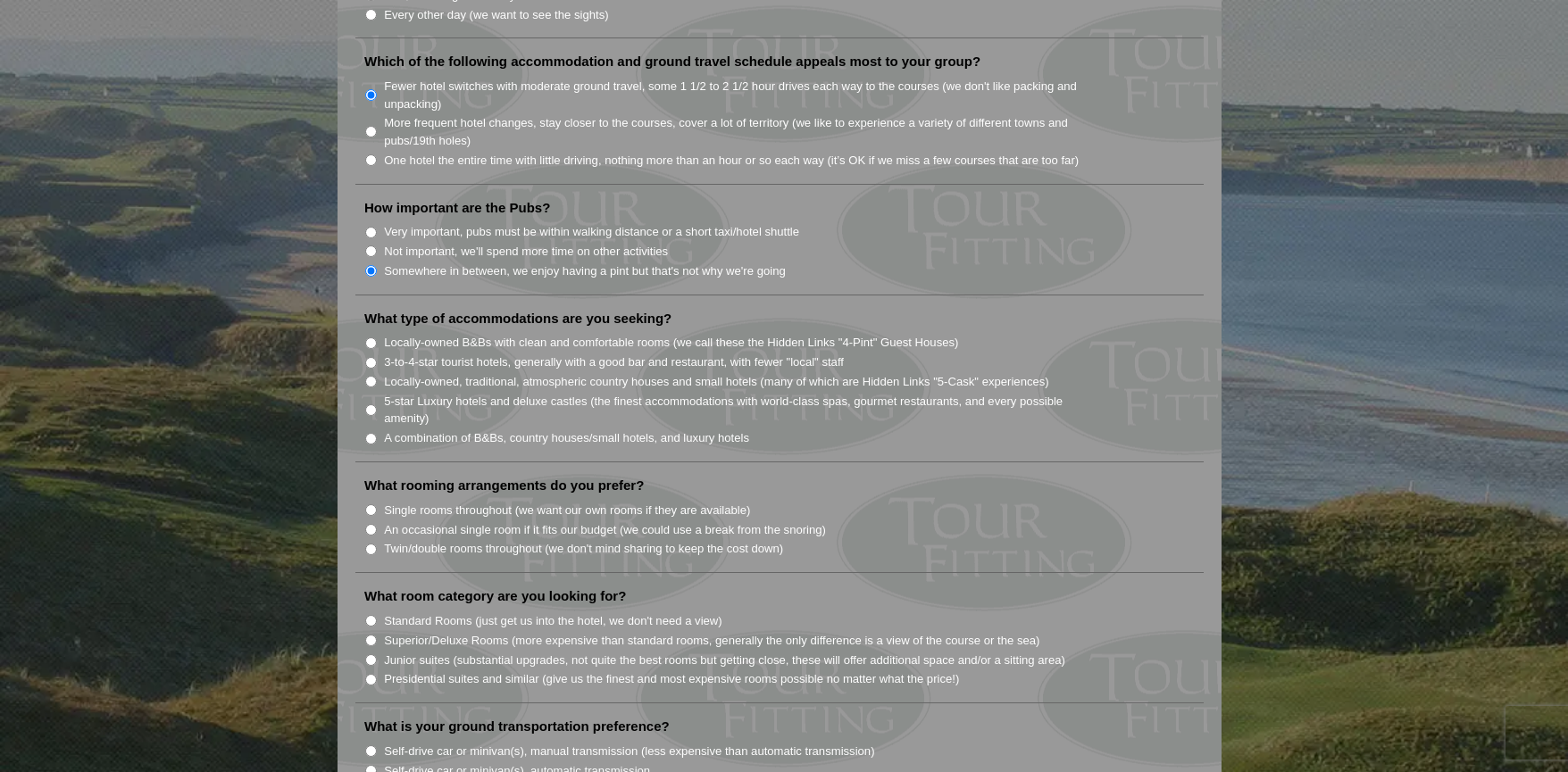
scroll to position [1248, 0]
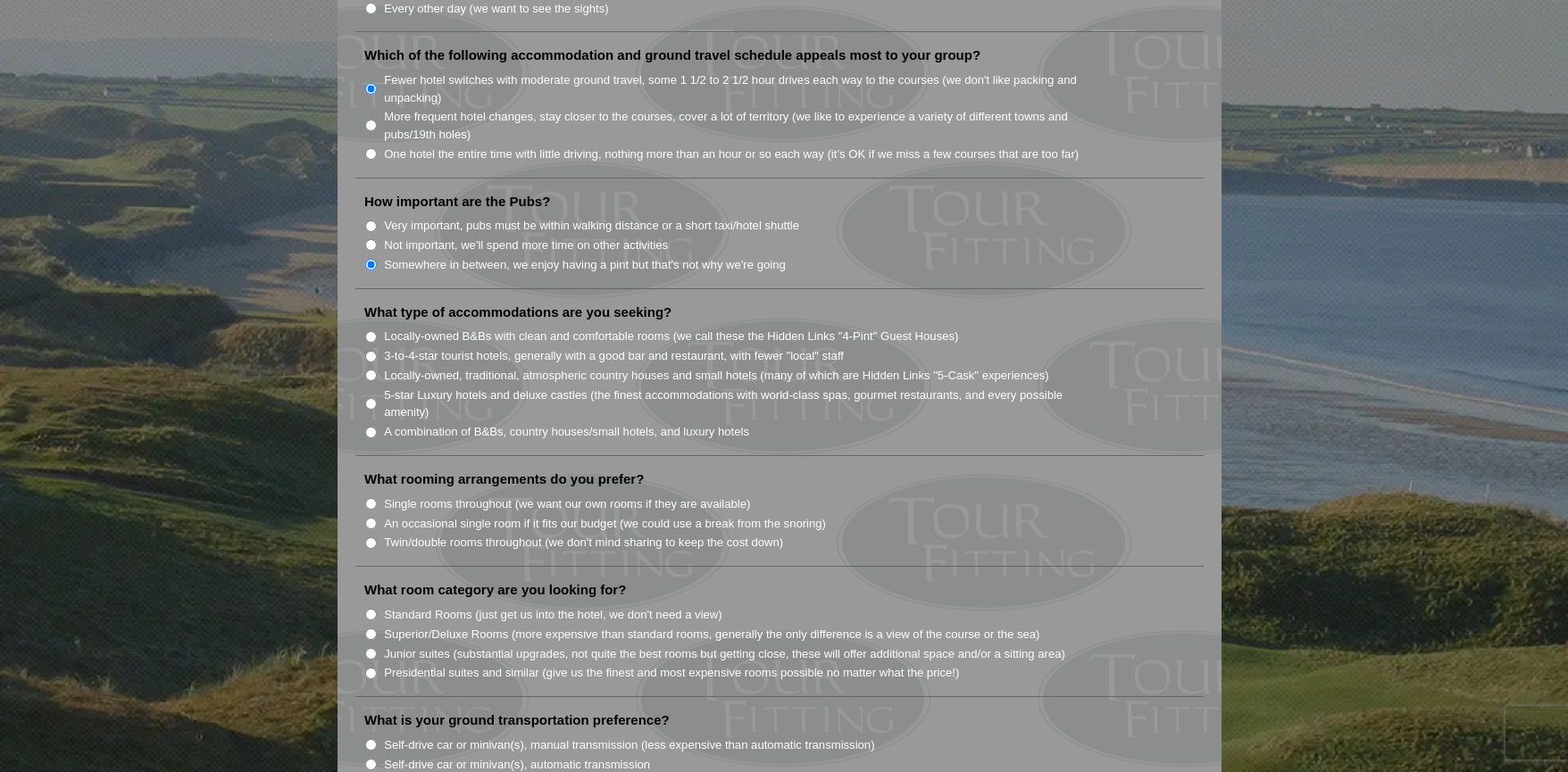
click at [371, 351] on input "3-to-4-star tourist hotels, generally with a good bar and restaurant, with fewe…" at bounding box center [372, 357] width 12 height 12
radio input "true"
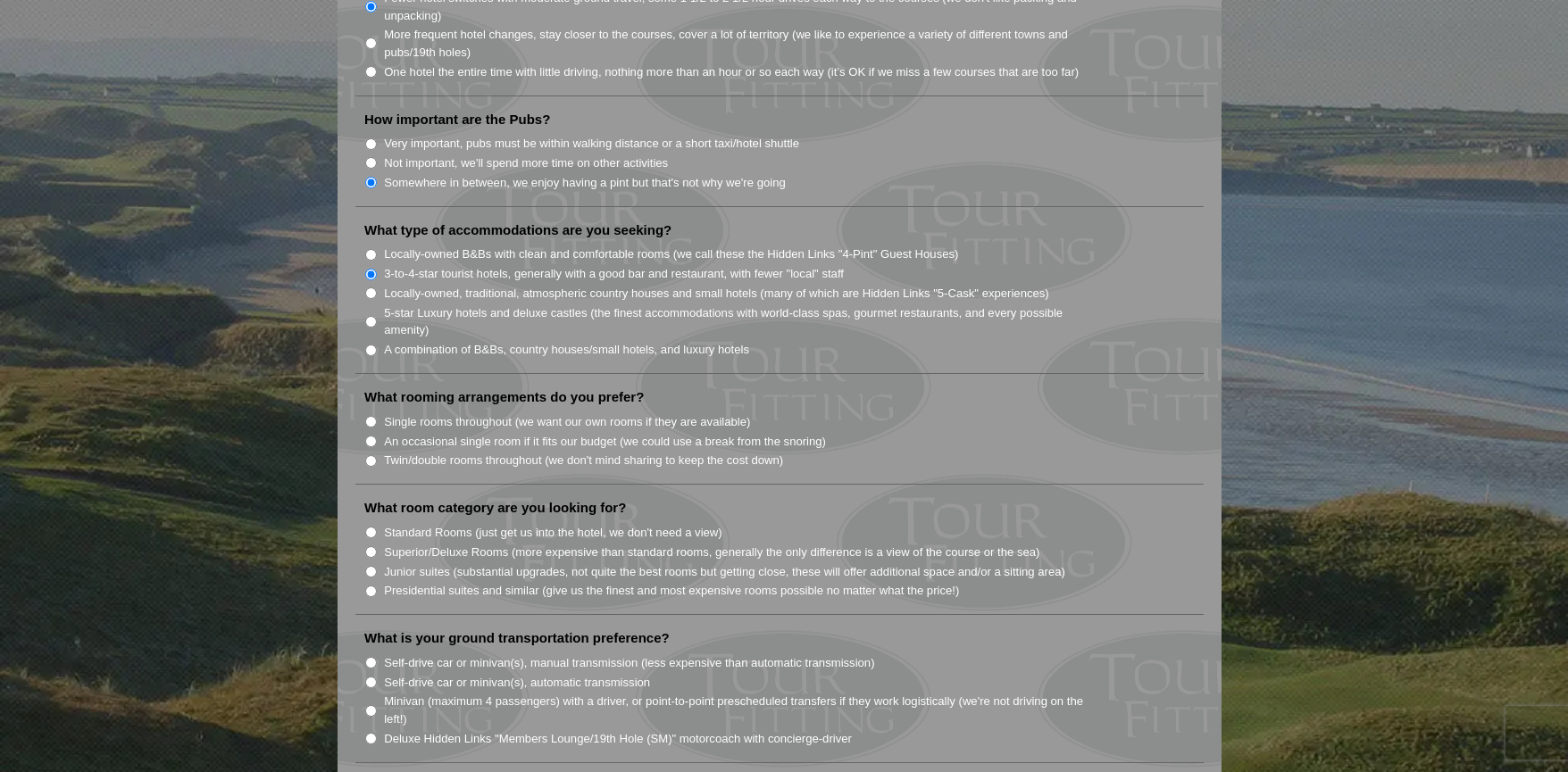
scroll to position [1410, 0]
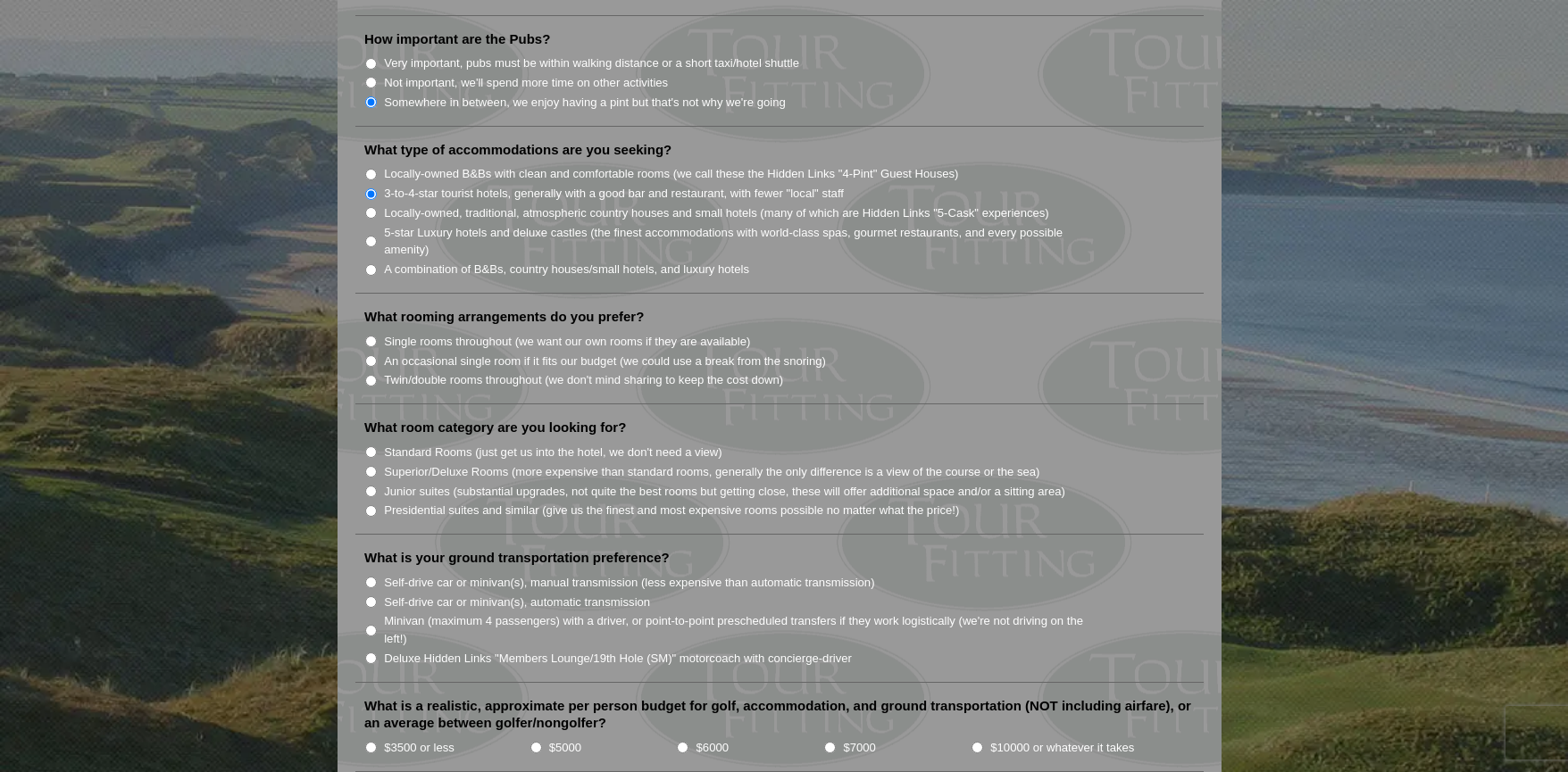
click at [373, 356] on input "An occasional single room if it fits our budget (we could use a break from the …" at bounding box center [372, 362] width 12 height 12
radio input "true"
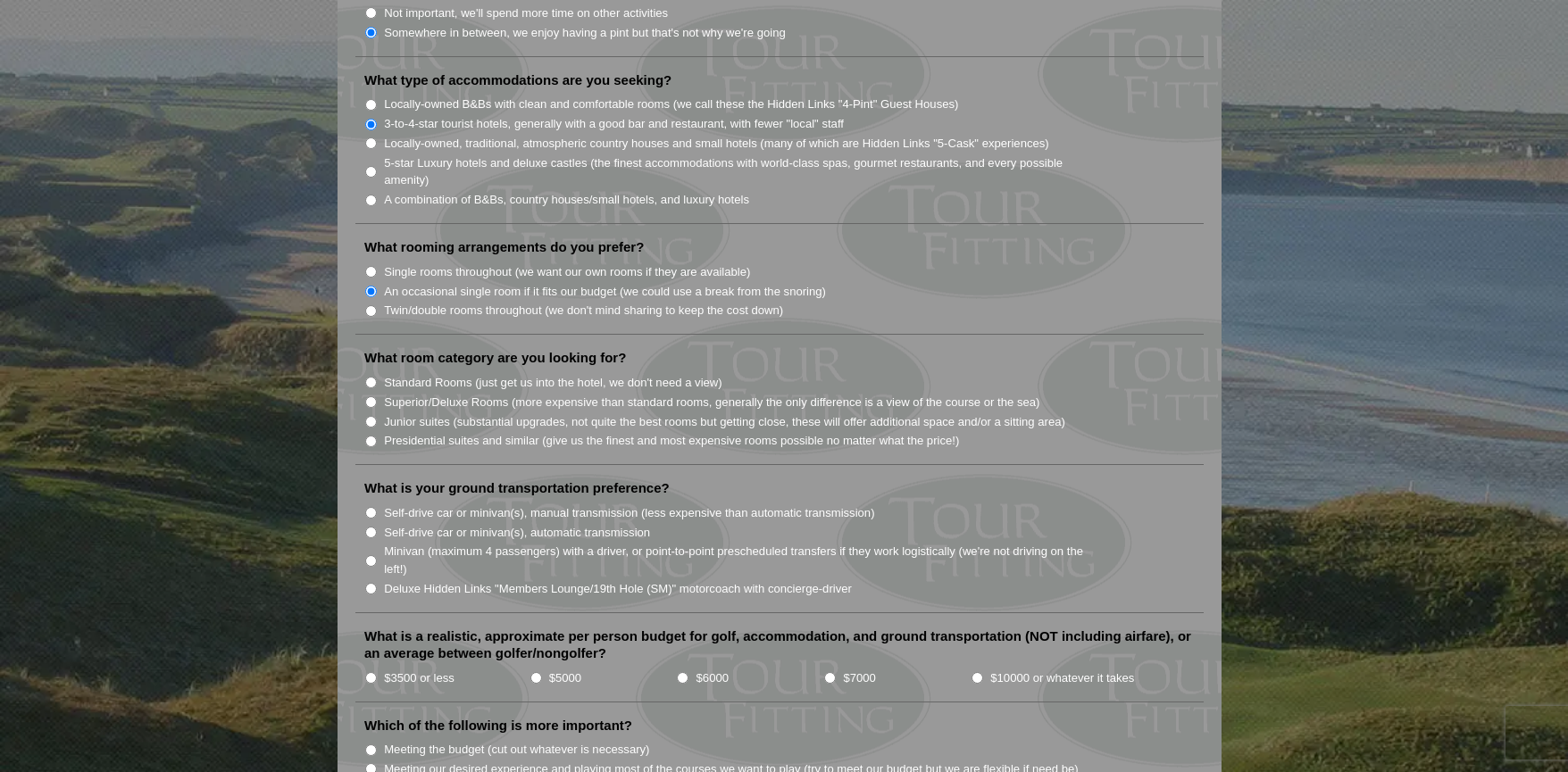
scroll to position [1482, 0]
click at [372, 375] on input "Standard Rooms (just get us into the hotel, we don't need a view)" at bounding box center [372, 381] width 12 height 12
radio input "true"
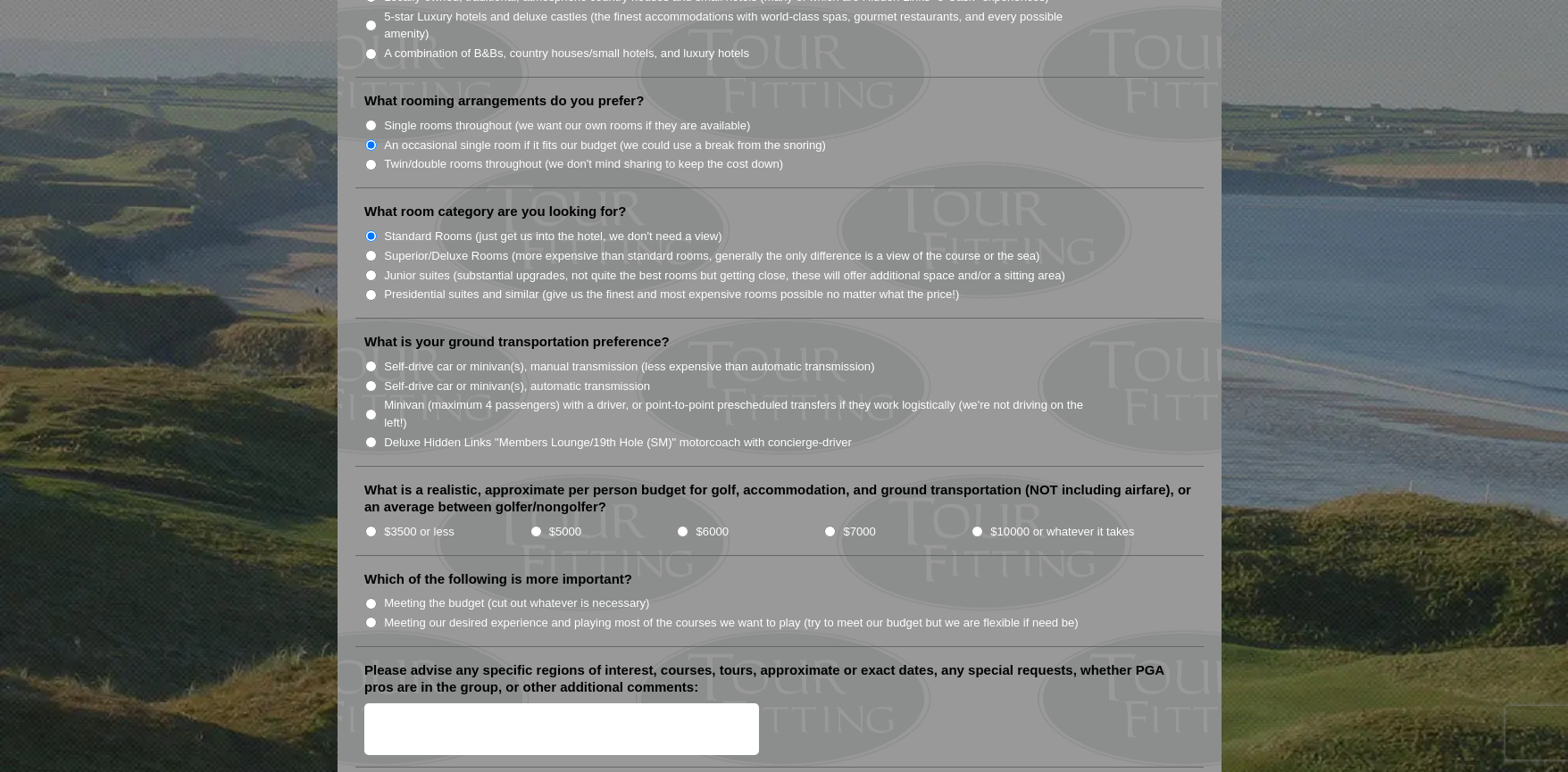
scroll to position [1628, 0]
click at [371, 407] on input "Minivan (maximum 4 passengers) with a driver, or point-to-point prescheduled tr…" at bounding box center [372, 413] width 12 height 12
radio input "true"
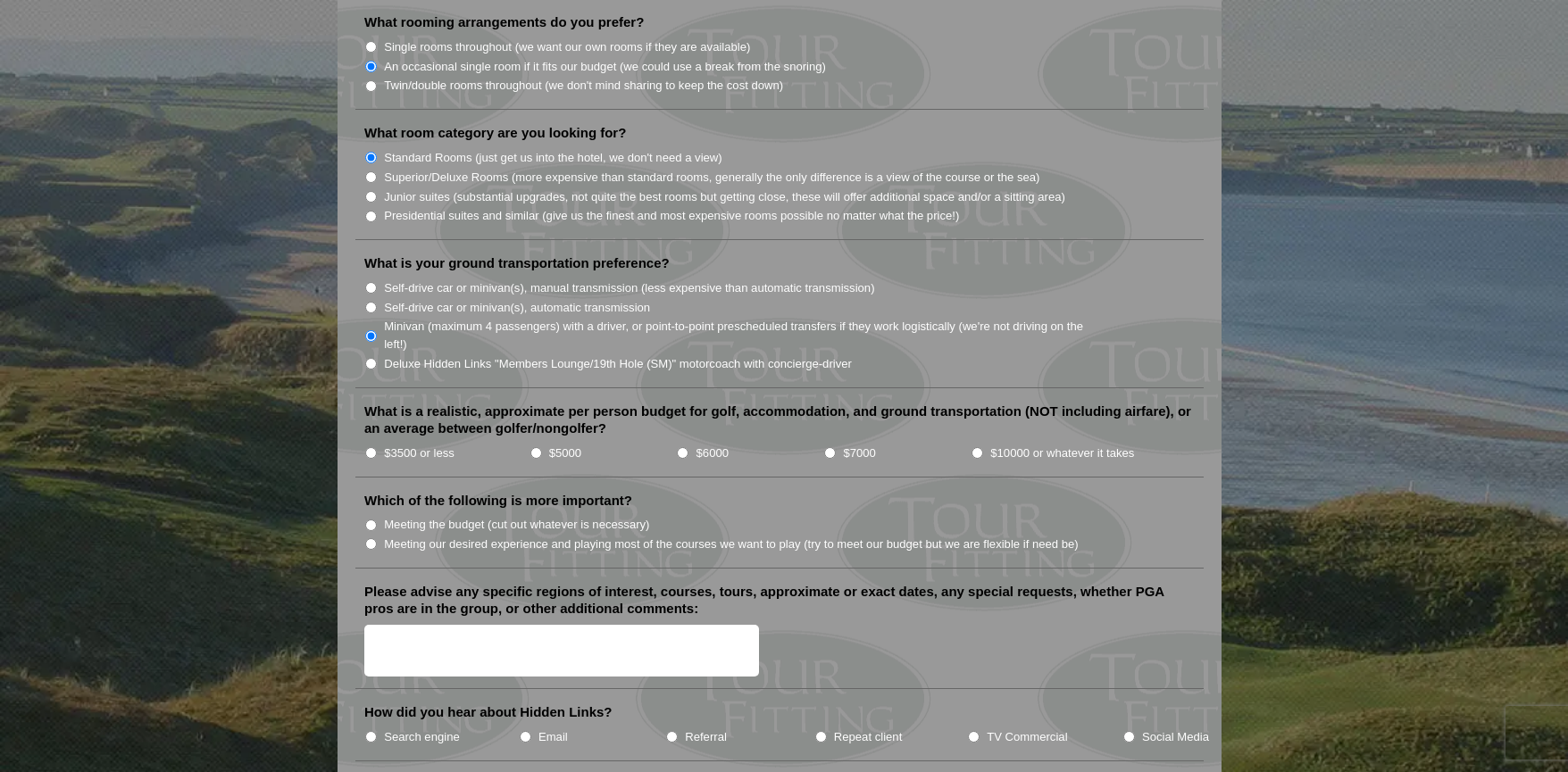
scroll to position [1710, 0]
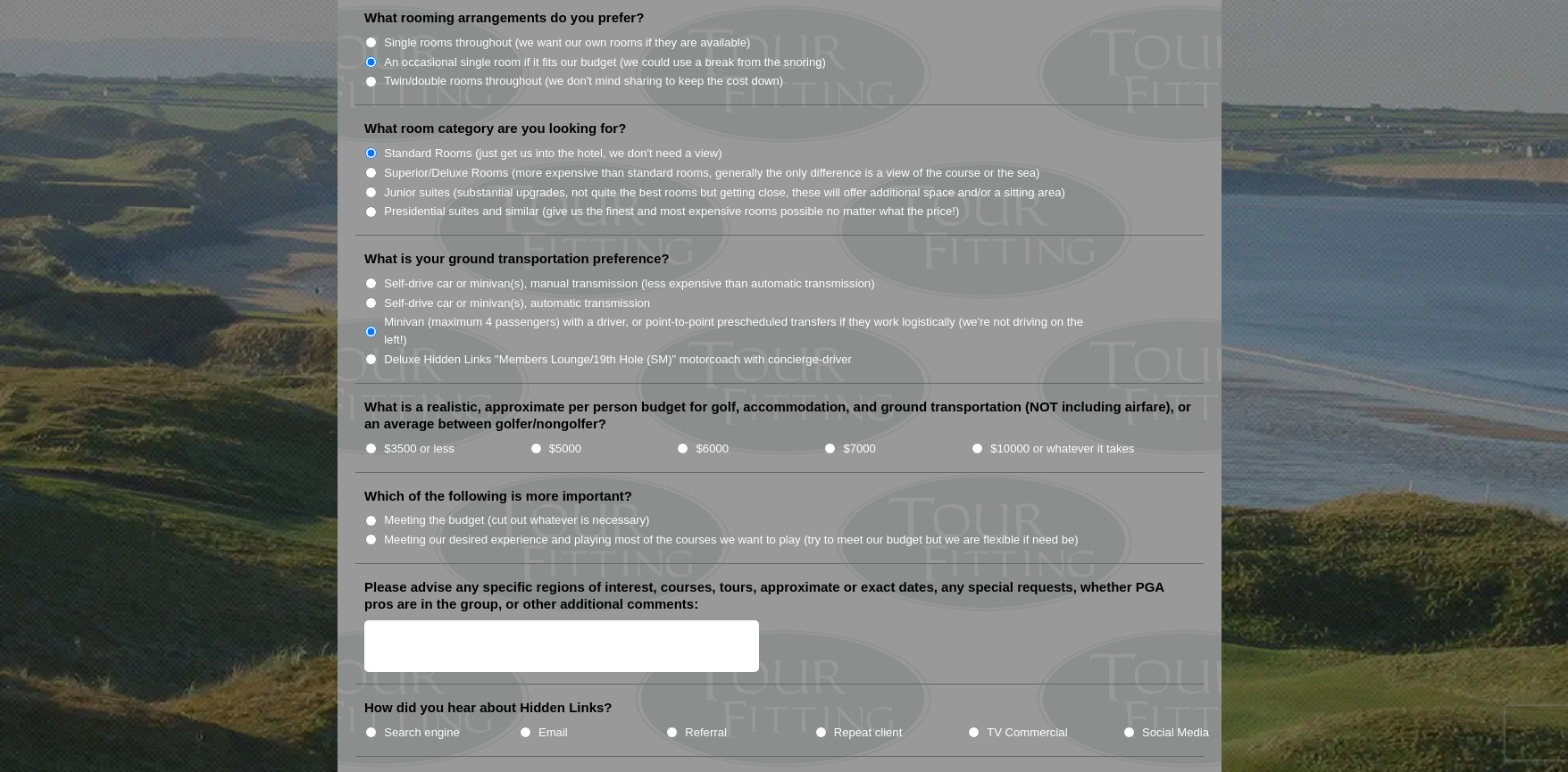
click at [535, 442] on input "$5000" at bounding box center [536, 448] width 12 height 12
radio input "true"
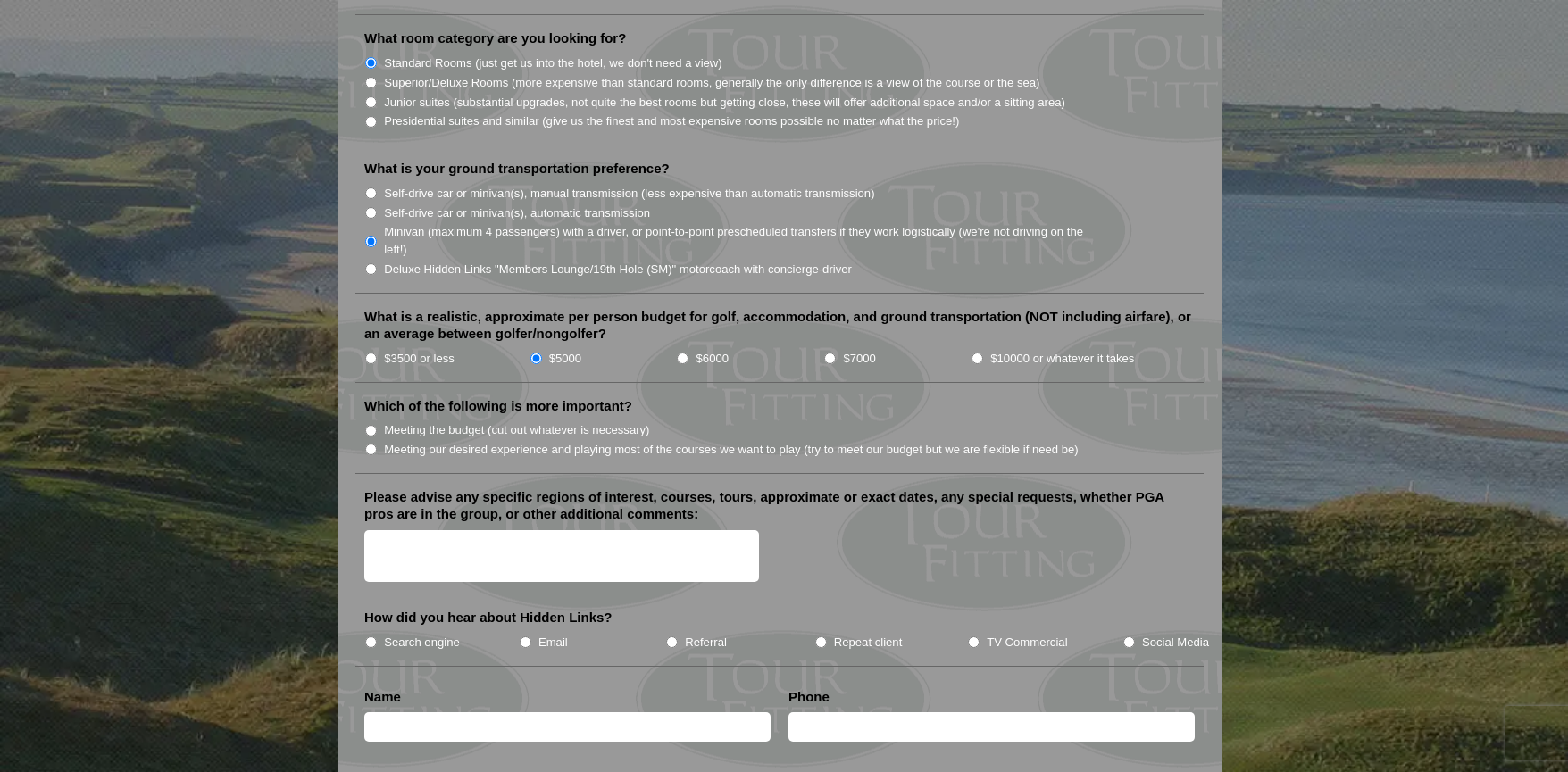
scroll to position [1812, 0]
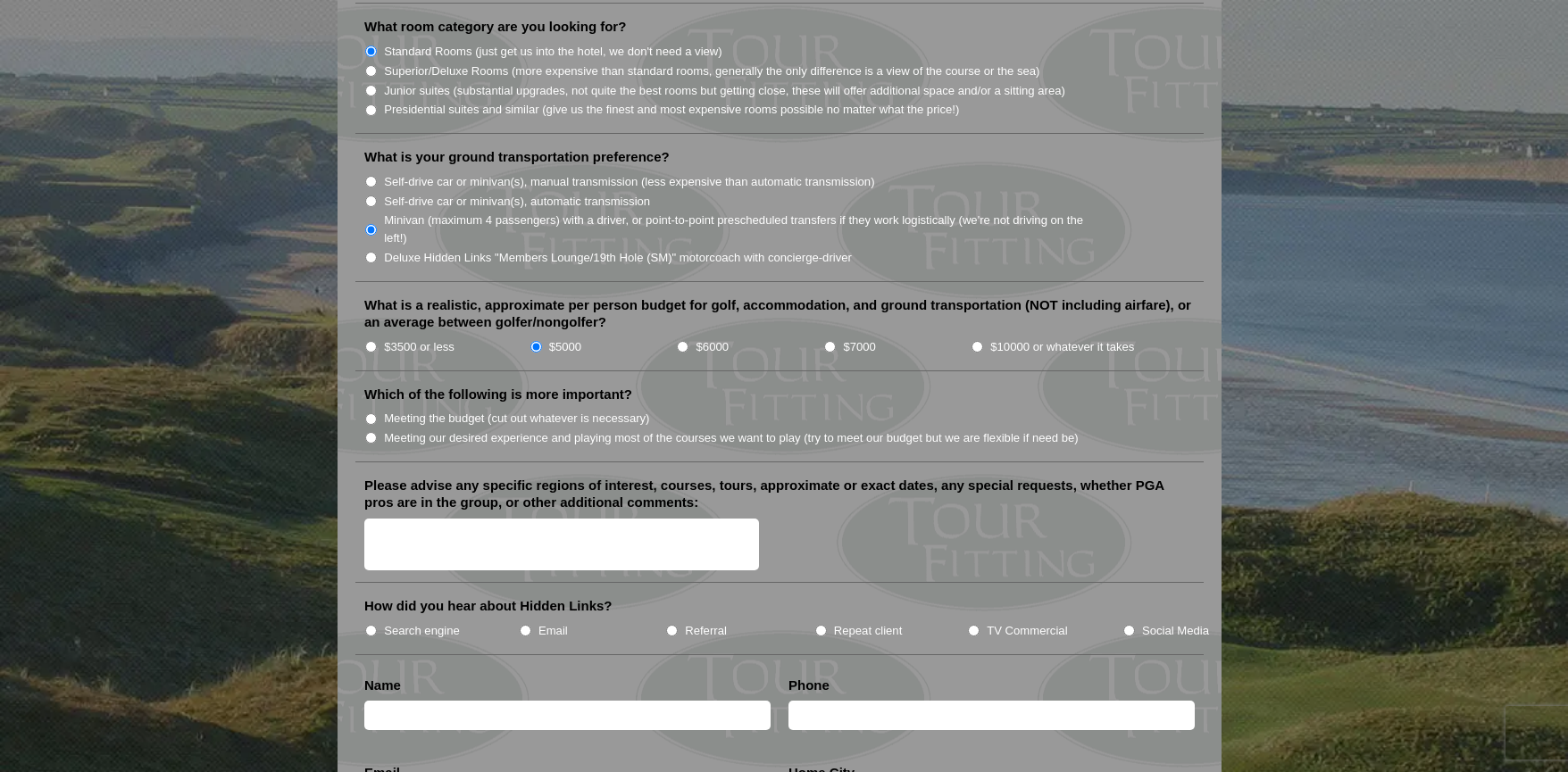
click at [372, 341] on input "$3500 or less" at bounding box center [372, 347] width 12 height 12
radio input "true"
click at [372, 413] on input "Meeting the budget (cut out whatever is necessary)" at bounding box center [372, 419] width 12 height 12
radio input "true"
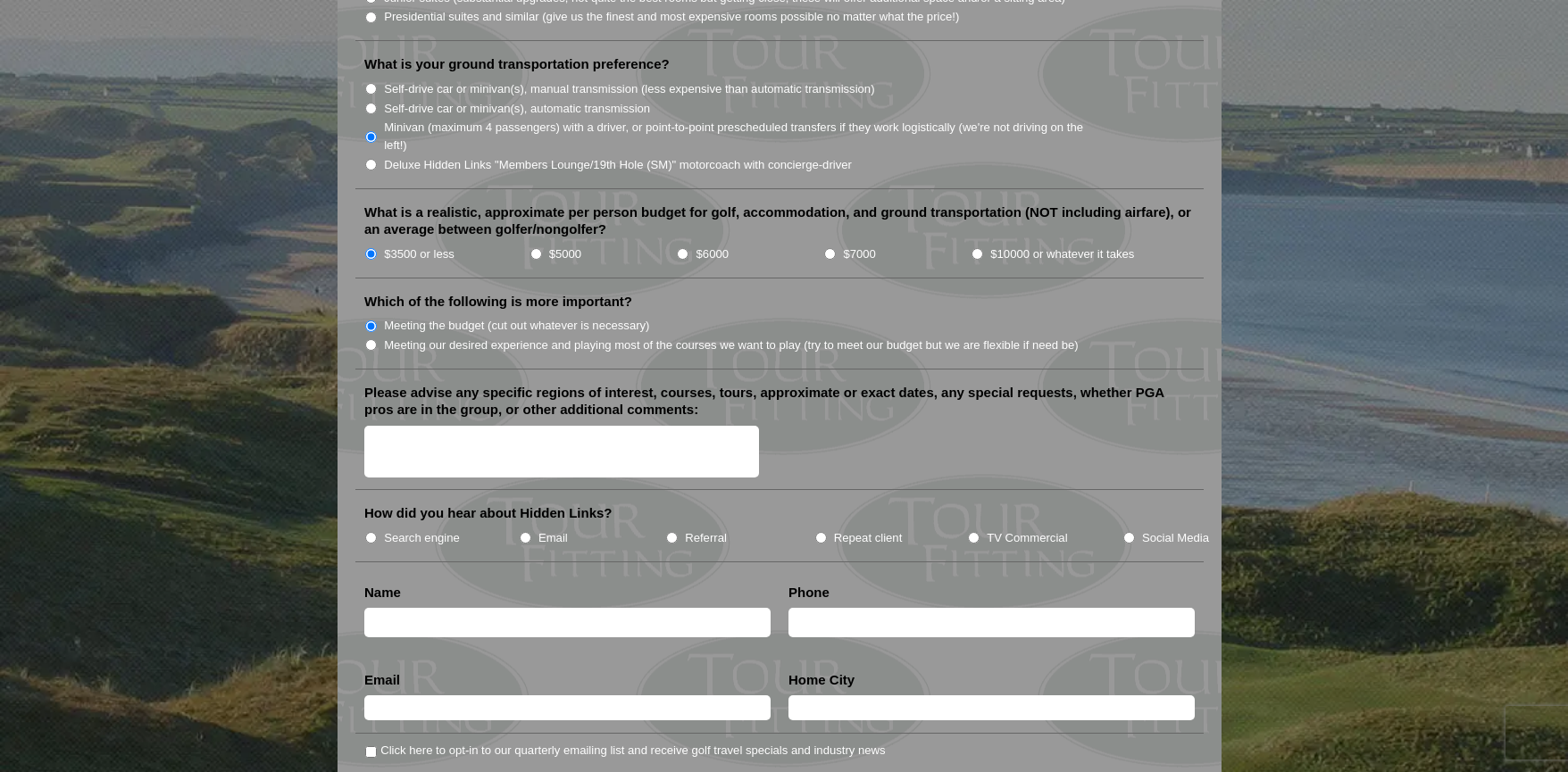
scroll to position [1906, 0]
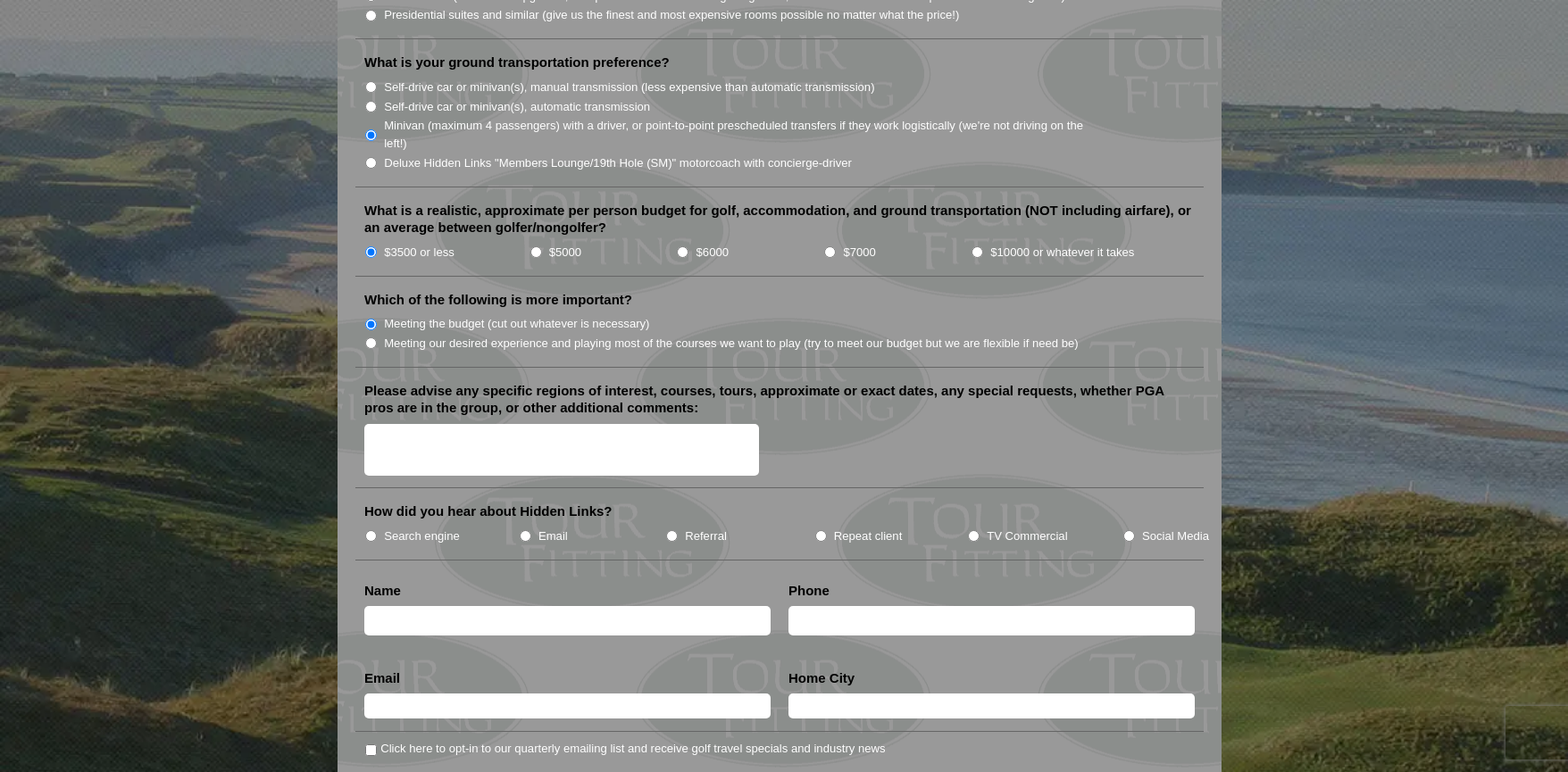
click at [387, 424] on textarea "Please advise any specific regions of interest, courses, tours, approximate or …" at bounding box center [561, 450] width 394 height 53
type textarea "Lehinch, Ballybunion,Tralee,Doonbeg,Waterville"
click at [822, 530] on input "Repeat client" at bounding box center [821, 536] width 12 height 12
radio input "true"
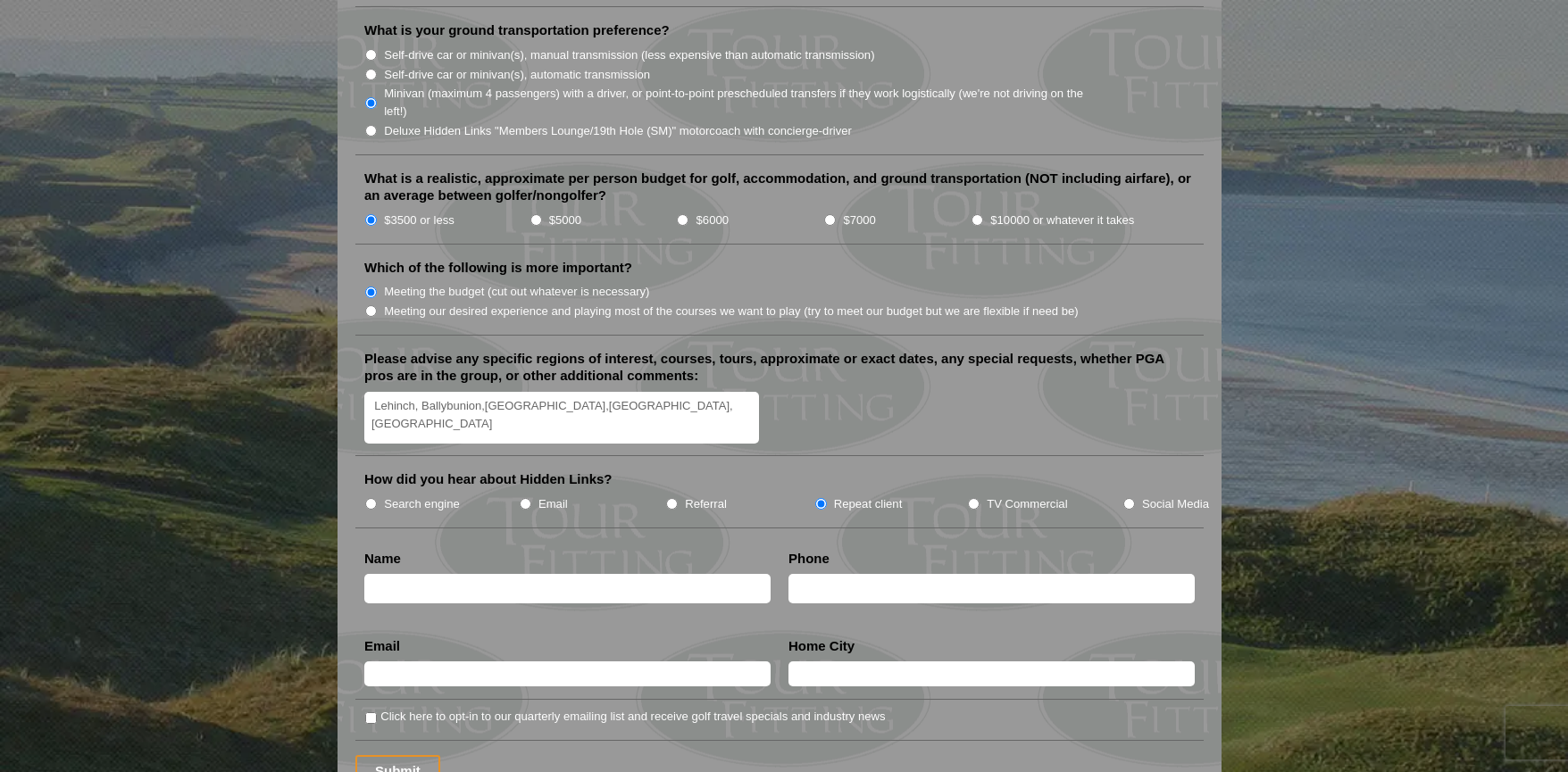
scroll to position [2035, 0]
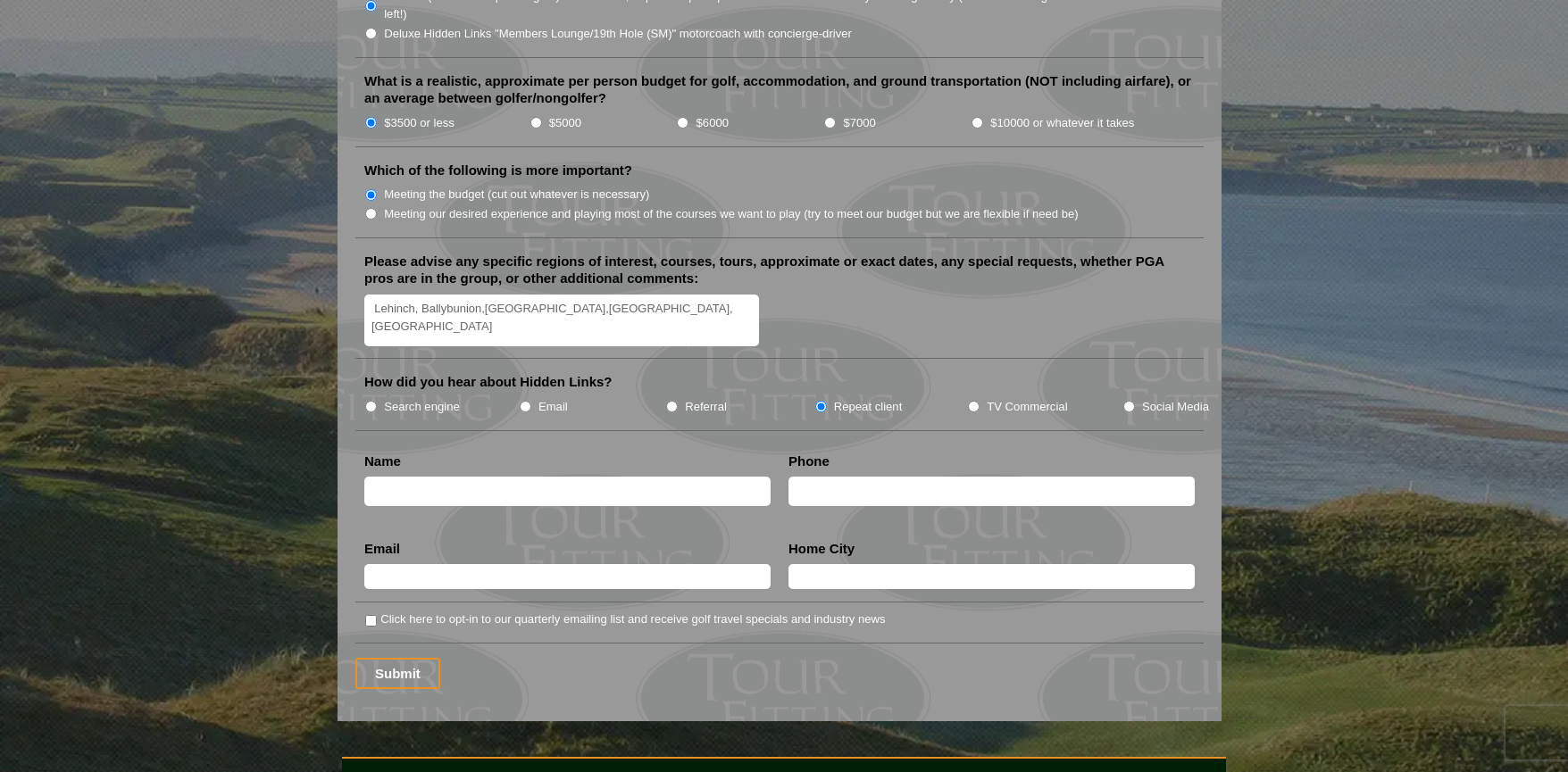
click at [394, 476] on input "text" at bounding box center [567, 490] width 406 height 29
type input "Michael Eugene Miller"
type input "8023420163"
type input "basecampvt1@icloud.com"
type input "KILLINGTON"
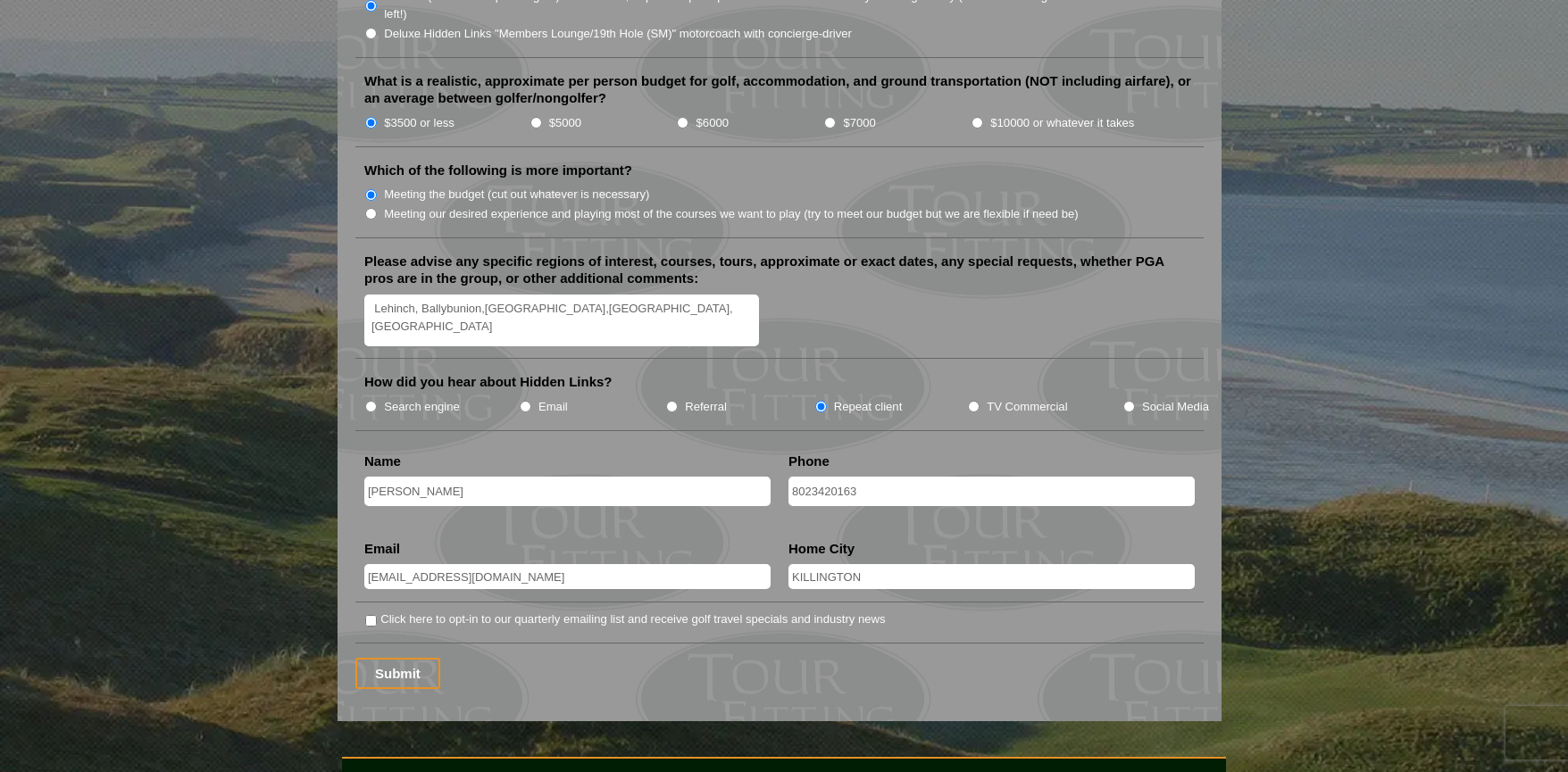
click at [369, 615] on input "Click here to opt-in to our quarterly emailing list and receive golf travel spe…" at bounding box center [372, 621] width 12 height 12
click at [372, 615] on input "Click here to opt-in to our quarterly emailing list and receive golf travel spe…" at bounding box center [372, 621] width 12 height 12
checkbox input "false"
click at [399, 658] on input "Submit" at bounding box center [397, 673] width 85 height 31
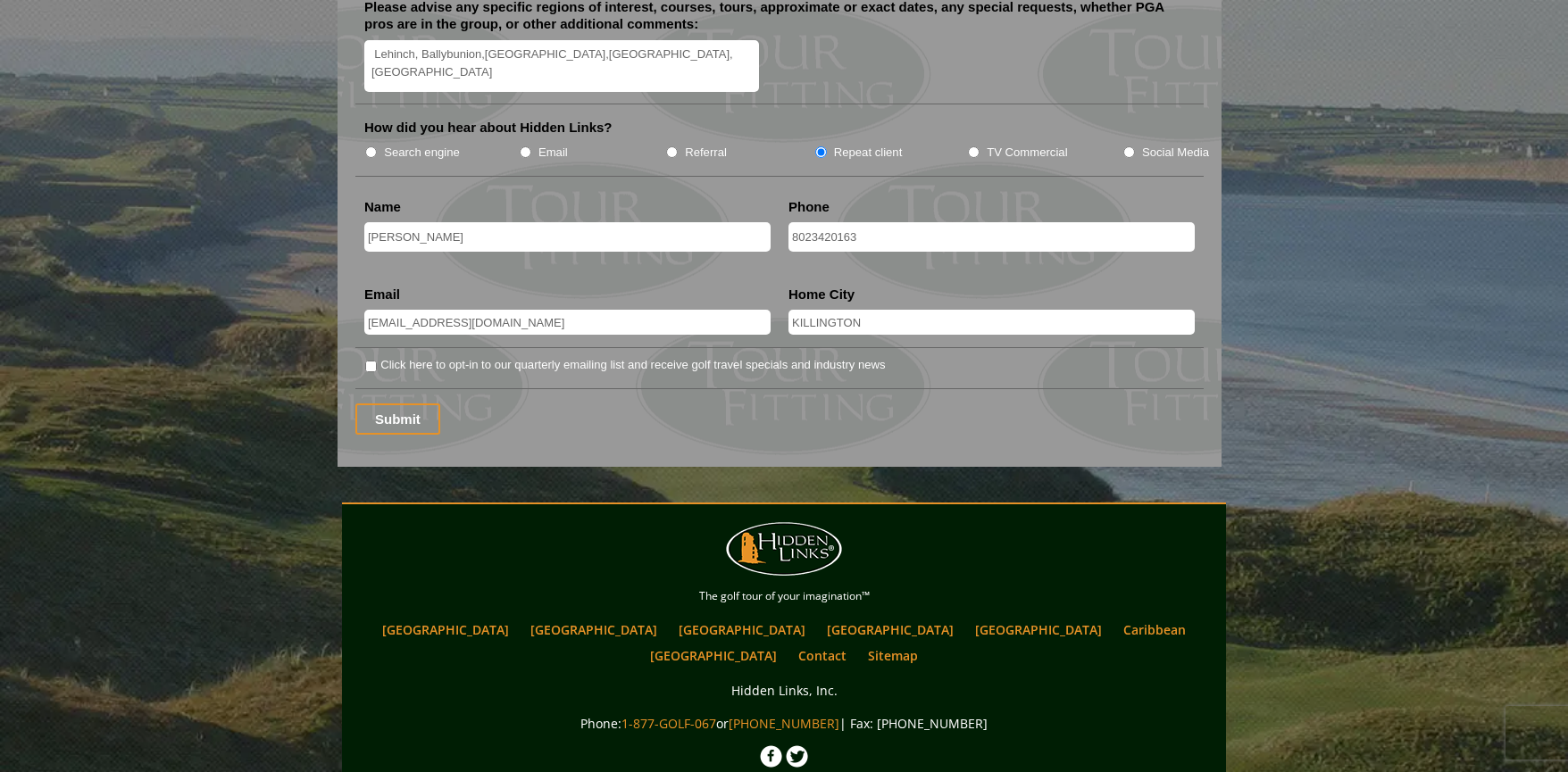
scroll to position [2378, 0]
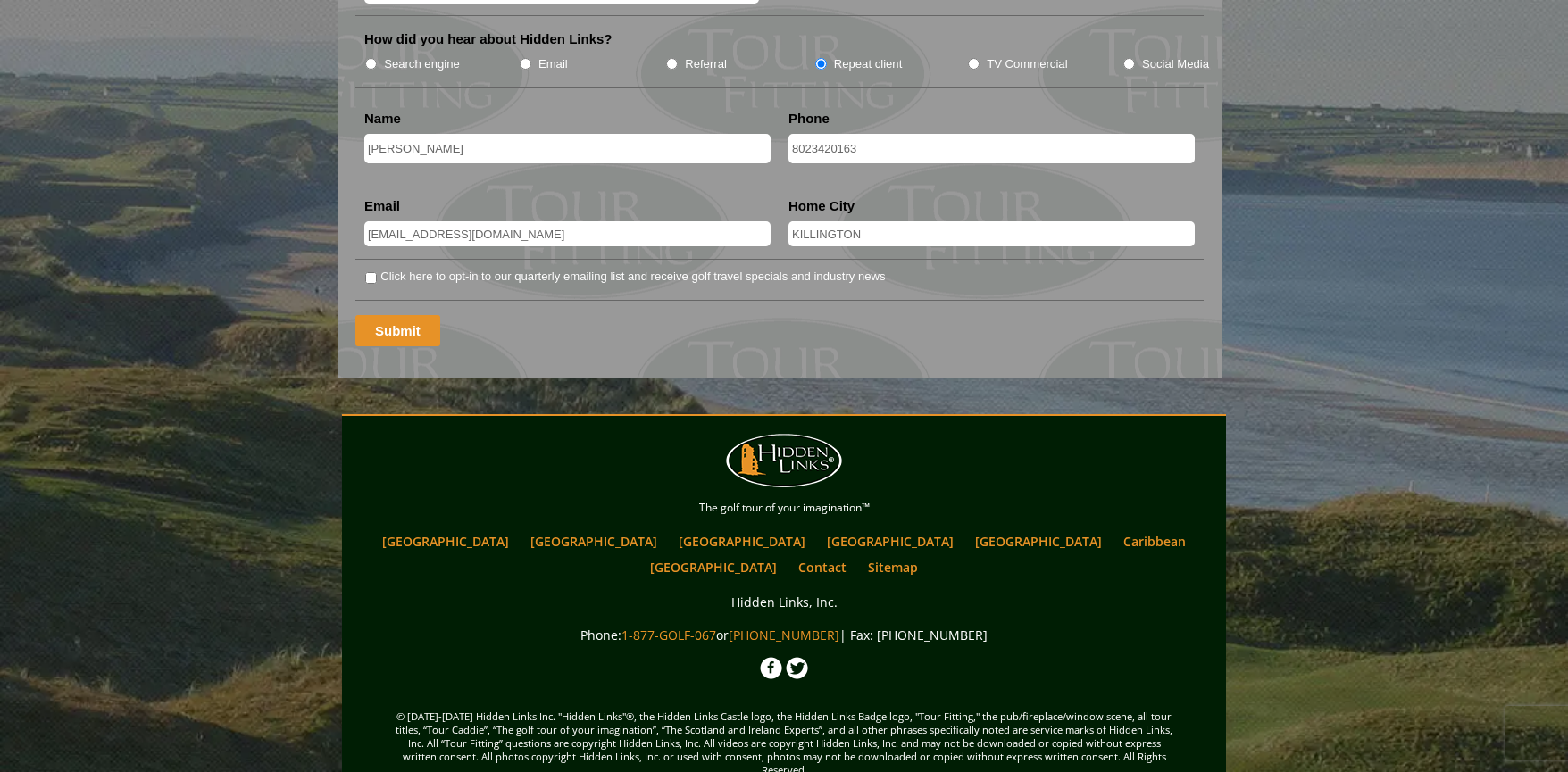
click at [400, 316] on input "Submit" at bounding box center [397, 331] width 85 height 31
